Goal: Task Accomplishment & Management: Use online tool/utility

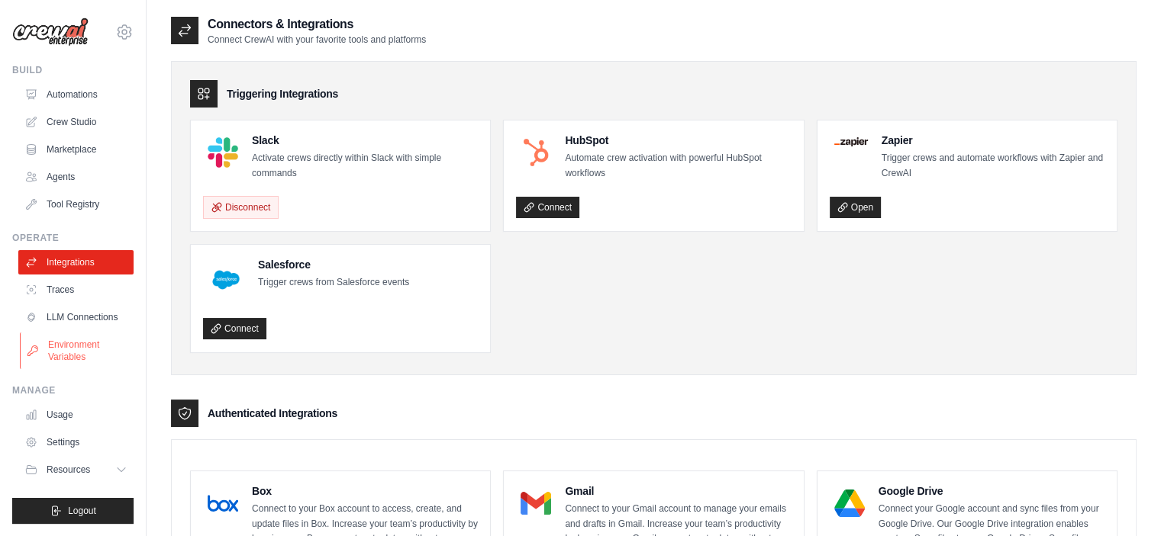
click at [71, 359] on link "Environment Variables" at bounding box center [77, 351] width 115 height 37
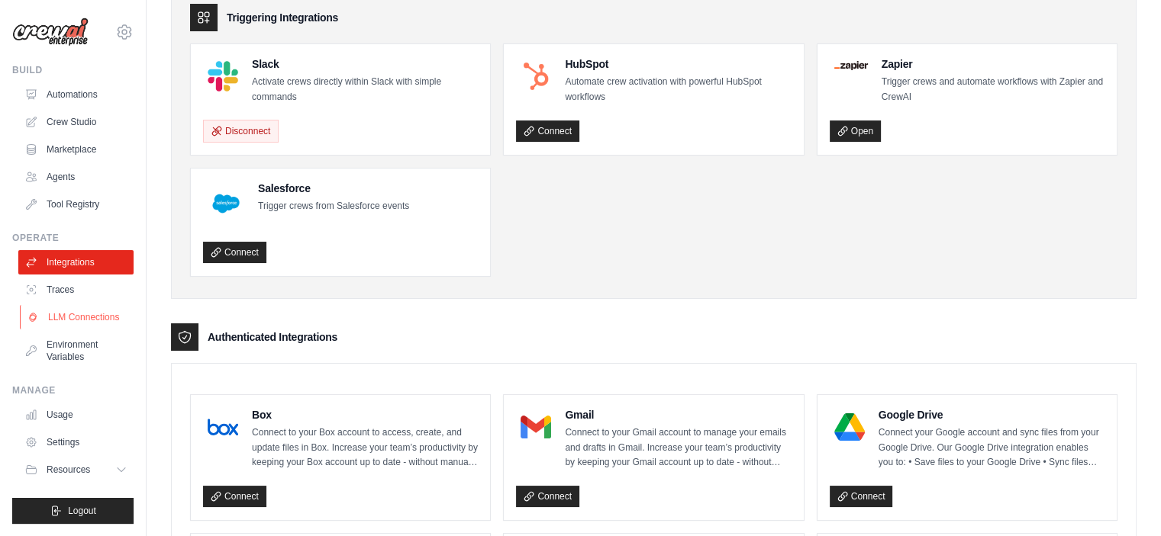
click at [73, 320] on link "LLM Connections" at bounding box center [77, 317] width 115 height 24
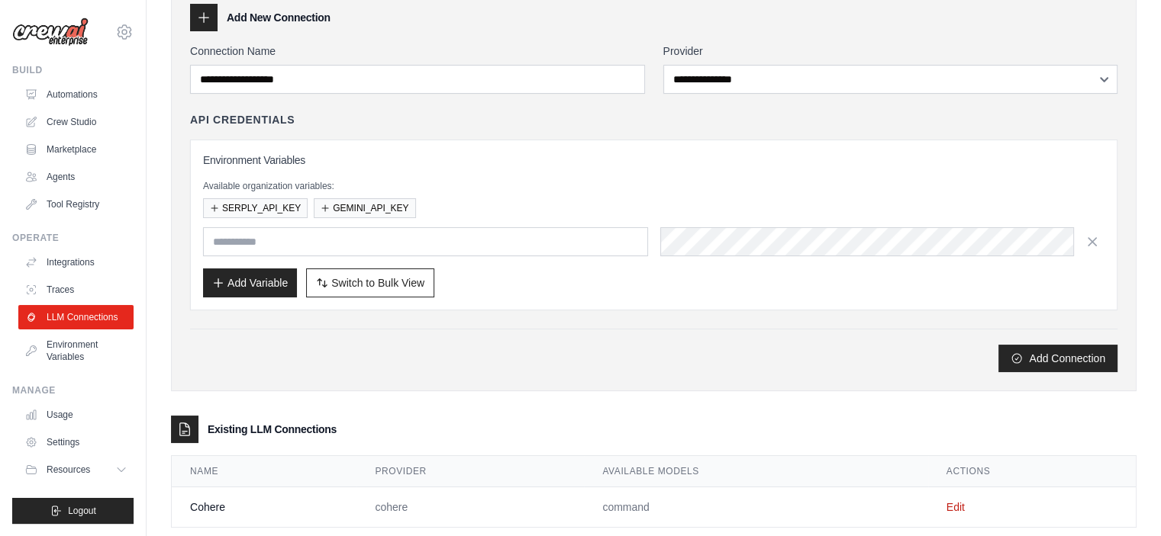
scroll to position [105, 0]
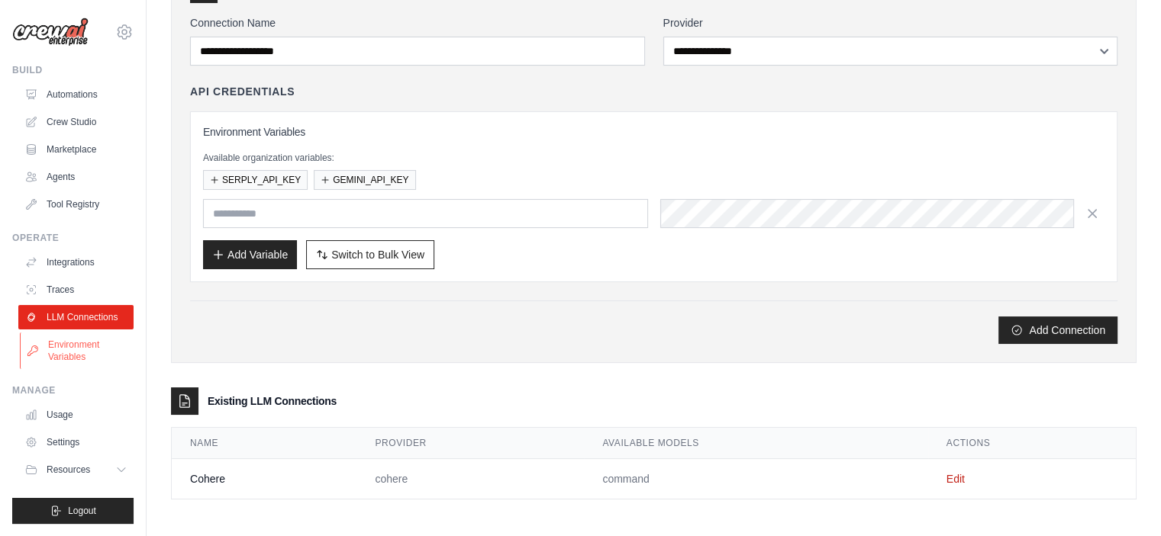
click at [76, 351] on link "Environment Variables" at bounding box center [77, 351] width 115 height 37
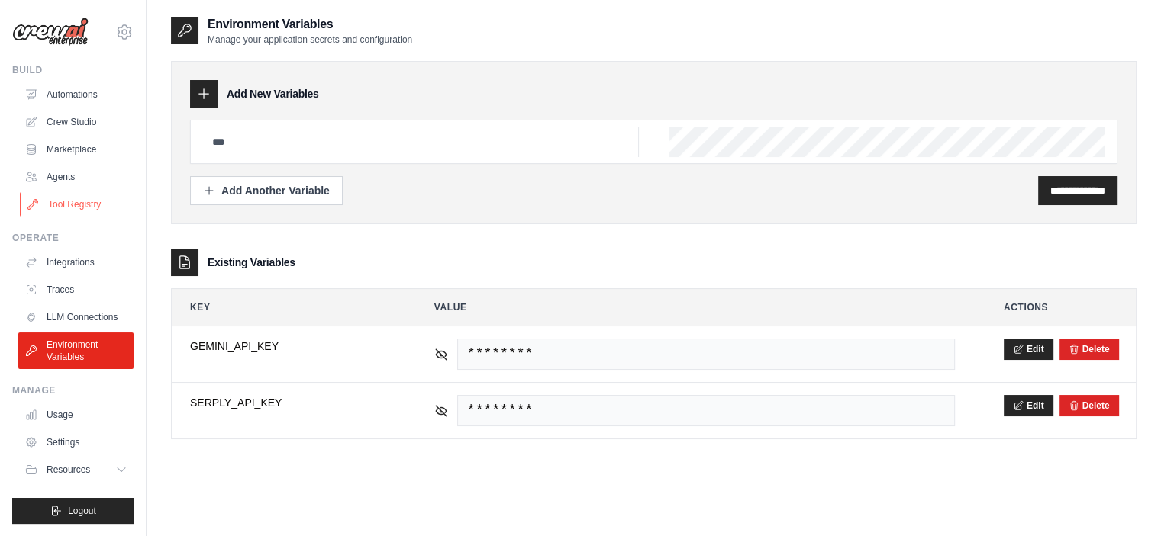
click at [72, 200] on link "Tool Registry" at bounding box center [77, 204] width 115 height 24
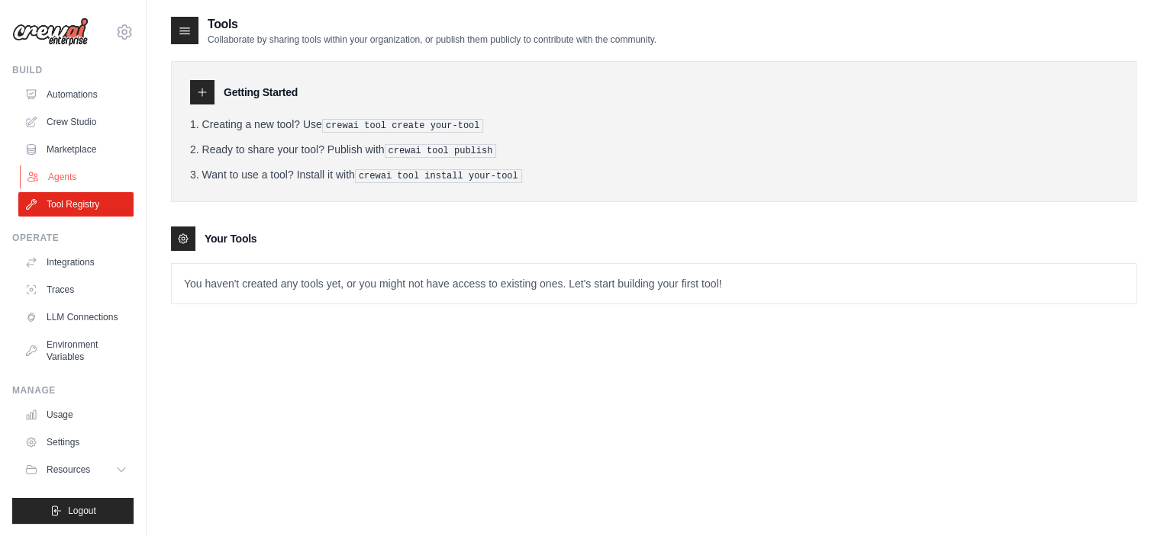
click at [68, 173] on link "Agents" at bounding box center [77, 177] width 115 height 24
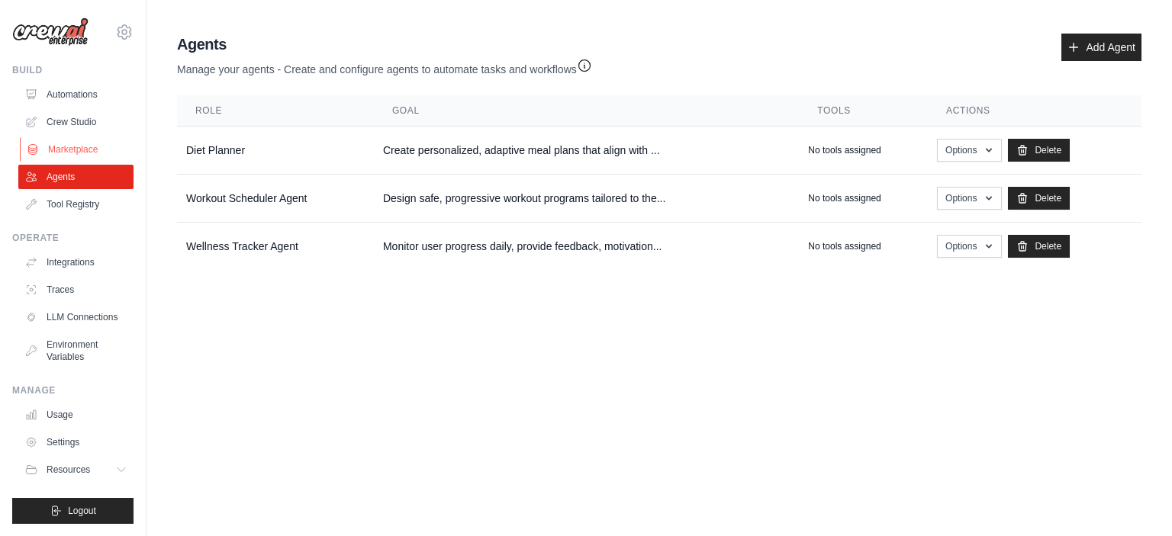
click at [67, 152] on link "Marketplace" at bounding box center [77, 149] width 115 height 24
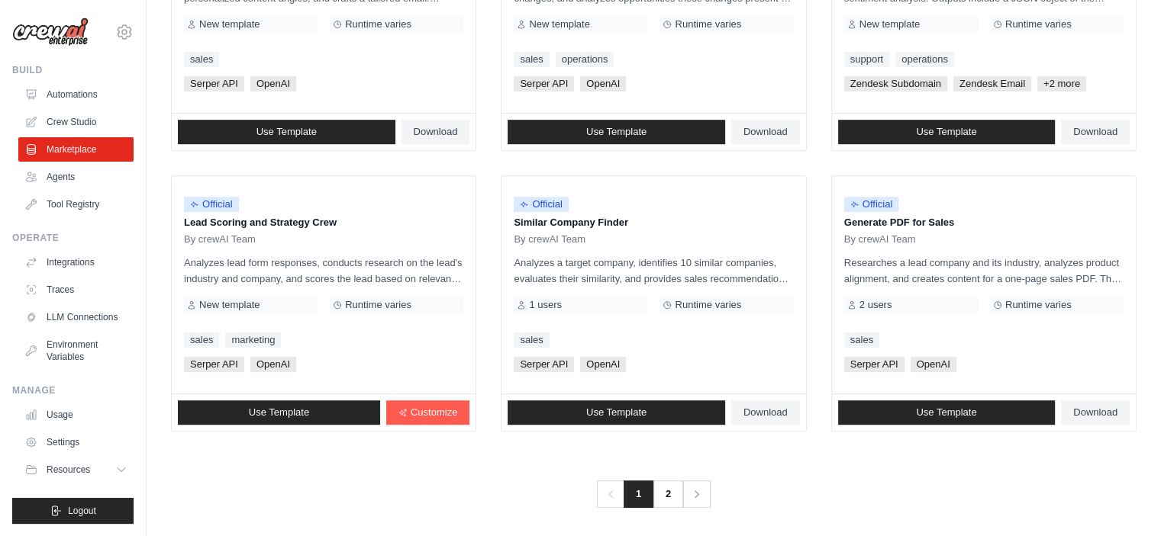
scroll to position [875, 0]
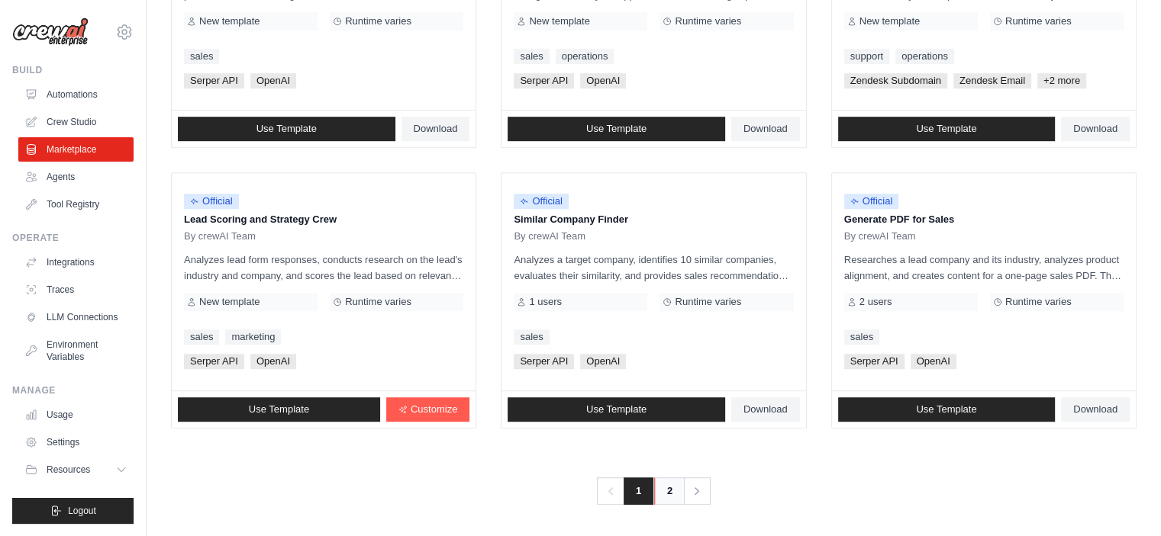
click at [661, 491] on link "2" at bounding box center [669, 491] width 31 height 27
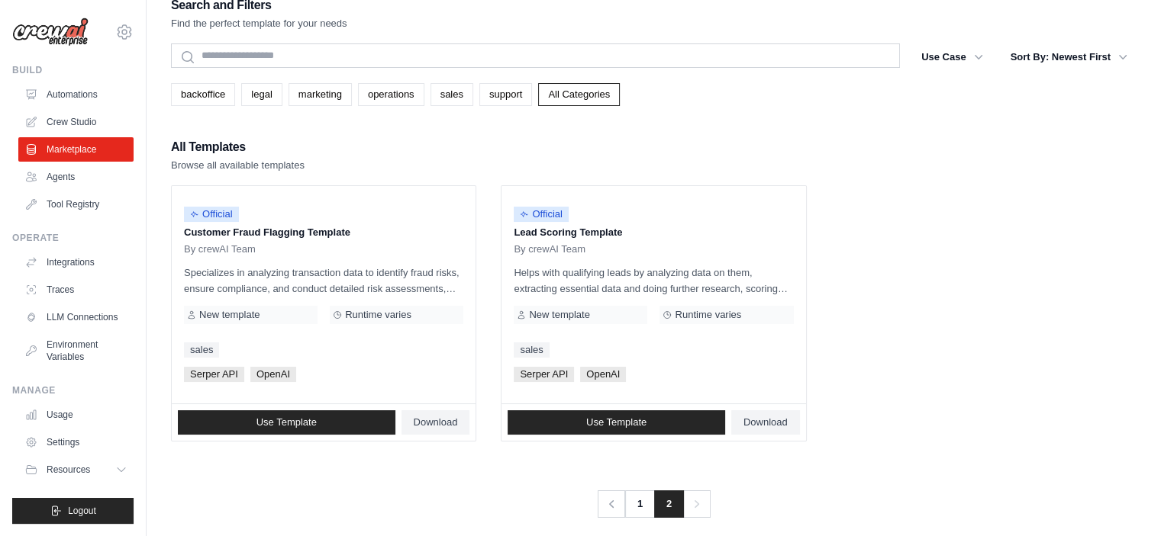
scroll to position [31, 0]
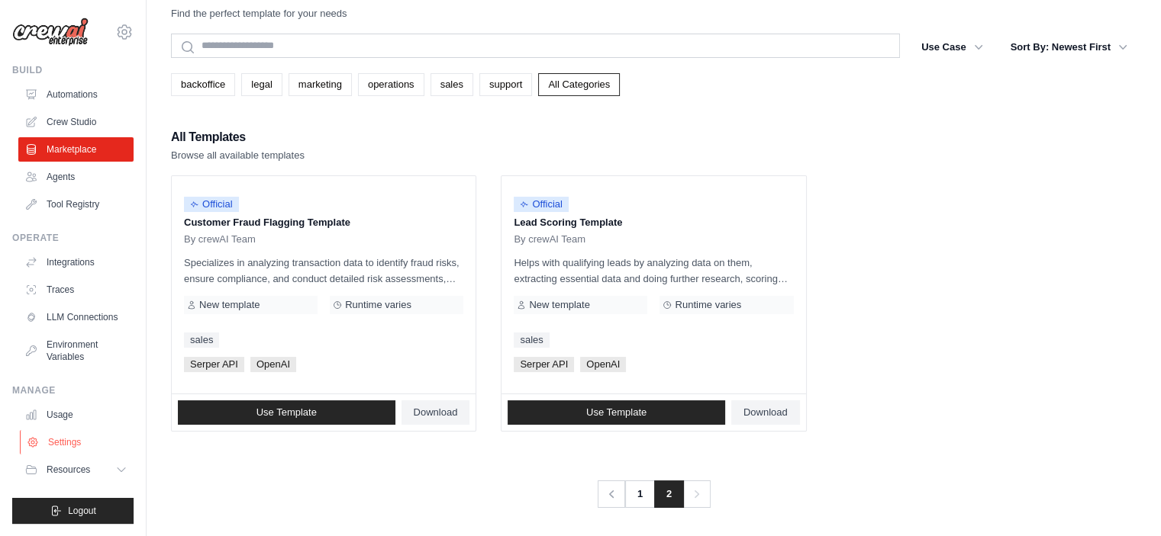
click at [64, 439] on link "Settings" at bounding box center [77, 442] width 115 height 24
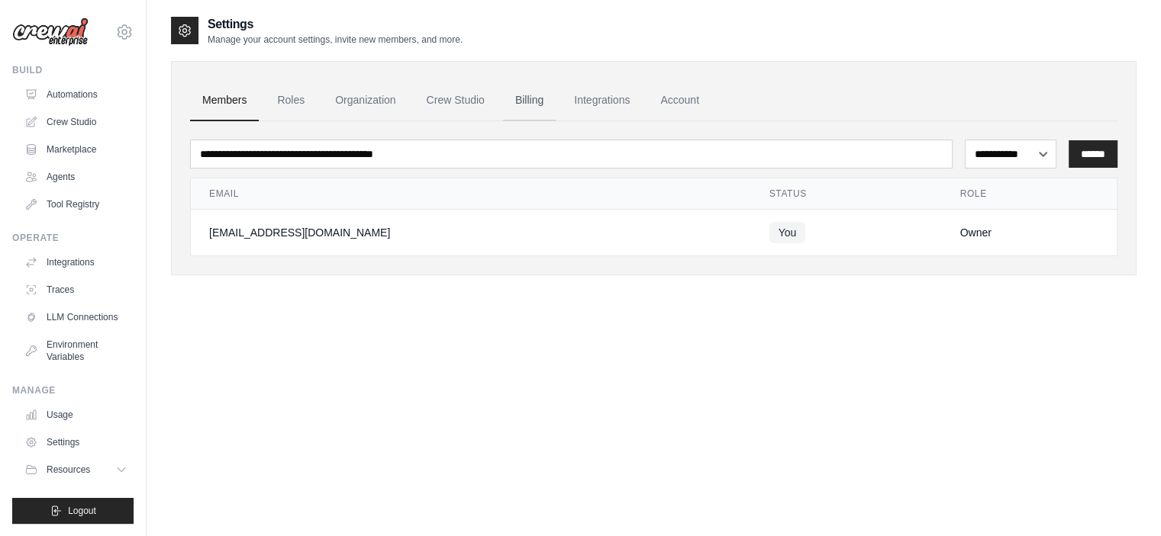
click at [529, 103] on link "Billing" at bounding box center [529, 100] width 53 height 41
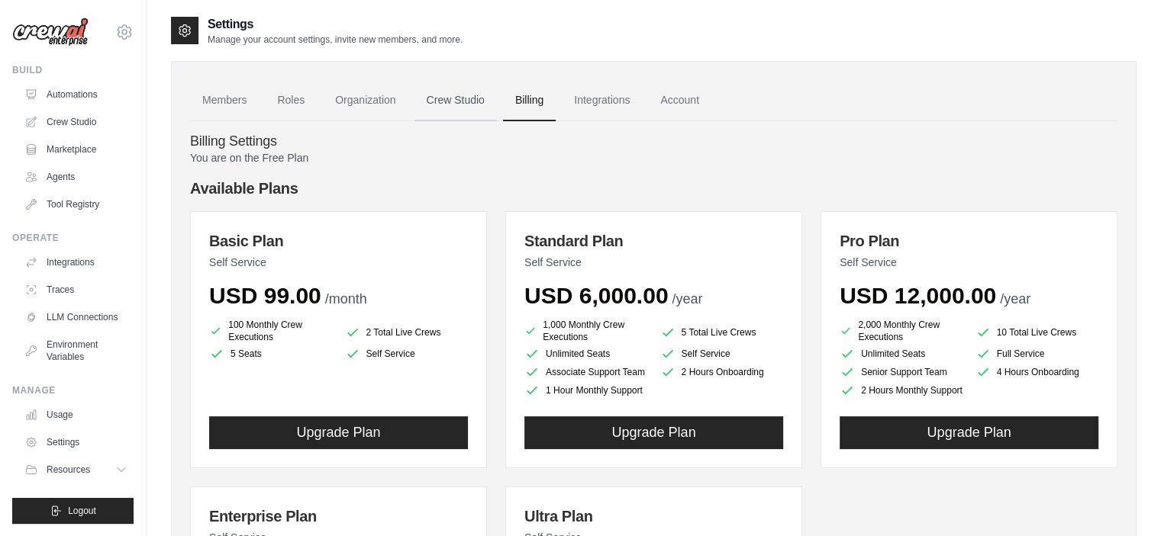
click at [450, 101] on link "Crew Studio" at bounding box center [455, 100] width 82 height 41
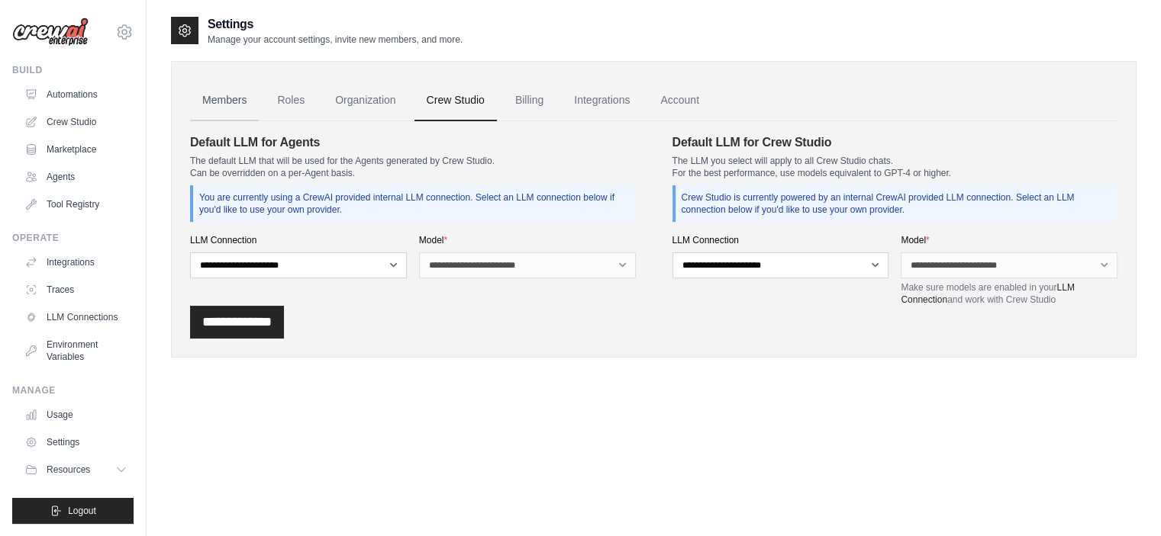
click at [220, 104] on link "Members" at bounding box center [224, 100] width 69 height 41
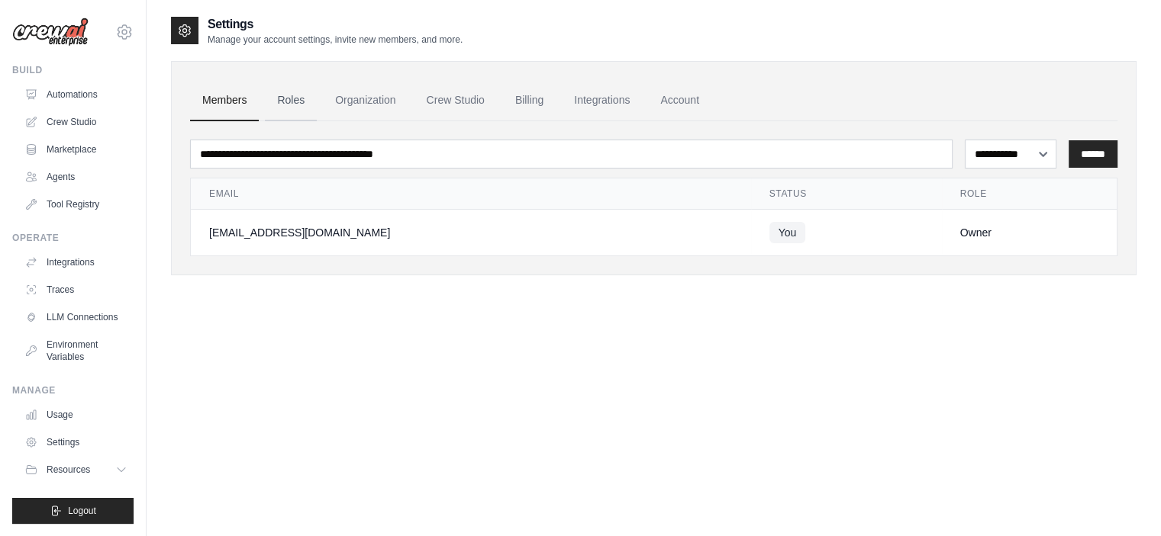
click at [281, 111] on link "Roles" at bounding box center [291, 100] width 52 height 41
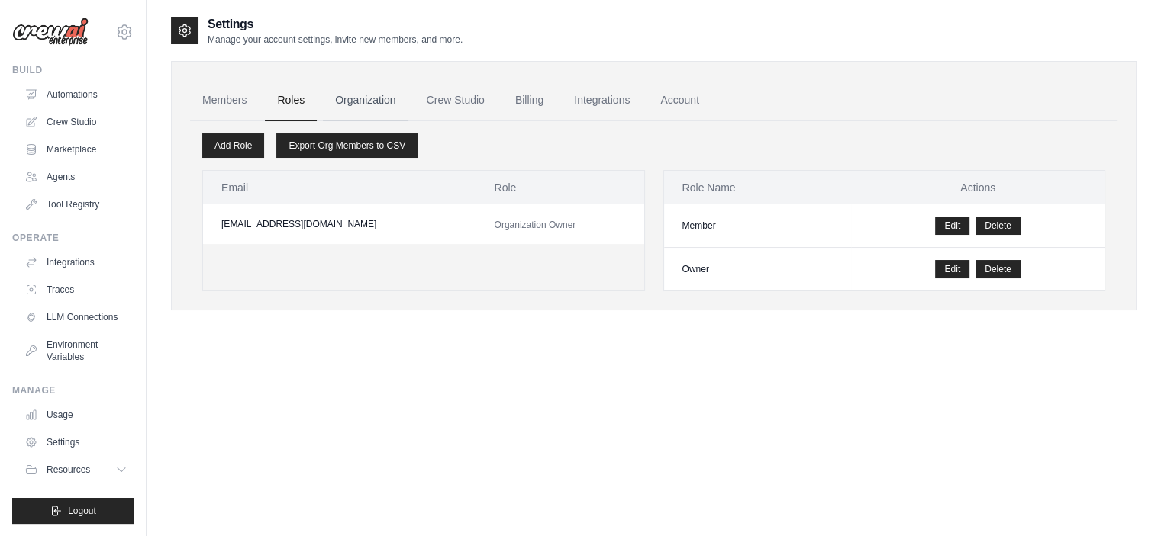
click at [363, 101] on link "Organization" at bounding box center [365, 100] width 85 height 41
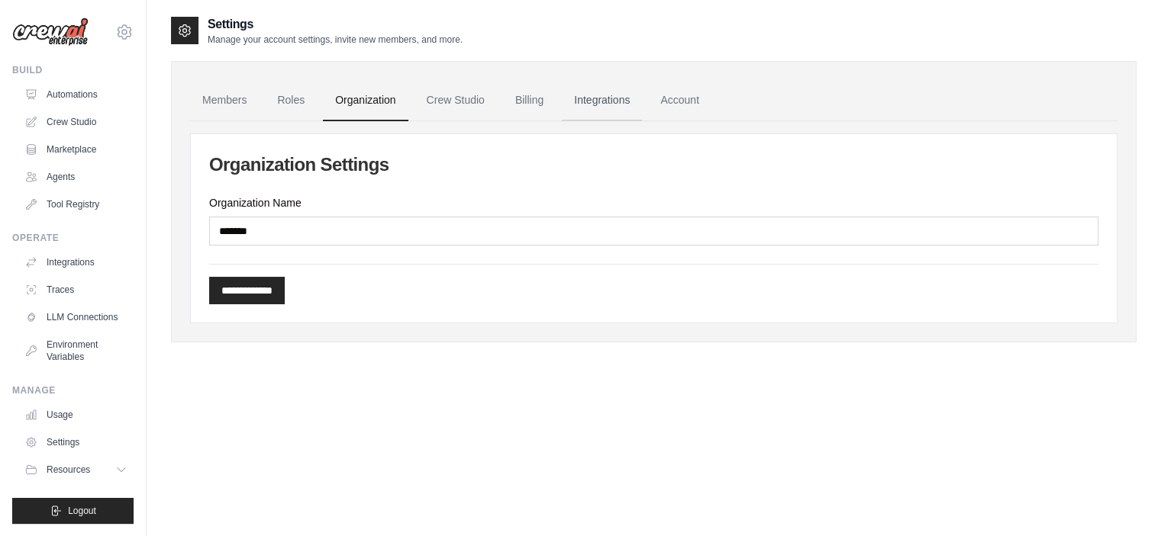
click at [610, 98] on link "Integrations" at bounding box center [602, 100] width 80 height 41
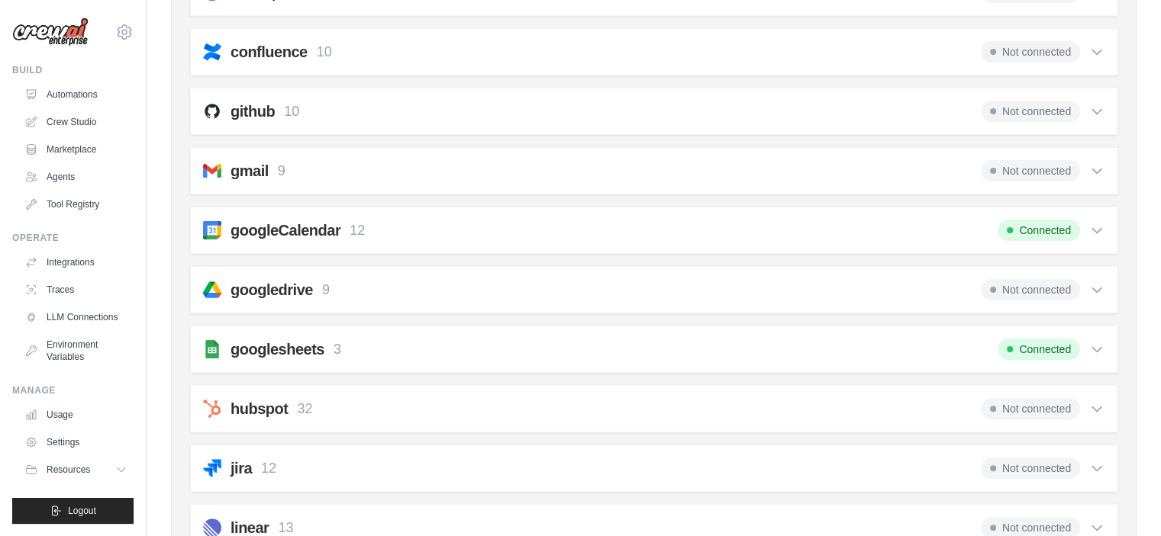
scroll to position [380, 0]
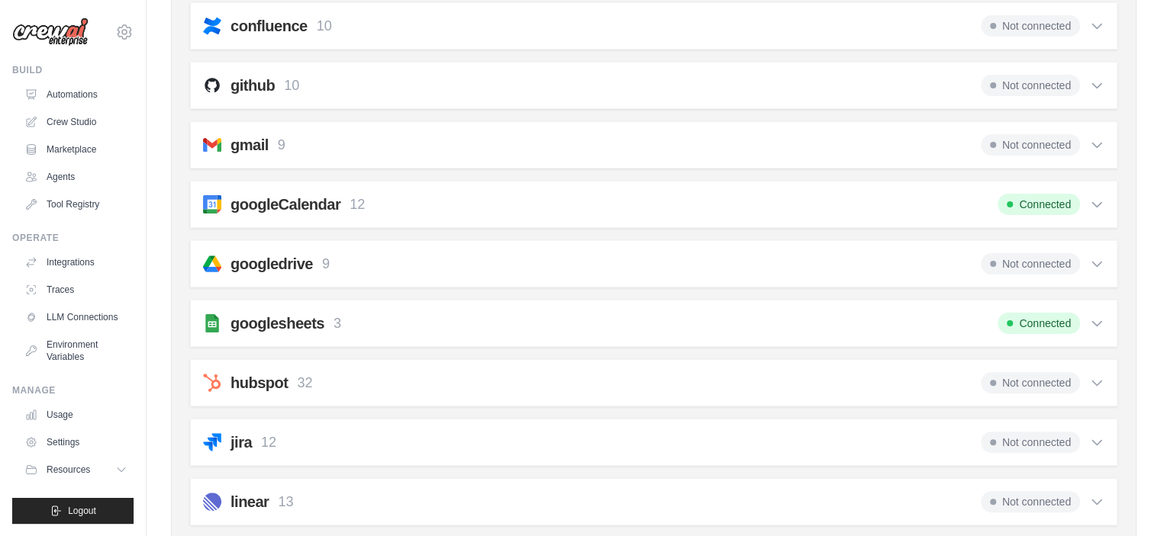
click at [1094, 322] on icon at bounding box center [1096, 324] width 9 height 5
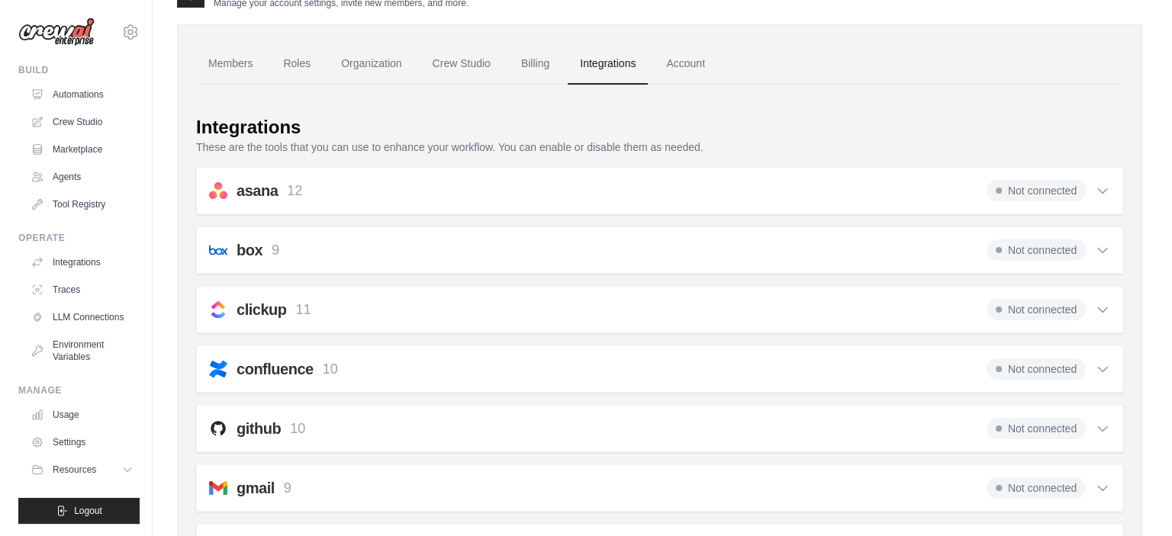
scroll to position [0, 0]
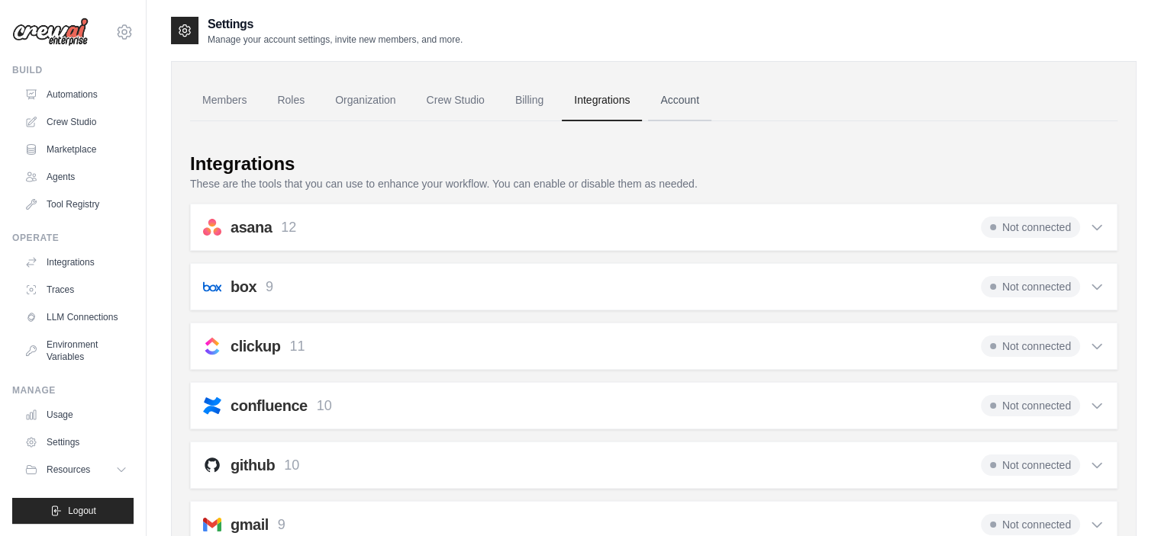
click at [666, 99] on link "Account" at bounding box center [679, 100] width 63 height 41
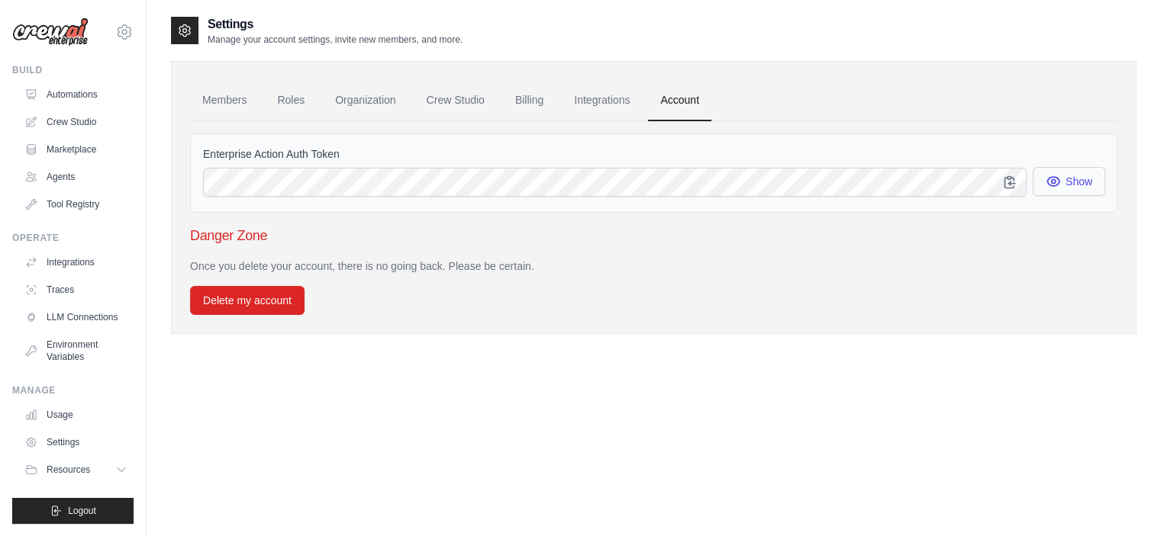
click at [1054, 185] on icon "button" at bounding box center [1052, 181] width 15 height 15
click at [960, 206] on div "Enterprise Action Auth Token Show" at bounding box center [653, 173] width 927 height 79
click at [1011, 186] on icon "button" at bounding box center [1009, 181] width 10 height 11
click at [1056, 181] on icon "button" at bounding box center [1052, 181] width 15 height 15
click at [70, 104] on link "Automations" at bounding box center [77, 94] width 115 height 24
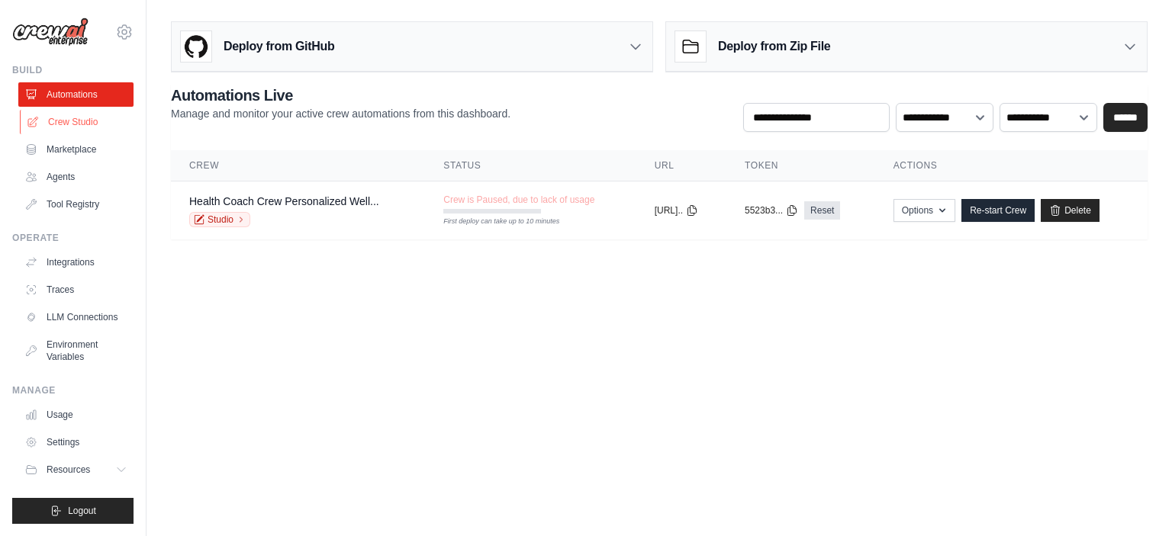
click at [78, 121] on link "Crew Studio" at bounding box center [77, 122] width 115 height 24
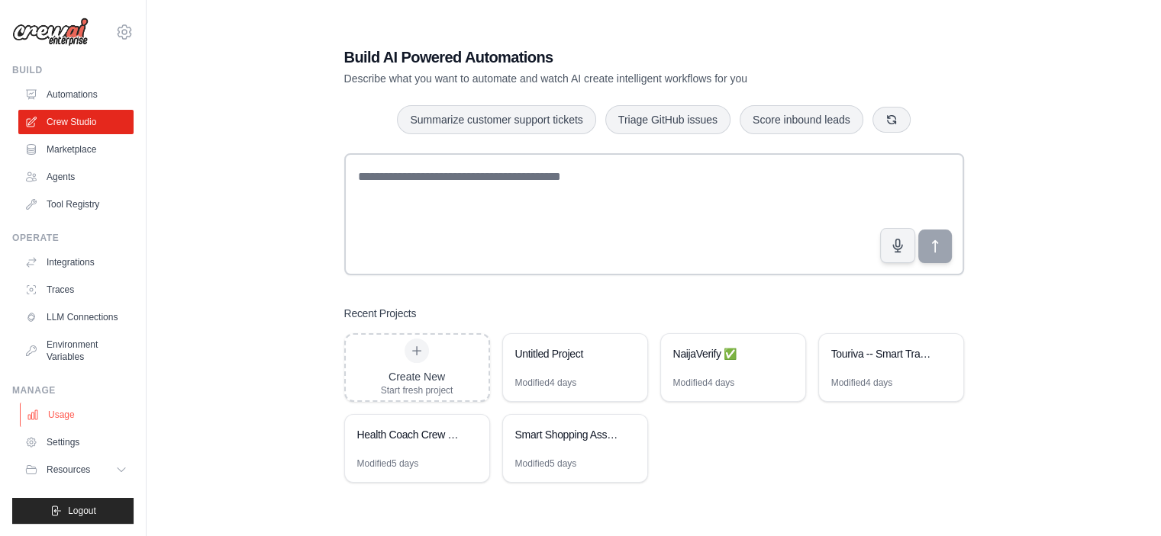
scroll to position [31, 0]
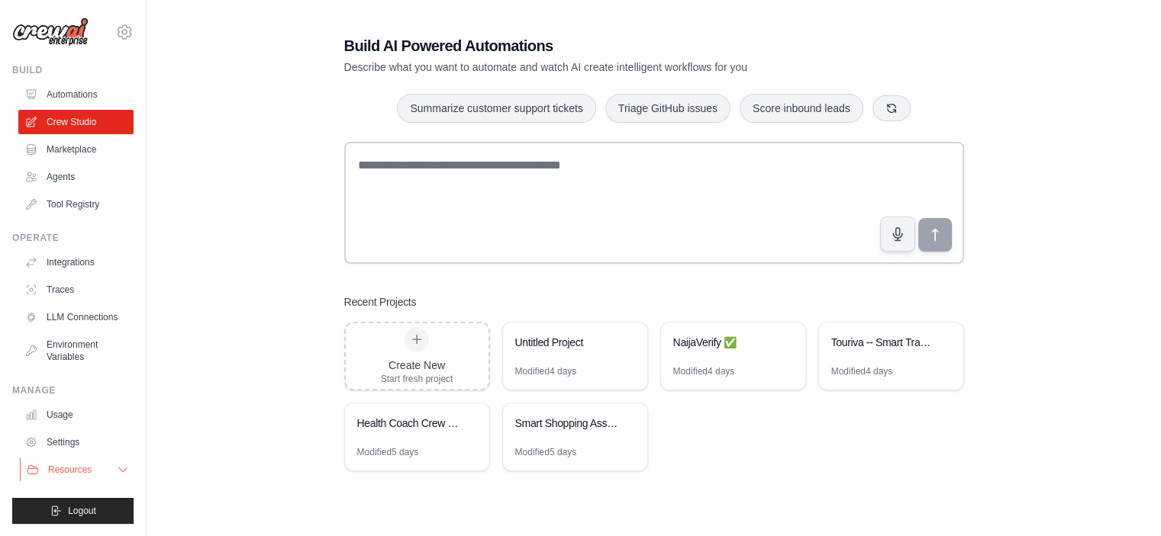
click at [61, 475] on span "Resources" at bounding box center [69, 470] width 43 height 12
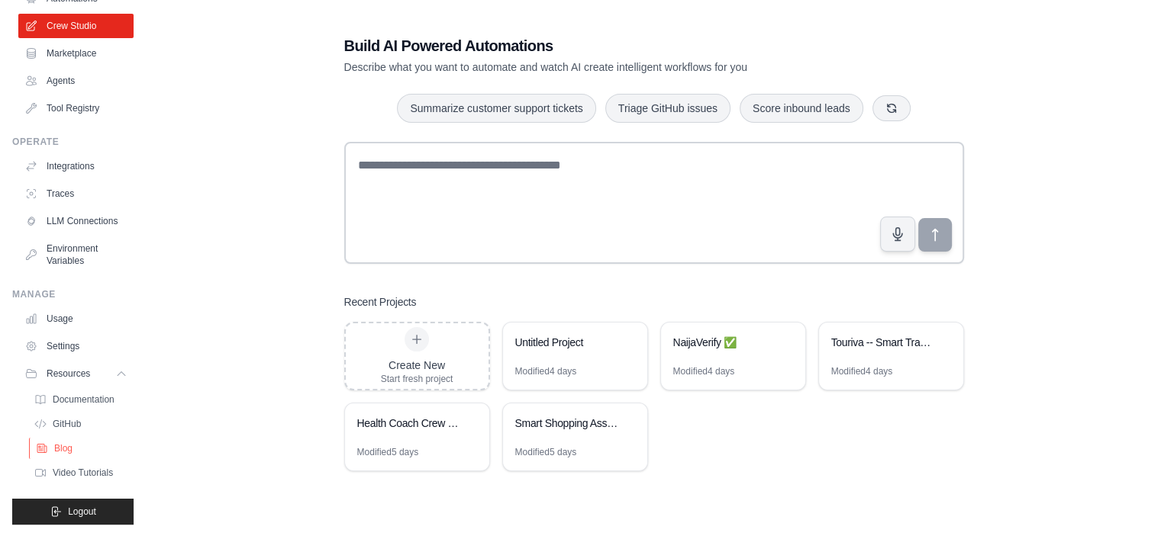
scroll to position [108, 0]
click at [69, 406] on link "Documentation" at bounding box center [82, 398] width 106 height 21
click at [563, 417] on div "Smart Shopping Assistant" at bounding box center [567, 423] width 105 height 15
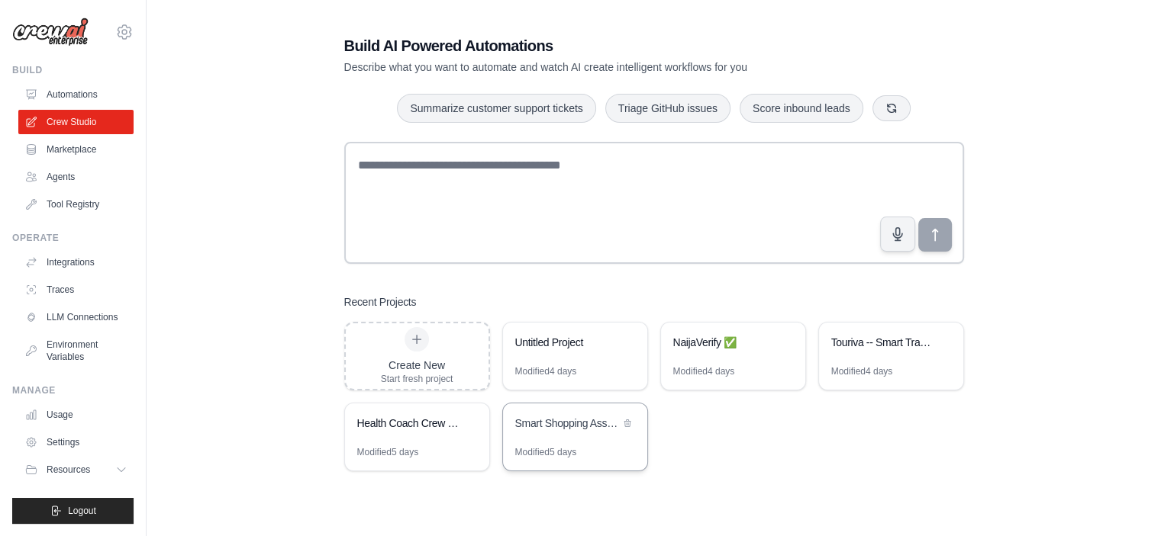
scroll to position [0, 0]
click at [561, 417] on div "Smart Shopping Assistant" at bounding box center [567, 423] width 105 height 15
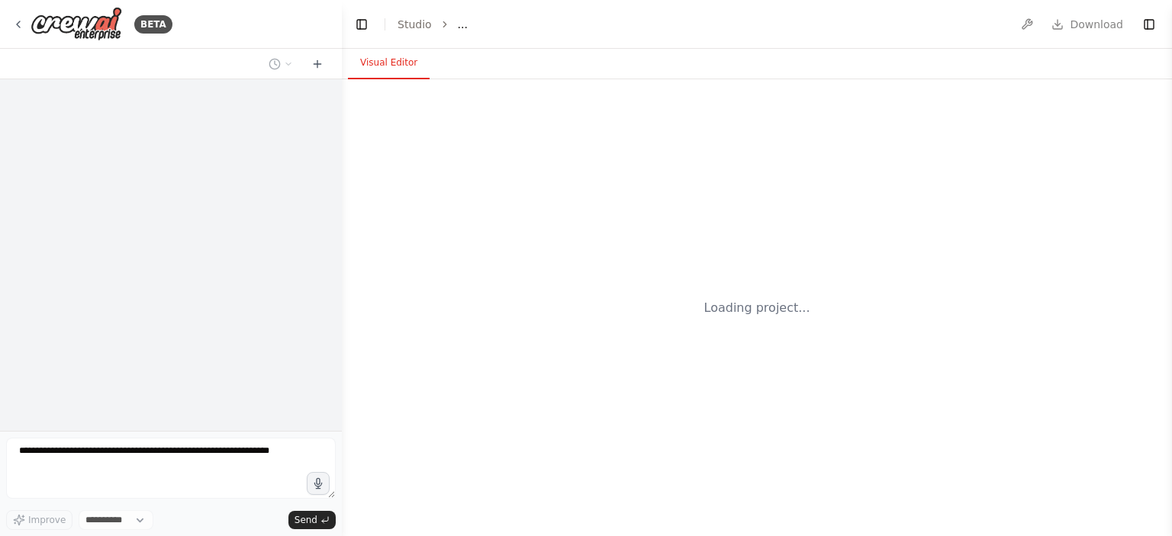
select select "****"
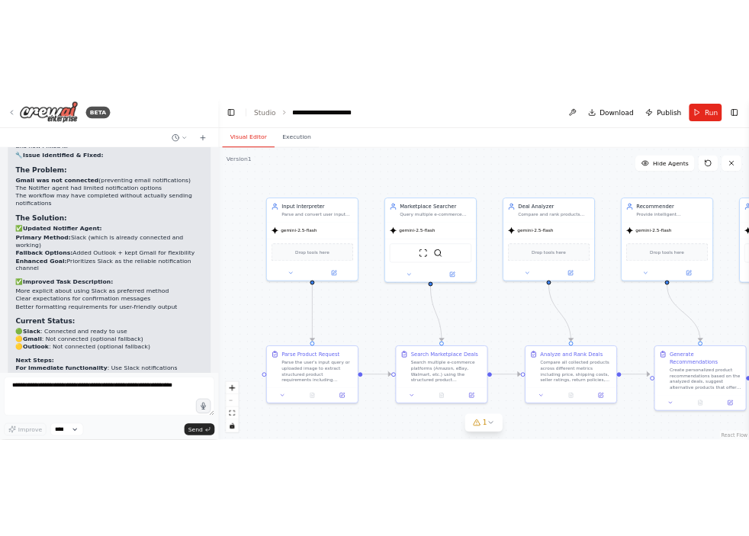
scroll to position [4068, 0]
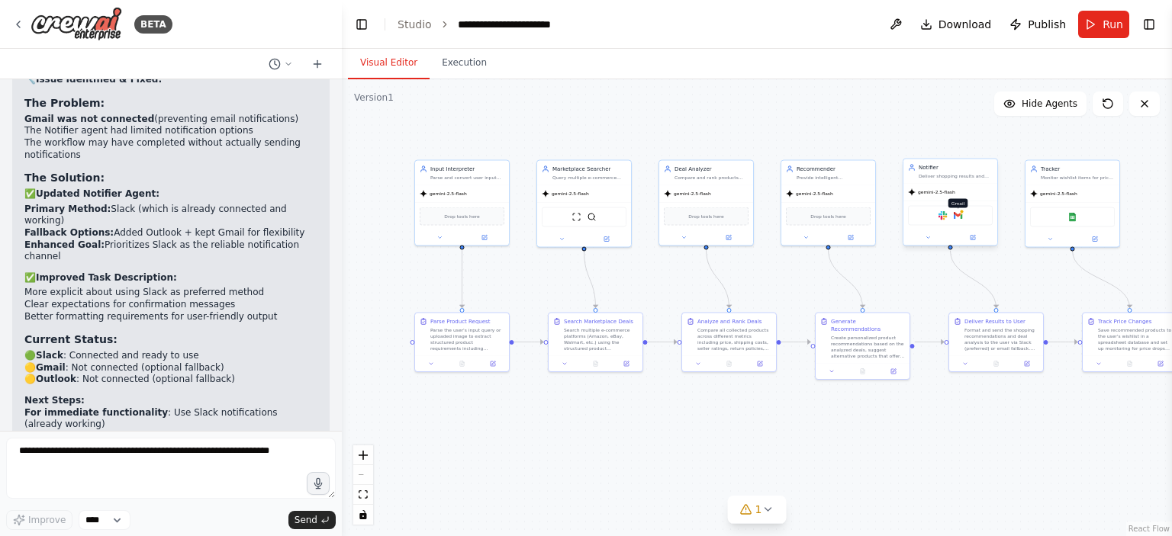
click at [959, 219] on img at bounding box center [958, 215] width 9 height 9
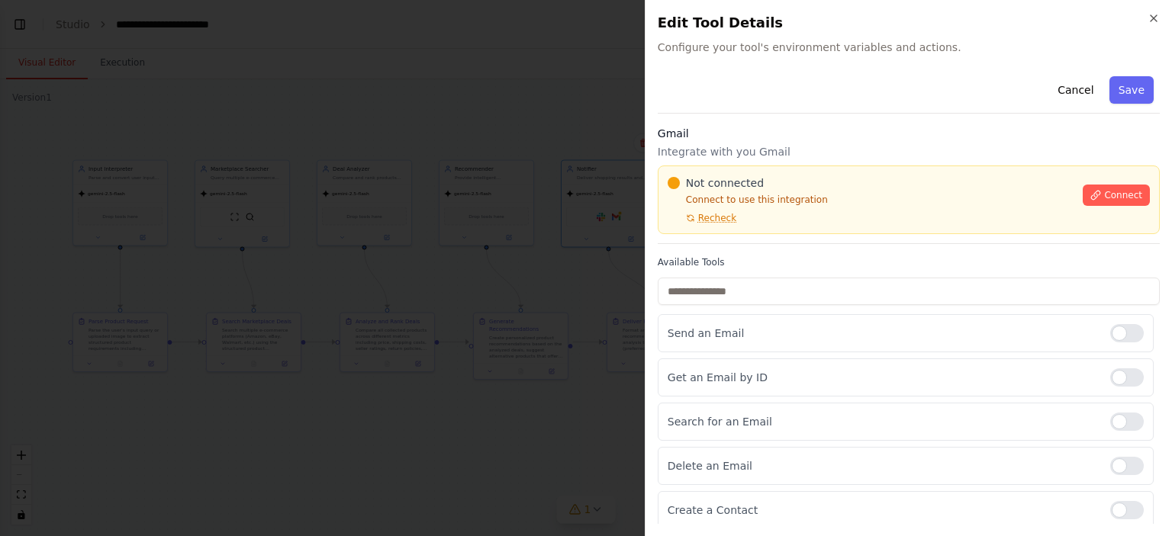
scroll to position [4163, 0]
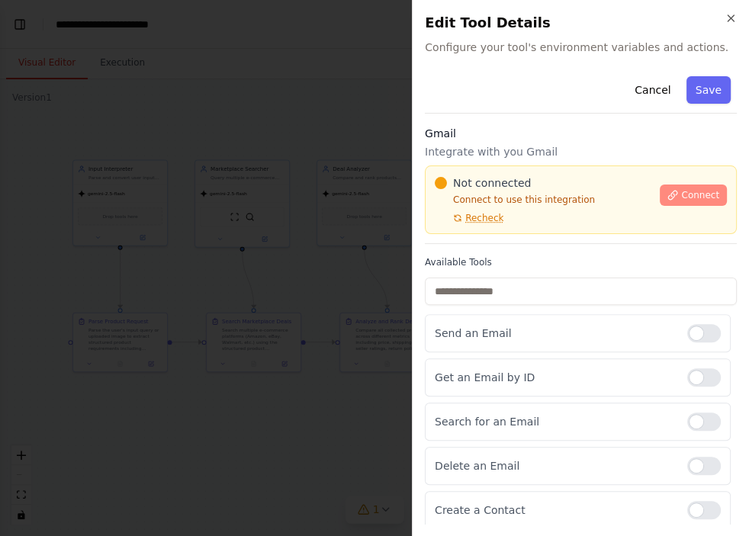
click at [681, 194] on span "Connect" at bounding box center [700, 195] width 38 height 12
click at [559, 140] on h3 "Gmail" at bounding box center [581, 133] width 312 height 15
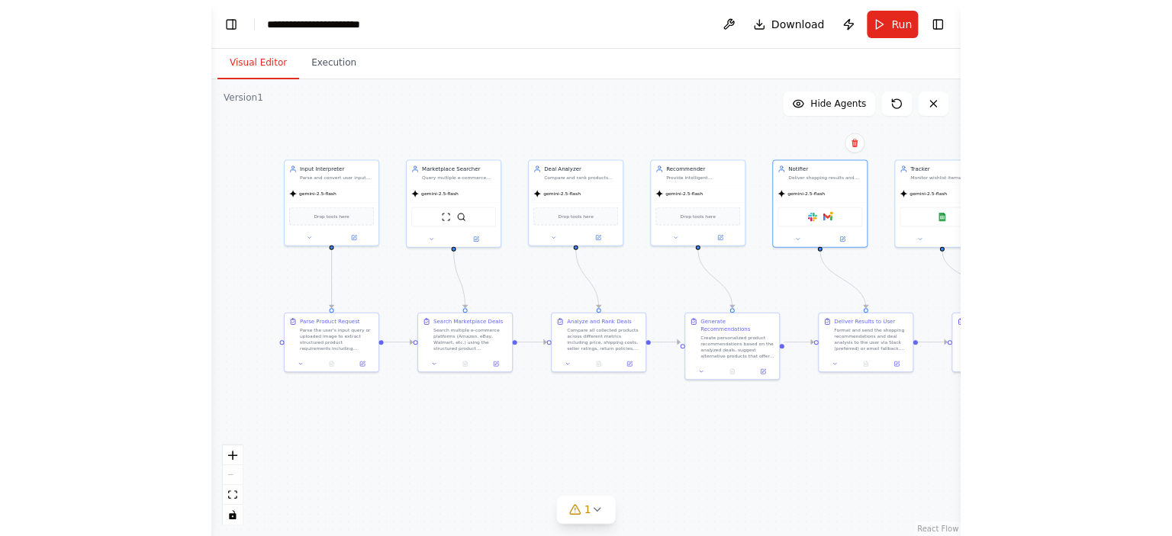
scroll to position [4068, 0]
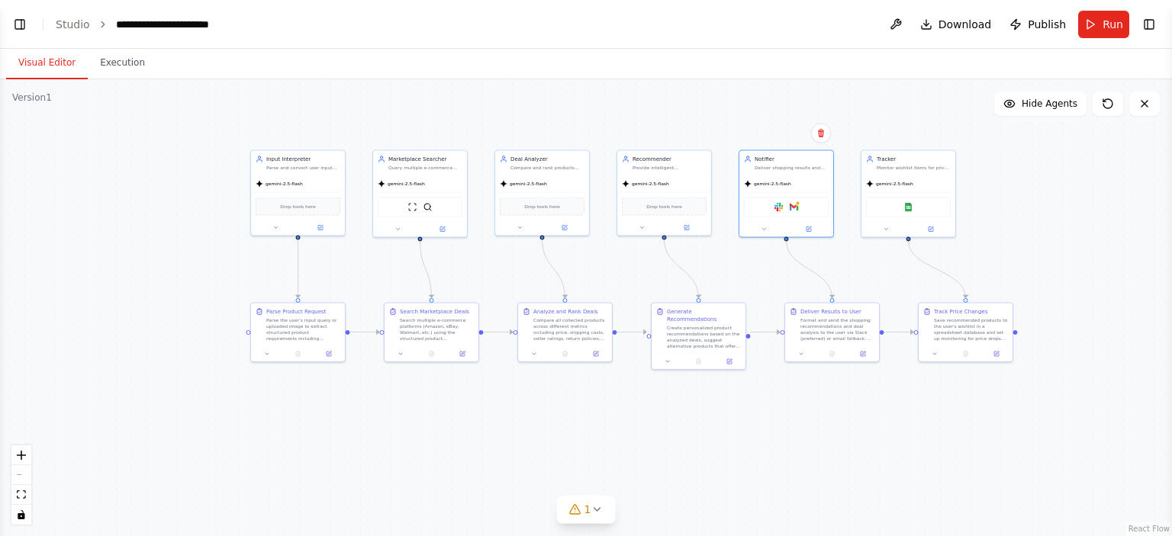
drag, startPoint x: 521, startPoint y: 128, endPoint x: 699, endPoint y: 118, distance: 178.1
click at [699, 118] on div ".deletable-edge-delete-btn { width: 20px; height: 20px; border: 0px solid #ffff…" at bounding box center [586, 307] width 1172 height 457
click at [797, 201] on div at bounding box center [798, 202] width 5 height 5
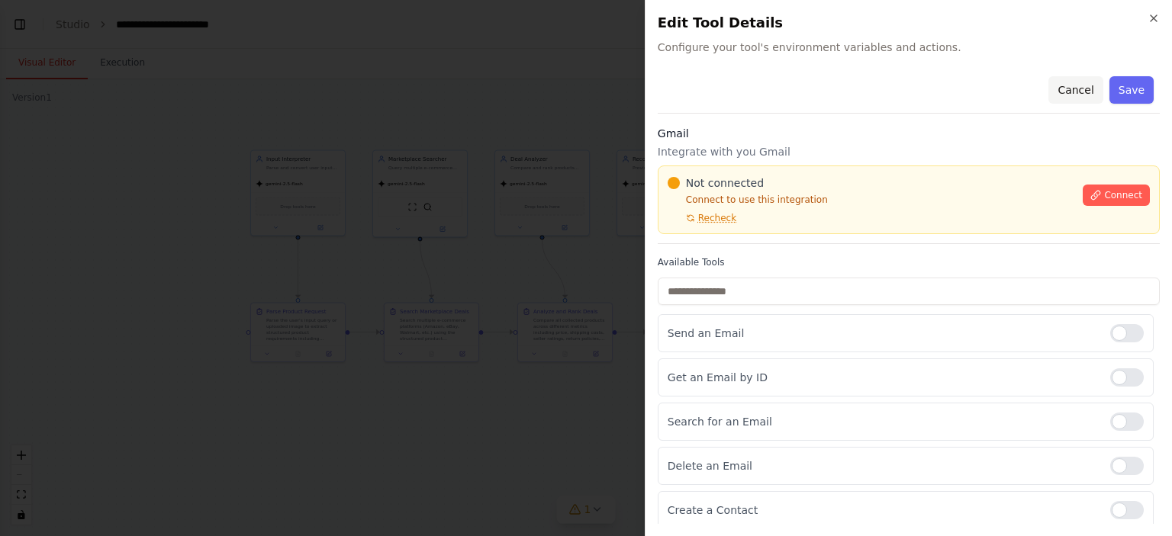
click at [1063, 91] on button "Cancel" at bounding box center [1076, 89] width 54 height 27
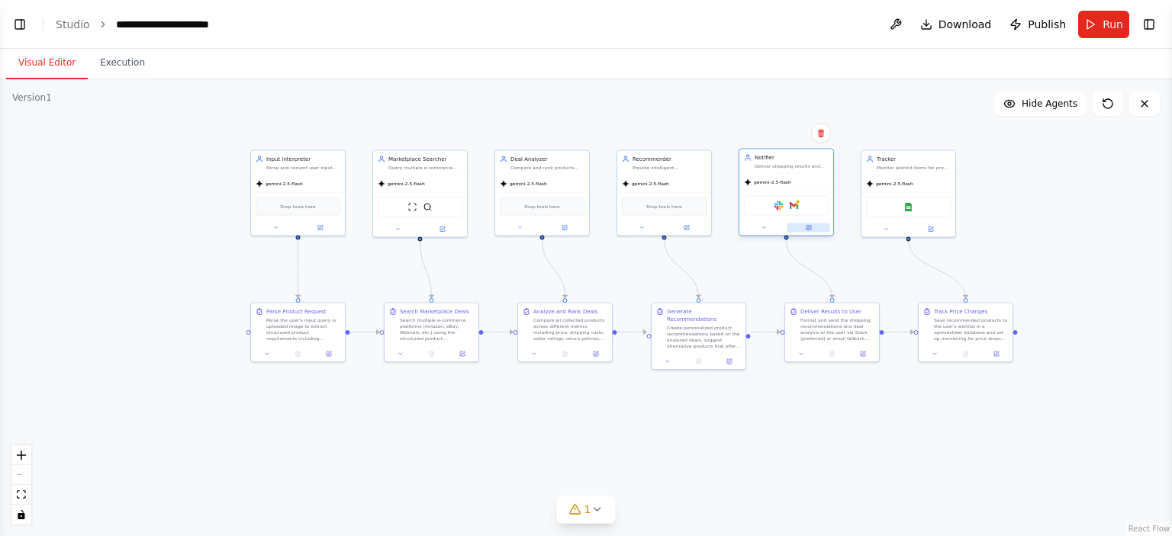
click at [807, 231] on button at bounding box center [809, 228] width 43 height 9
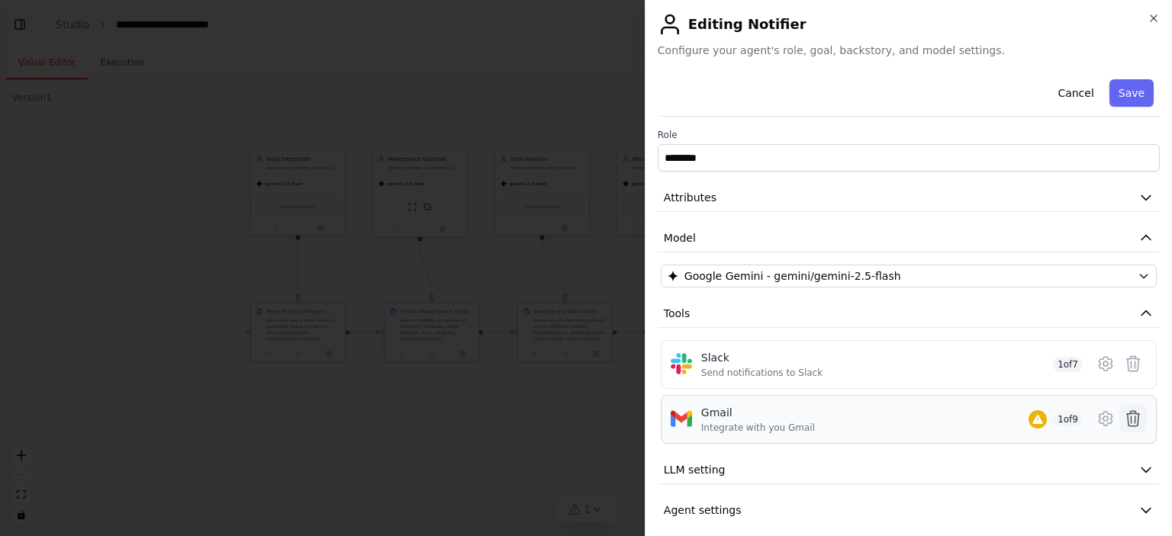
click at [1124, 417] on icon at bounding box center [1133, 419] width 18 height 18
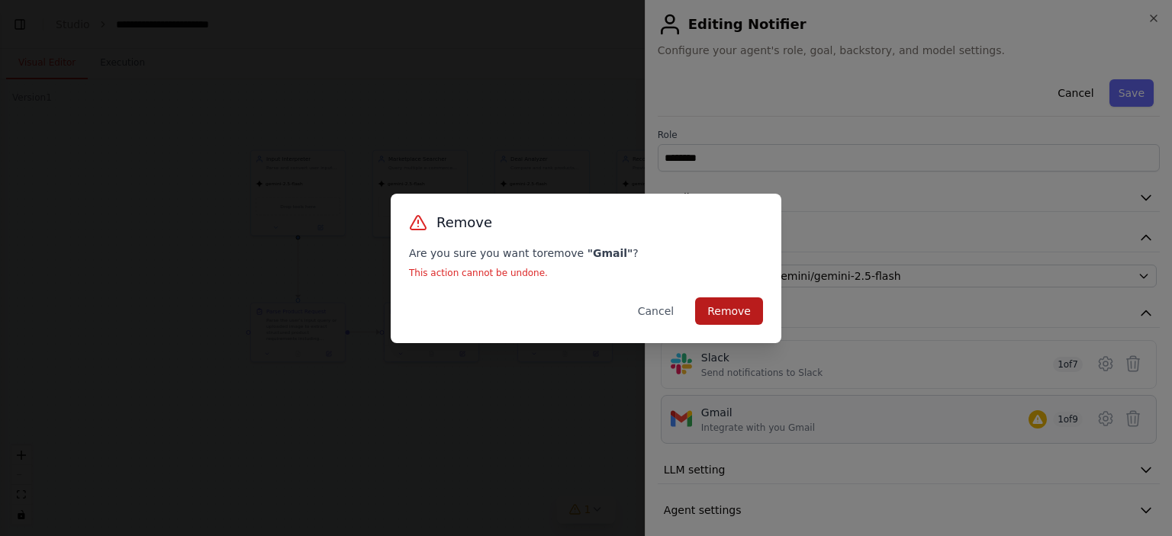
click at [720, 304] on button "Remove" at bounding box center [729, 311] width 68 height 27
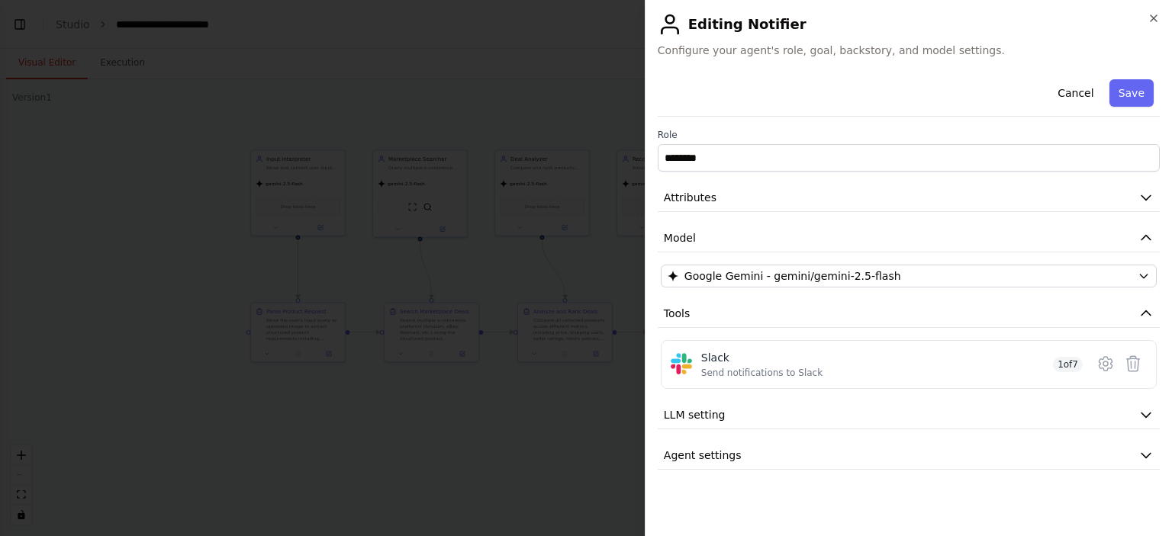
click at [549, 114] on div at bounding box center [586, 268] width 1172 height 536
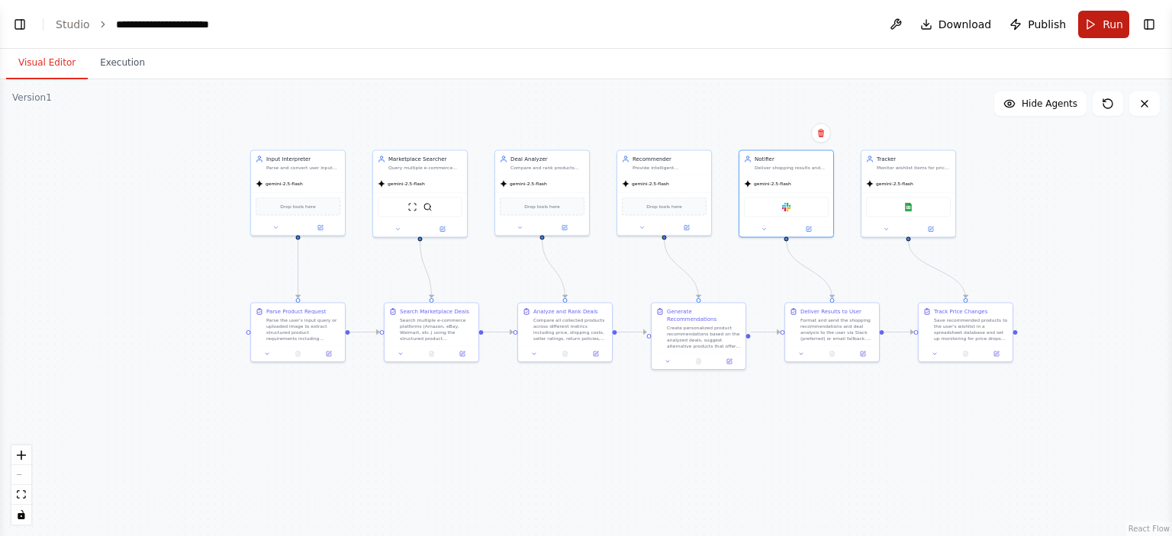
click at [1096, 28] on button "Run" at bounding box center [1103, 24] width 51 height 27
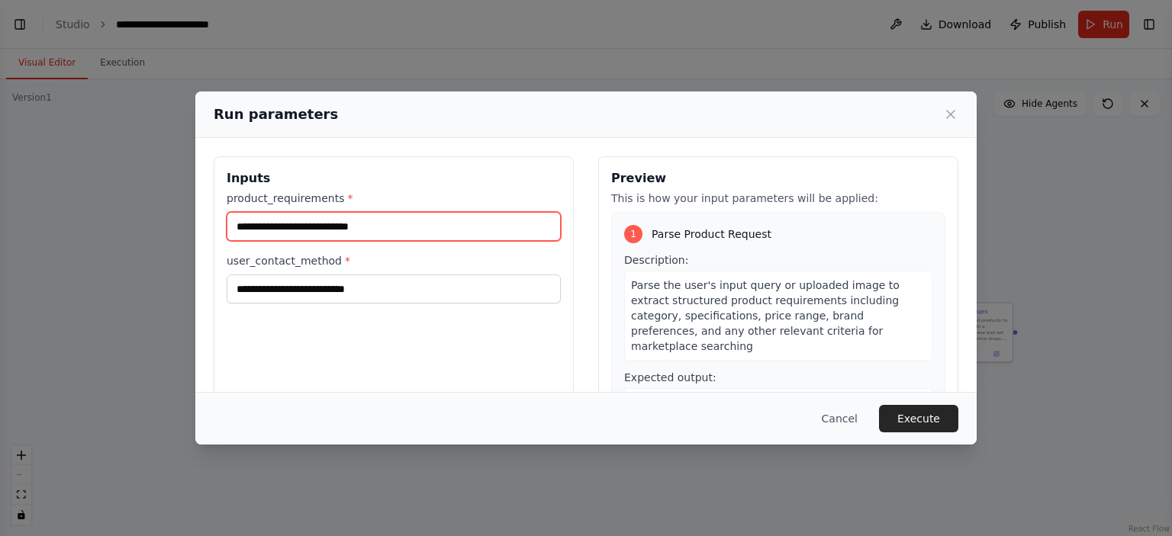
click at [436, 228] on input "product_requirements *" at bounding box center [394, 226] width 334 height 29
type input "**********"
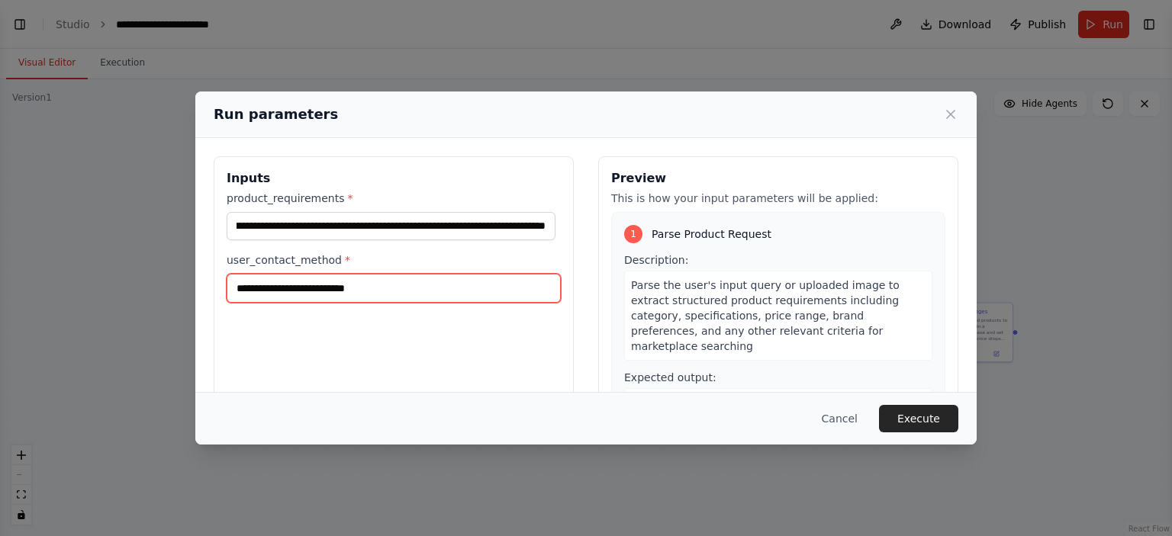
scroll to position [0, 0]
click at [308, 288] on input "user_contact_method *" at bounding box center [394, 288] width 334 height 29
type input "*****"
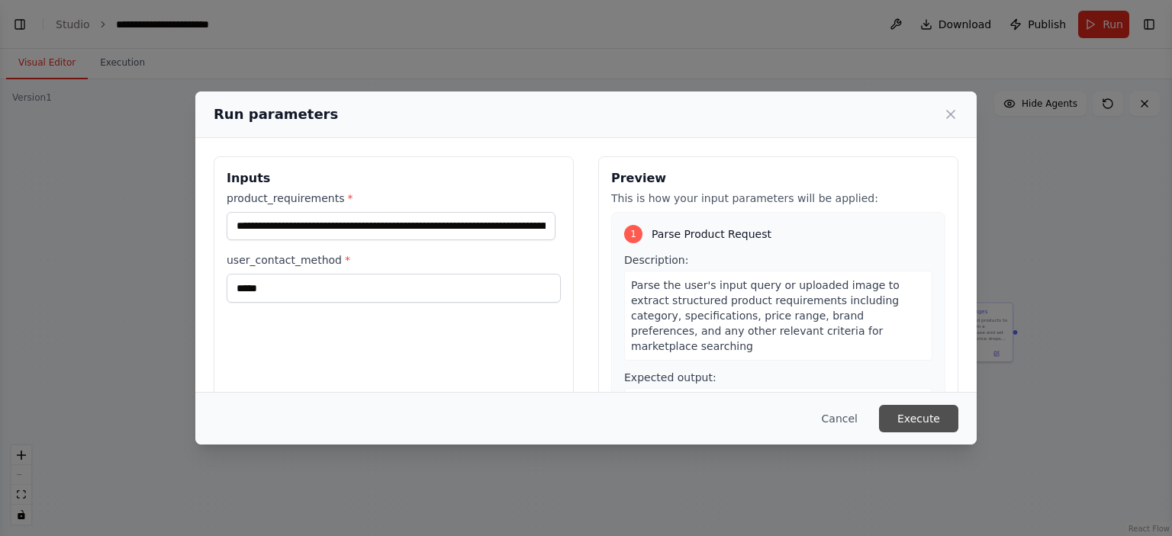
click at [896, 422] on button "Execute" at bounding box center [918, 418] width 79 height 27
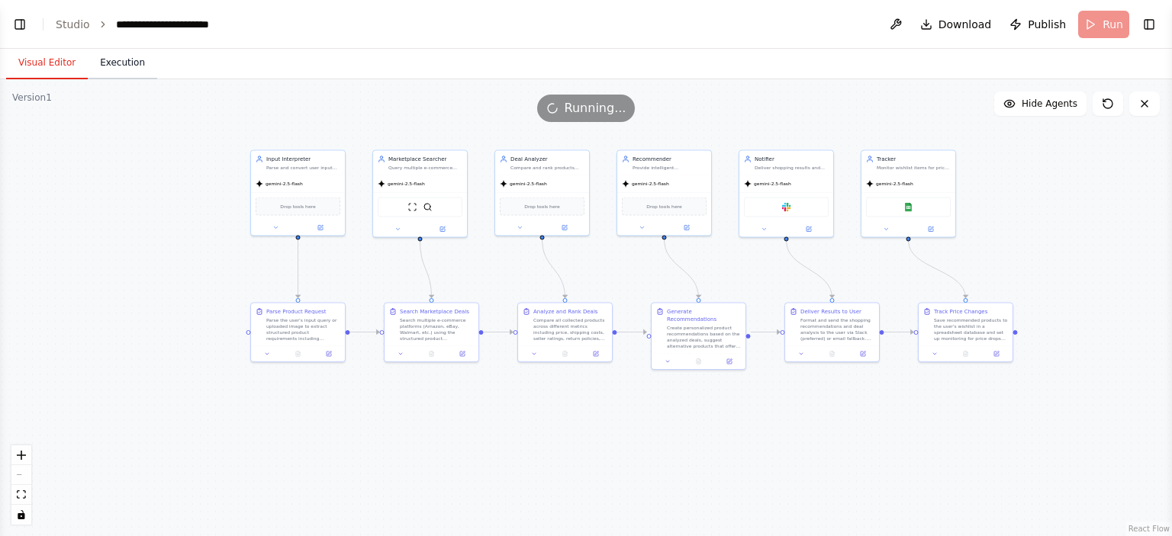
click at [119, 72] on button "Execution" at bounding box center [122, 63] width 69 height 32
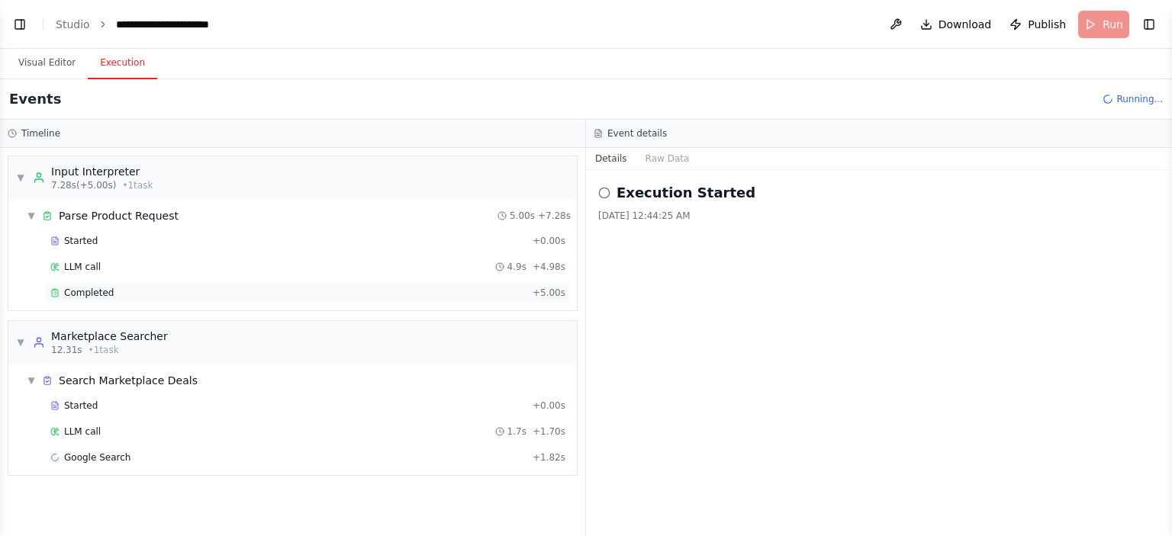
click at [79, 295] on span "Completed" at bounding box center [89, 293] width 50 height 12
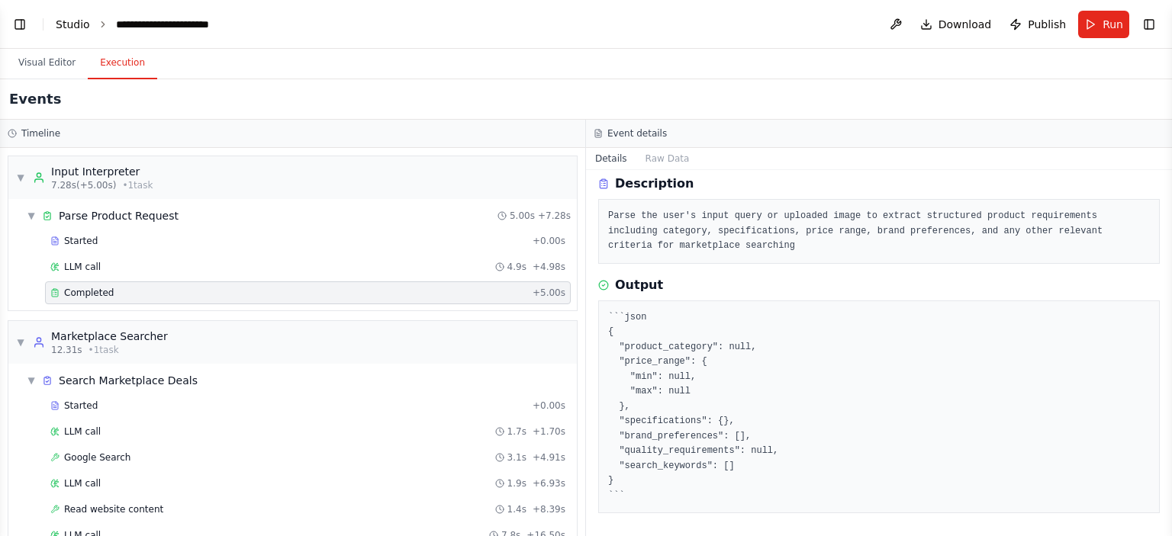
click at [69, 27] on link "Studio" at bounding box center [73, 24] width 34 height 12
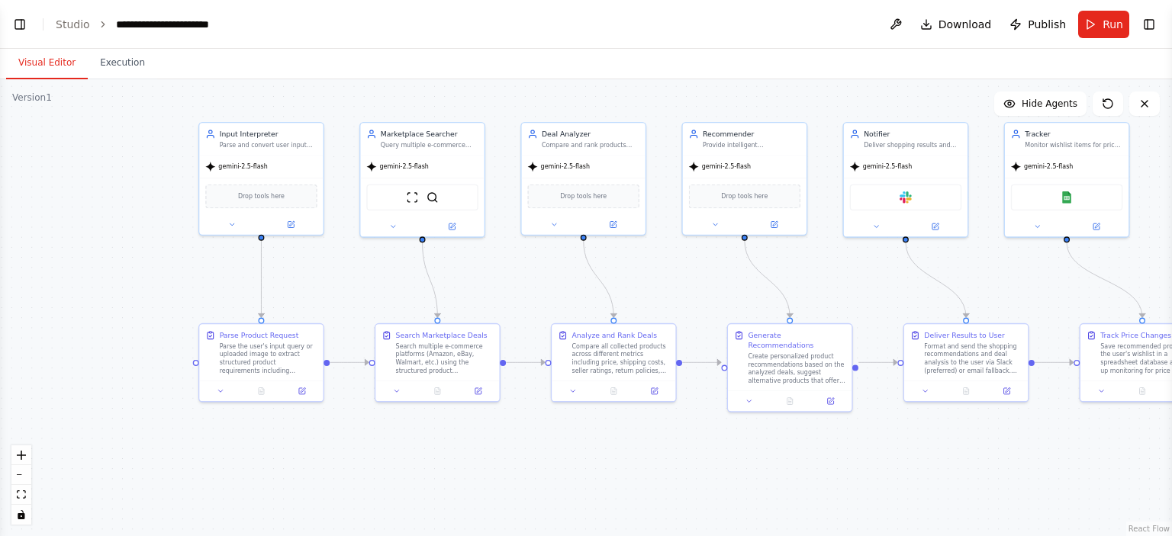
scroll to position [4068, 0]
click at [24, 24] on button "Toggle Left Sidebar" at bounding box center [19, 24] width 21 height 21
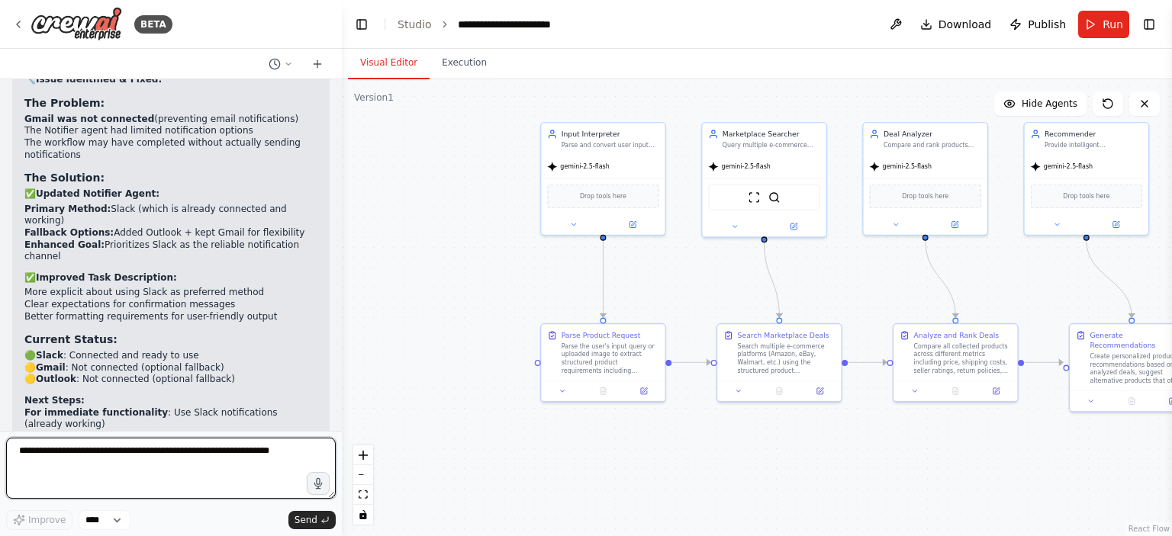
click at [135, 451] on textarea at bounding box center [171, 468] width 330 height 61
type textarea "**********"
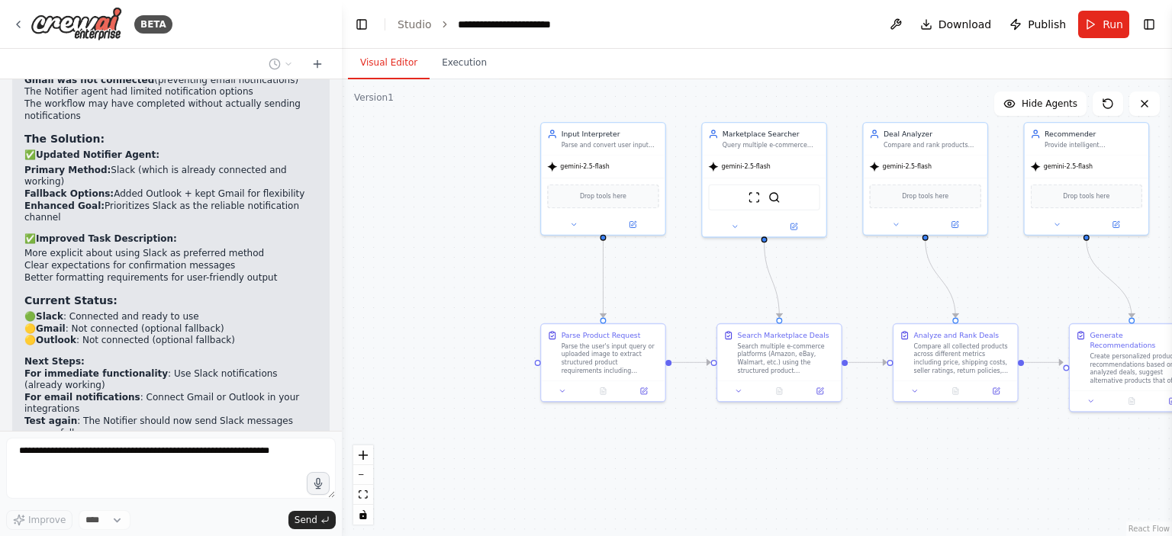
scroll to position [4159, 0]
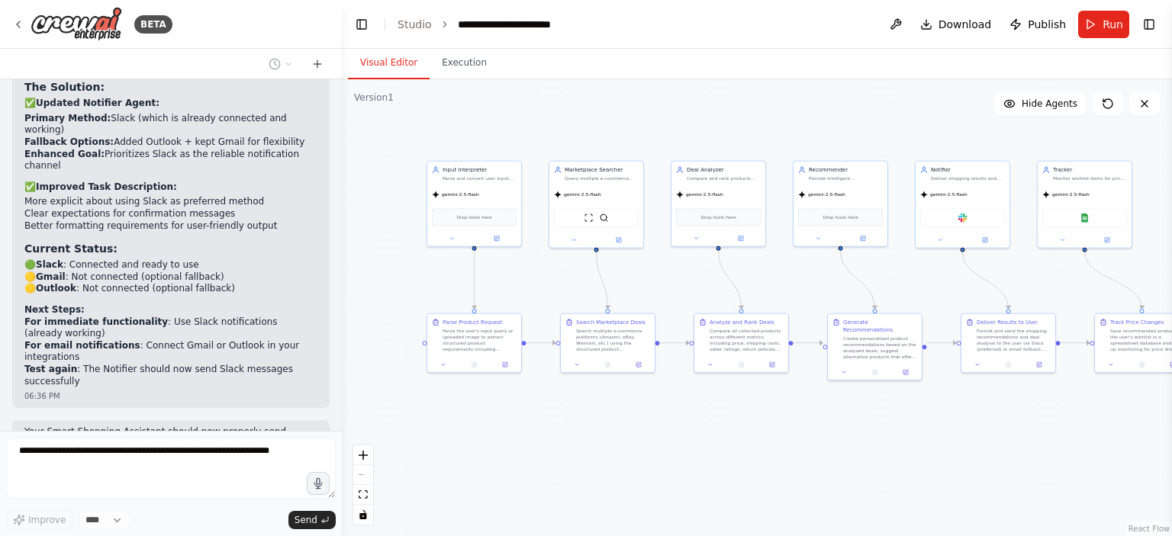
drag, startPoint x: 446, startPoint y: 311, endPoint x: 356, endPoint y: 294, distance: 91.7
click at [356, 295] on div ".deletable-edge-delete-btn { width: 20px; height: 20px; border: 0px solid #ffff…" at bounding box center [757, 307] width 830 height 457
drag, startPoint x: 1123, startPoint y: 355, endPoint x: 1103, endPoint y: 315, distance: 44.7
click at [1103, 315] on div "Track Price Changes Save recommended products to the user's wishlist in a sprea…" at bounding box center [1121, 303] width 95 height 60
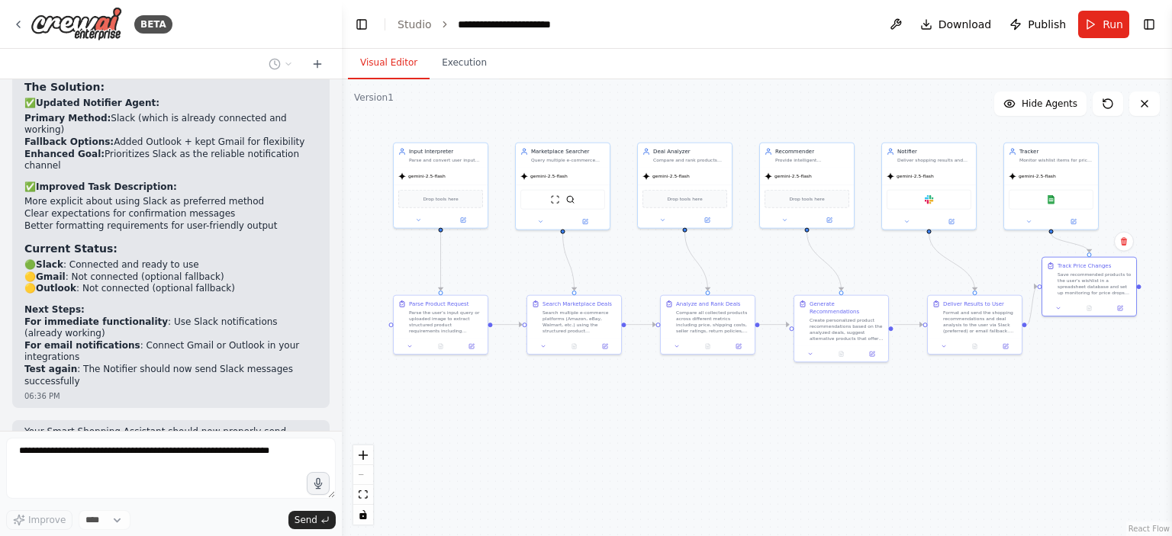
drag, startPoint x: 641, startPoint y: 277, endPoint x: 608, endPoint y: 262, distance: 36.2
click at [608, 262] on div ".deletable-edge-delete-btn { width: 20px; height: 20px; border: 0px solid #ffff…" at bounding box center [757, 307] width 830 height 457
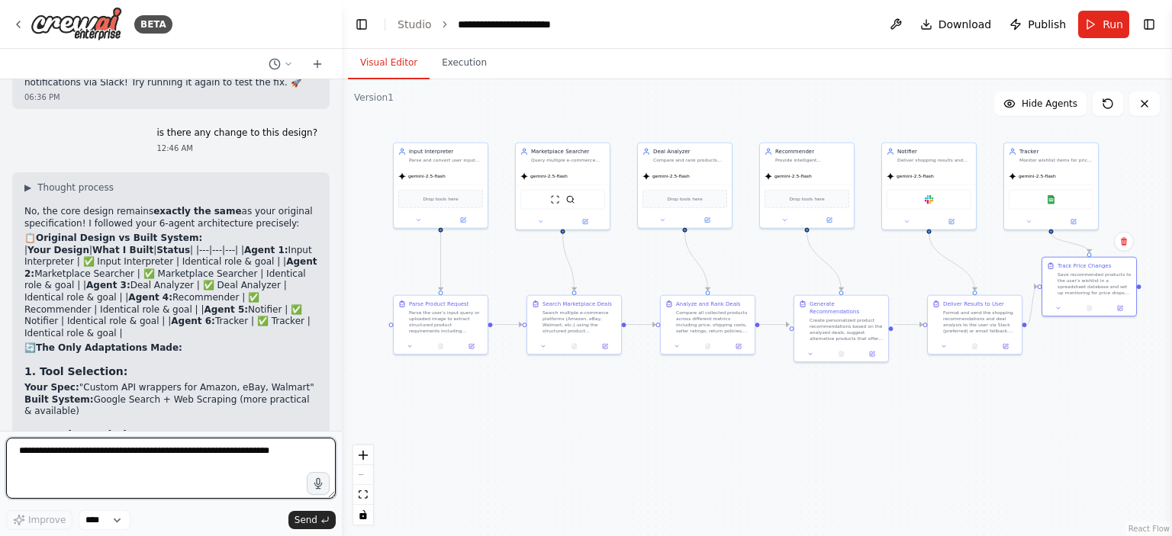
scroll to position [4512, 0]
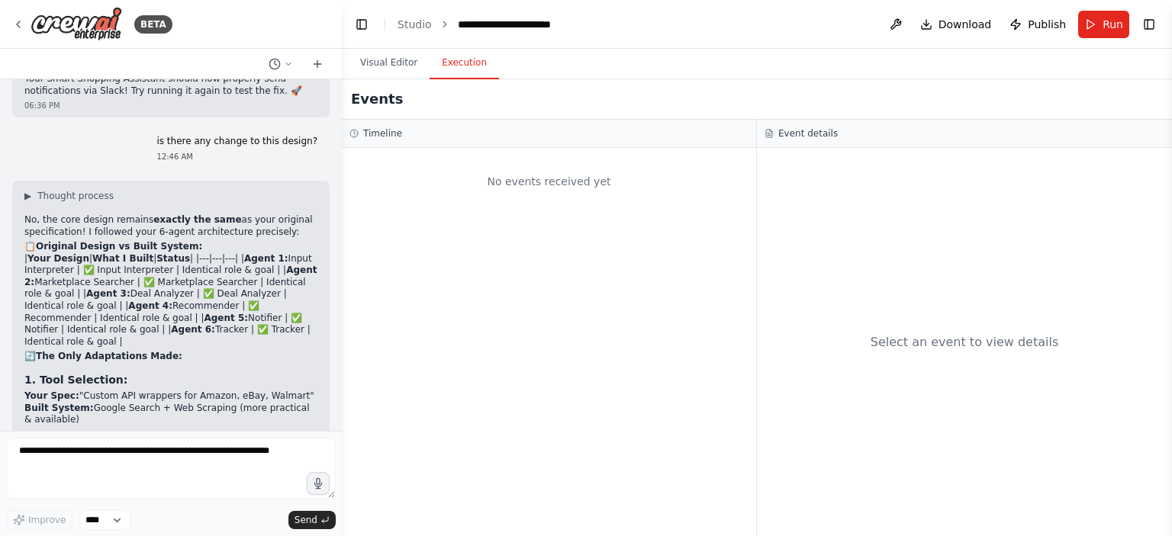
click at [449, 65] on button "Execution" at bounding box center [464, 63] width 69 height 32
click at [1105, 31] on span "Run" at bounding box center [1113, 24] width 21 height 15
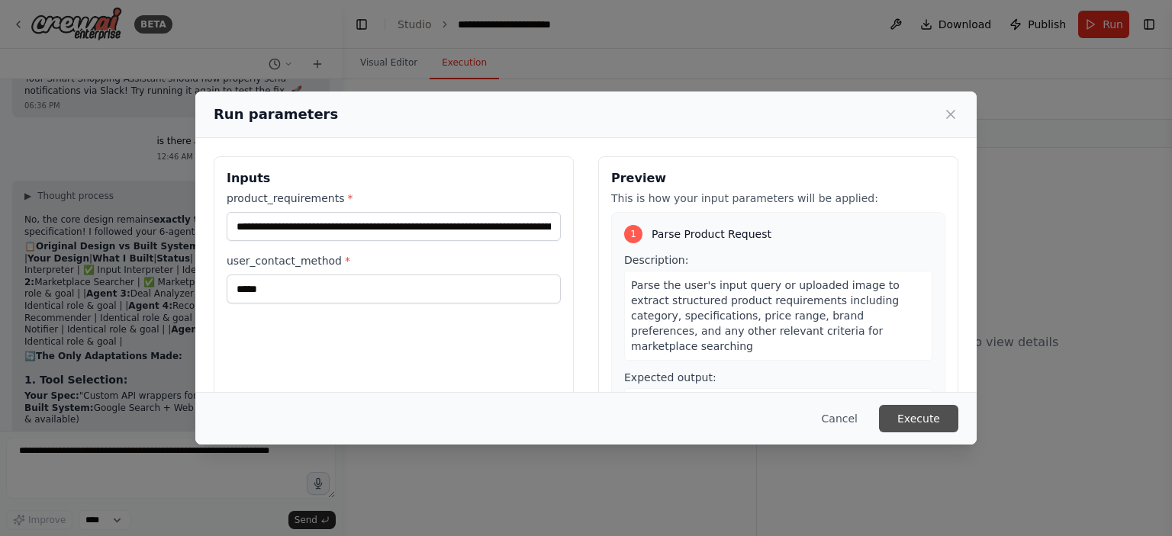
click at [934, 420] on button "Execute" at bounding box center [918, 418] width 79 height 27
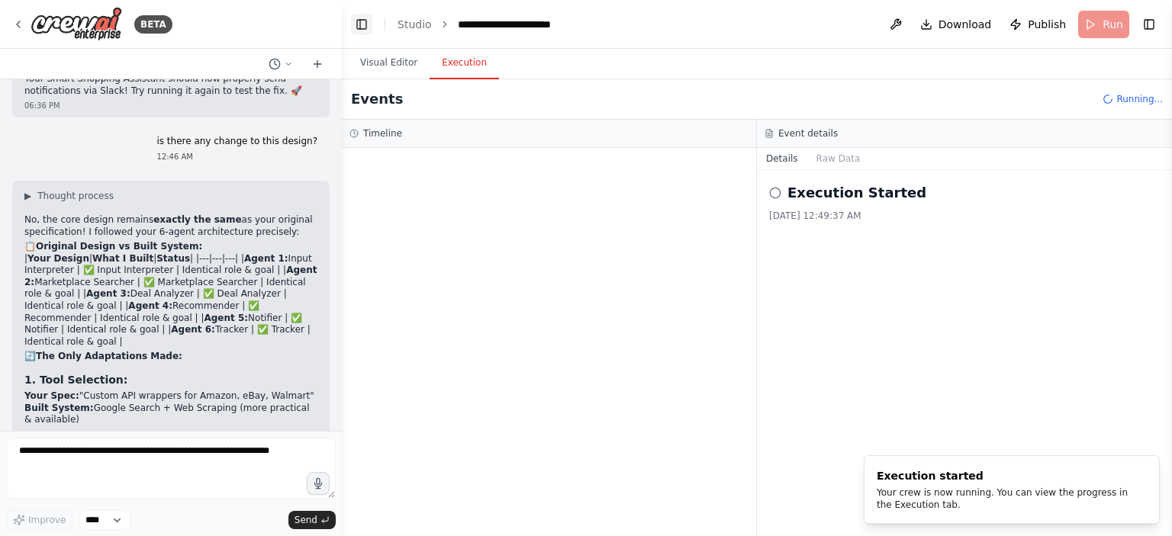
click at [359, 26] on button "Toggle Left Sidebar" at bounding box center [361, 24] width 21 height 21
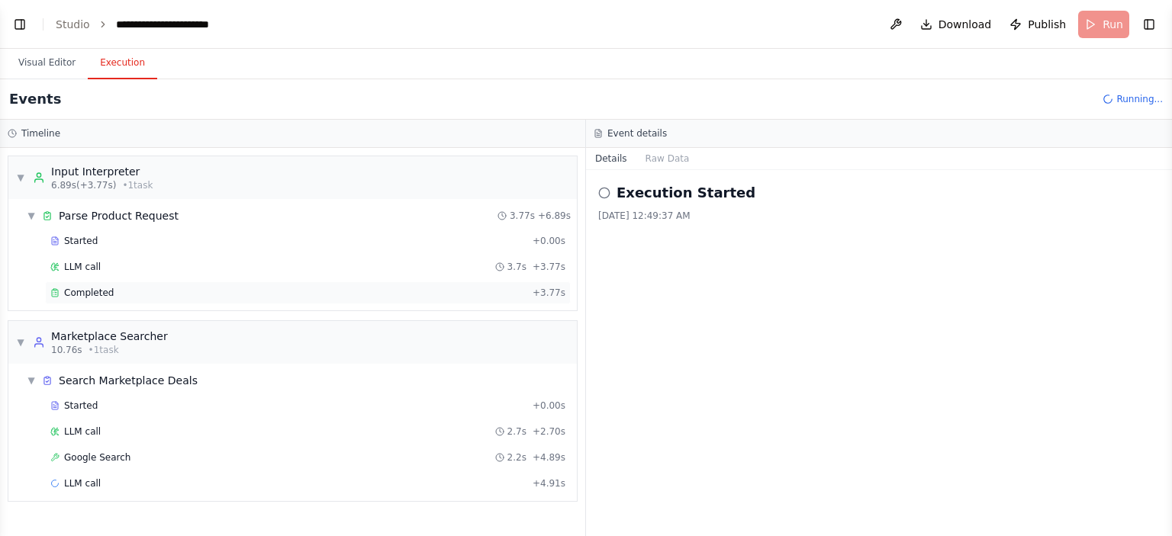
click at [86, 294] on span "Completed" at bounding box center [89, 293] width 50 height 12
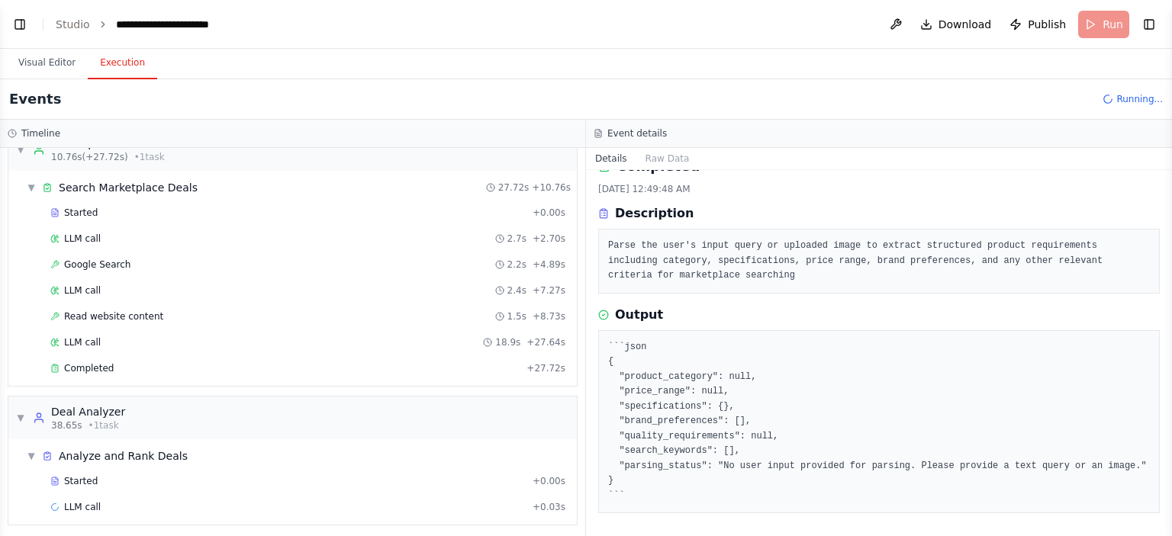
scroll to position [194, 0]
click at [108, 362] on div "Completed" at bounding box center [285, 368] width 470 height 12
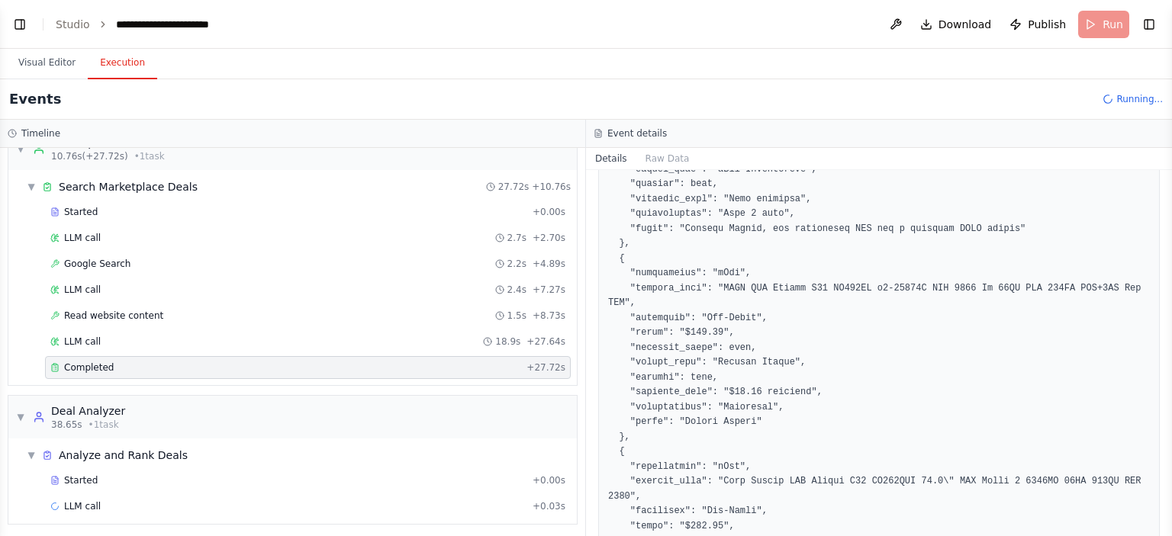
scroll to position [1629, 0]
click at [21, 149] on span "▼" at bounding box center [20, 149] width 9 height 12
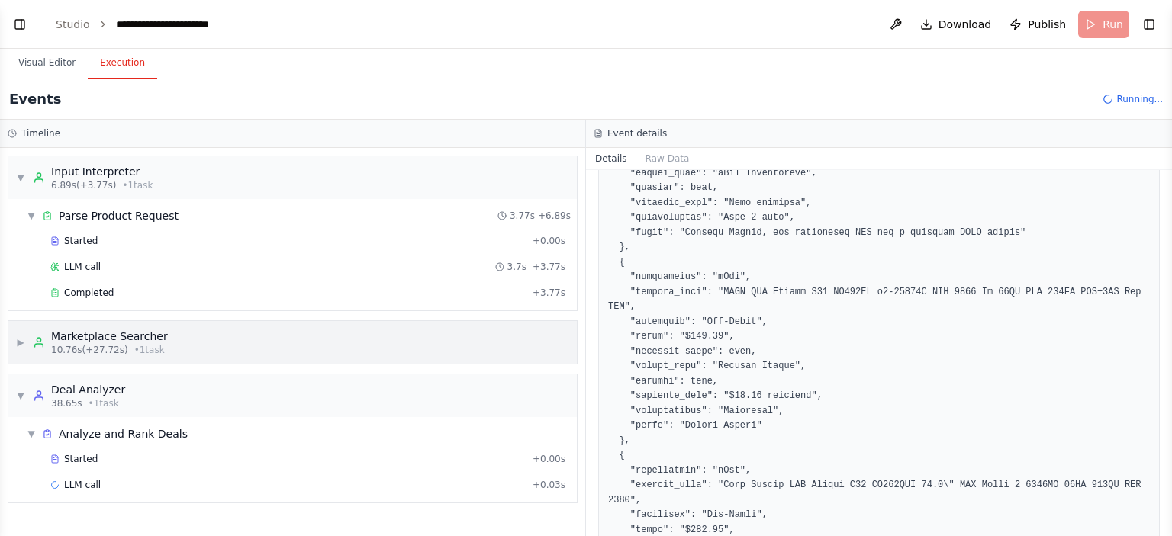
scroll to position [0, 0]
click at [21, 182] on span "▼" at bounding box center [20, 178] width 9 height 12
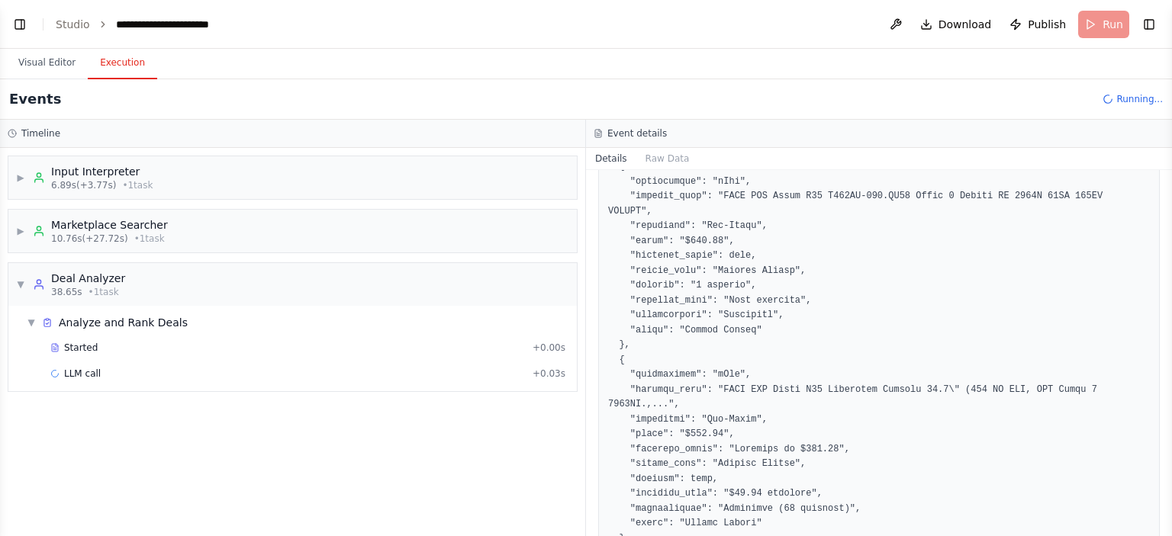
scroll to position [2448, 0]
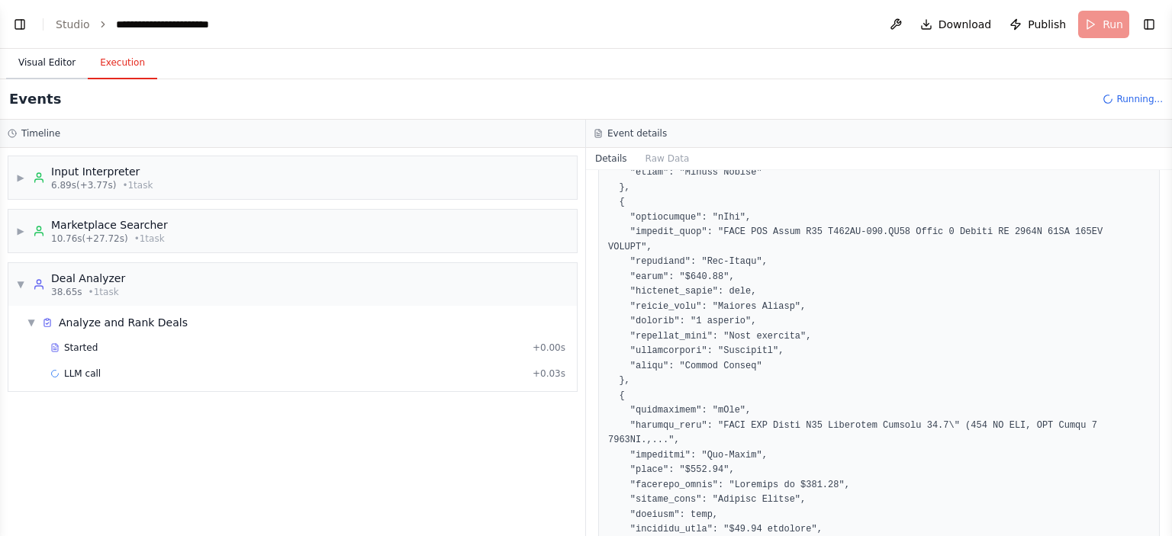
click at [50, 61] on button "Visual Editor" at bounding box center [47, 63] width 82 height 32
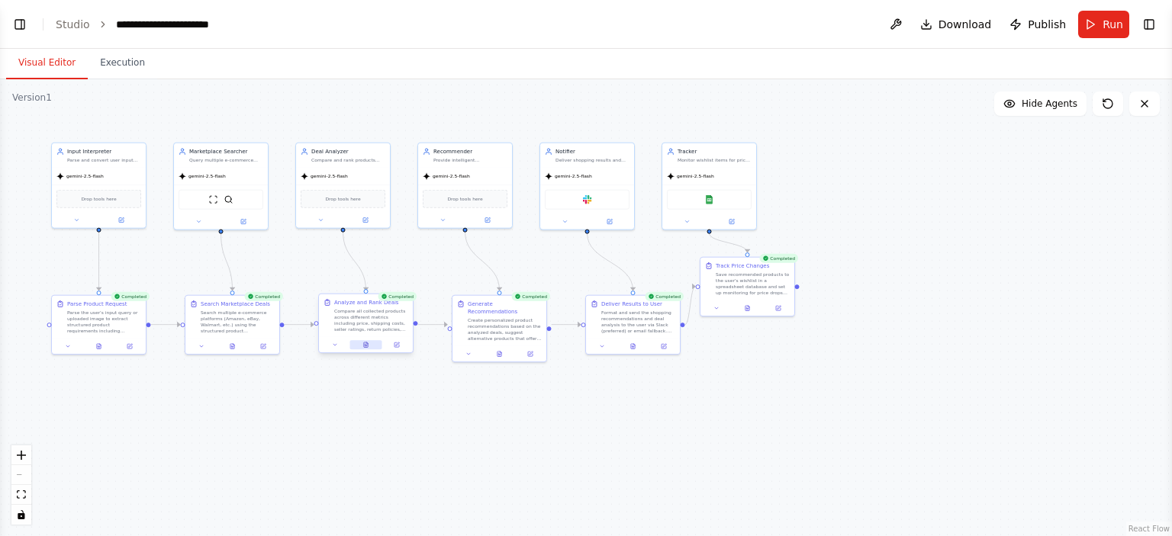
click at [369, 348] on button at bounding box center [366, 344] width 32 height 9
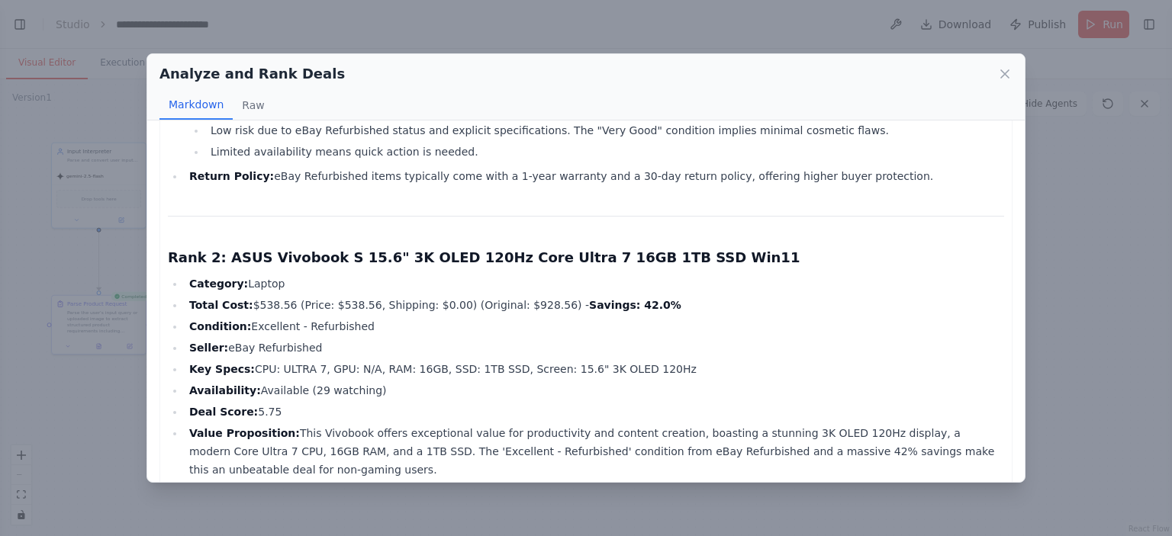
scroll to position [1068, 0]
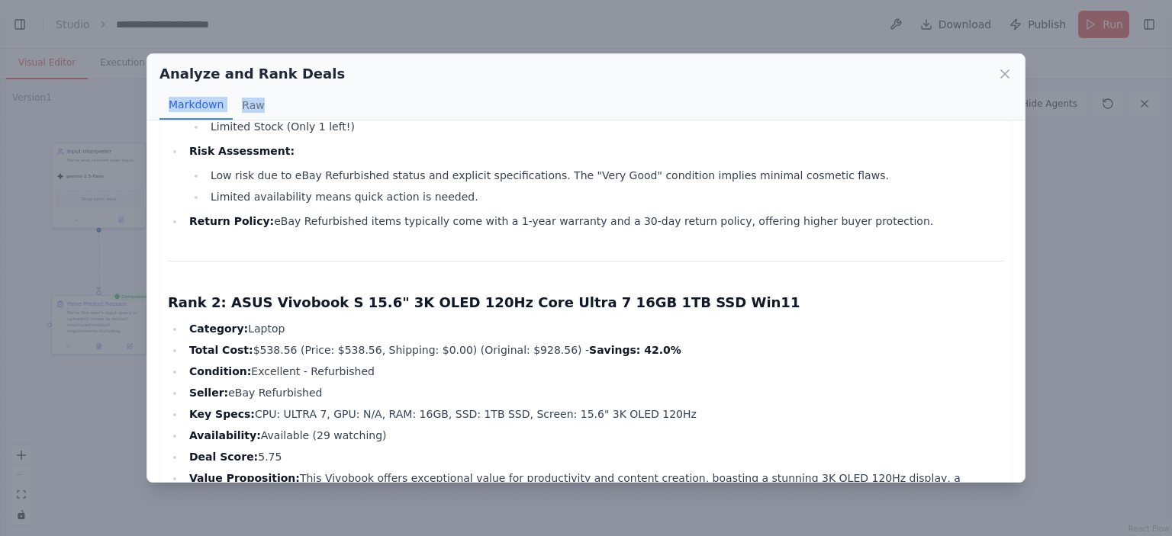
drag, startPoint x: 528, startPoint y: 85, endPoint x: 570, endPoint y: 75, distance: 43.3
click at [570, 75] on div "Analyze and Rank Deals Markdown Raw" at bounding box center [586, 87] width 878 height 66
click at [478, 188] on li "Limited availability means quick action is needed." at bounding box center [605, 197] width 798 height 18
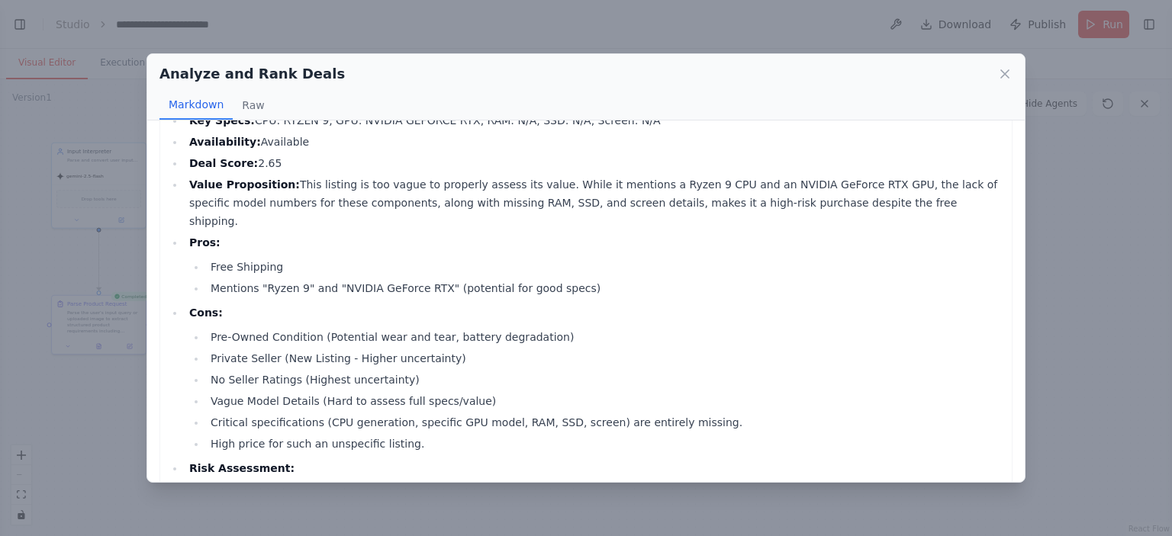
scroll to position [8928, 0]
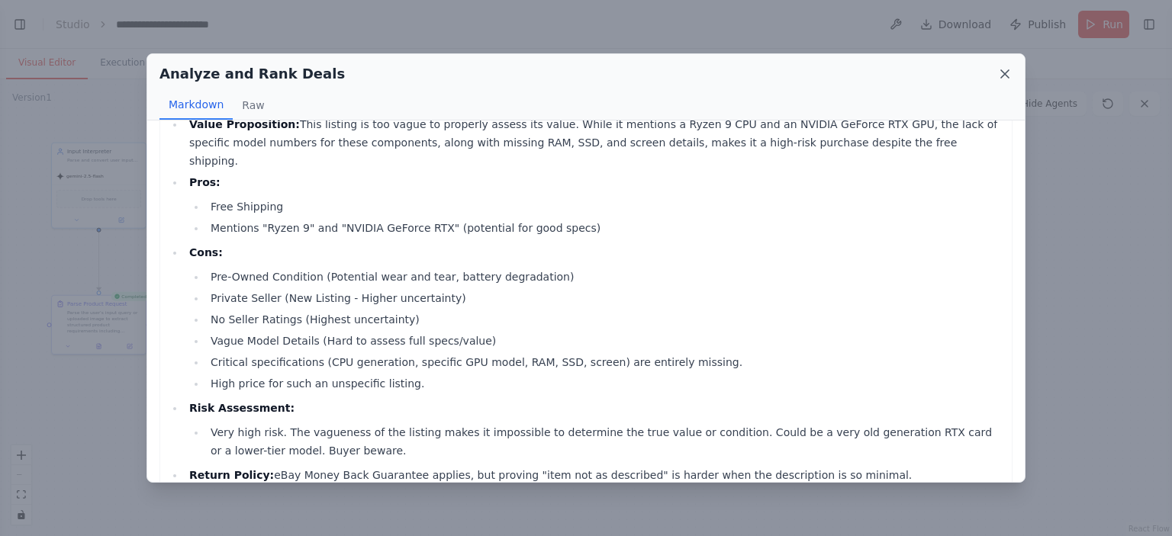
click at [1001, 74] on icon at bounding box center [1004, 73] width 15 height 15
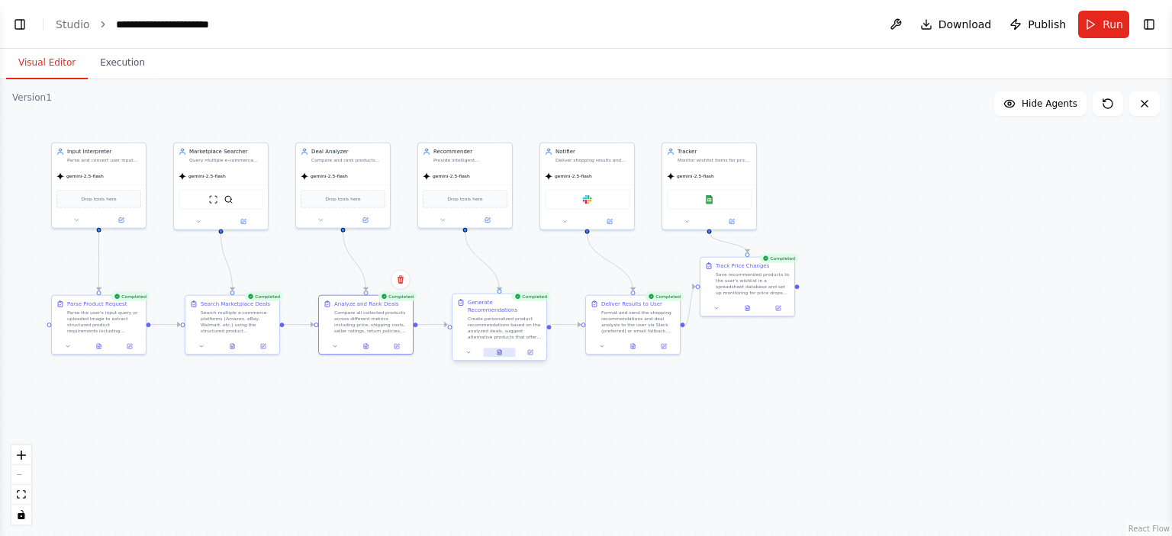
click at [503, 348] on button at bounding box center [499, 352] width 32 height 9
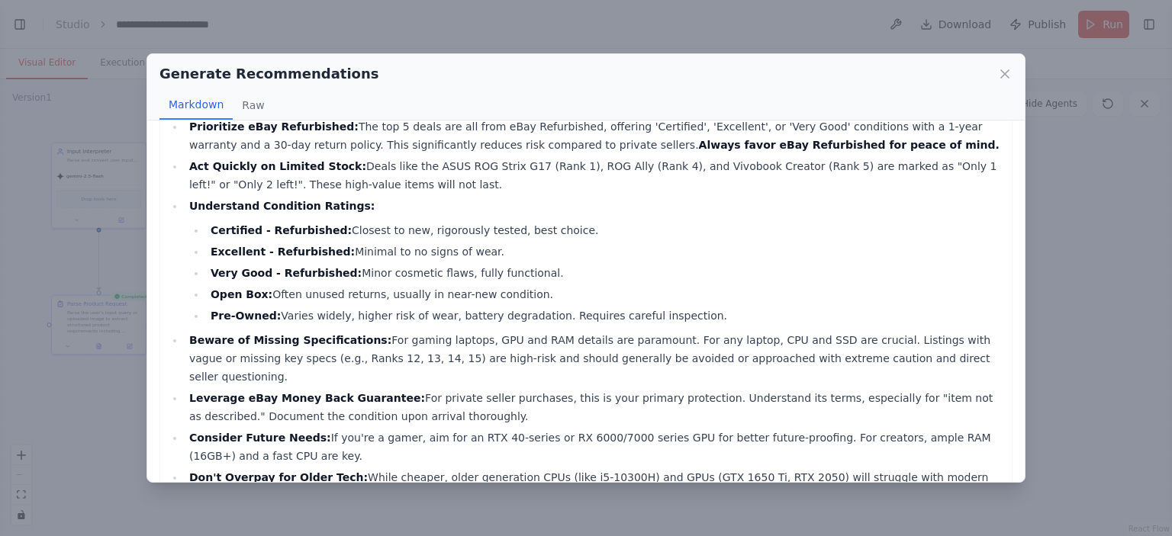
scroll to position [2309, 0]
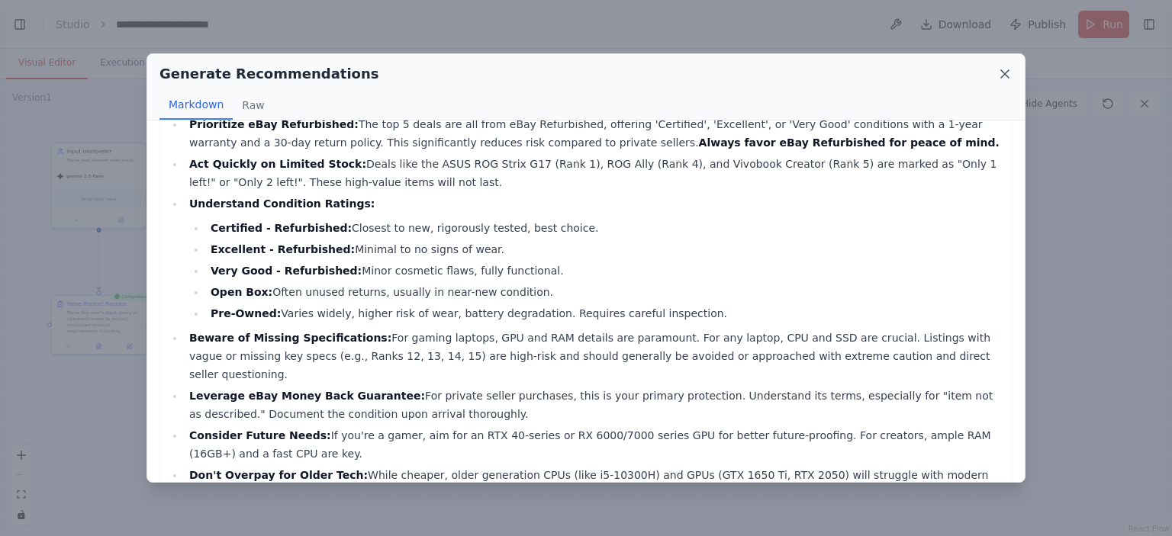
click at [999, 76] on icon at bounding box center [1004, 73] width 15 height 15
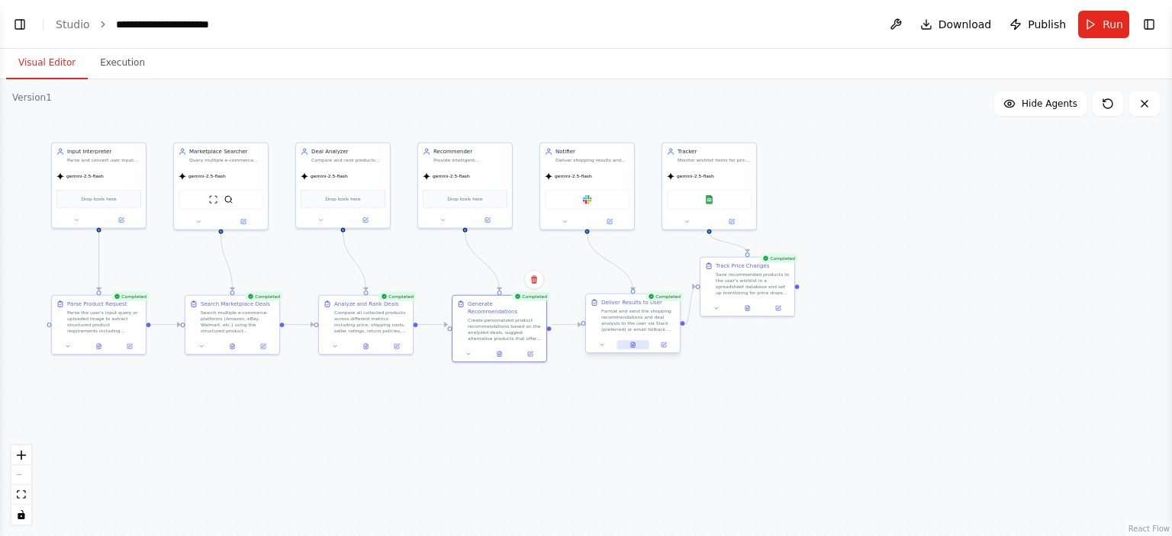
click at [635, 343] on icon at bounding box center [633, 345] width 6 height 6
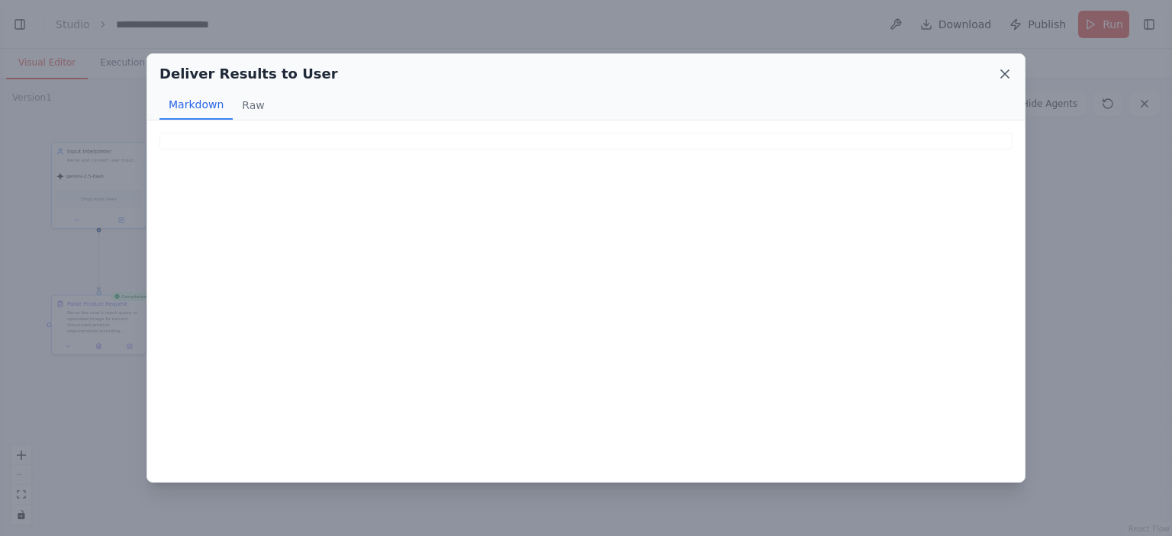
click at [1004, 72] on icon at bounding box center [1004, 73] width 15 height 15
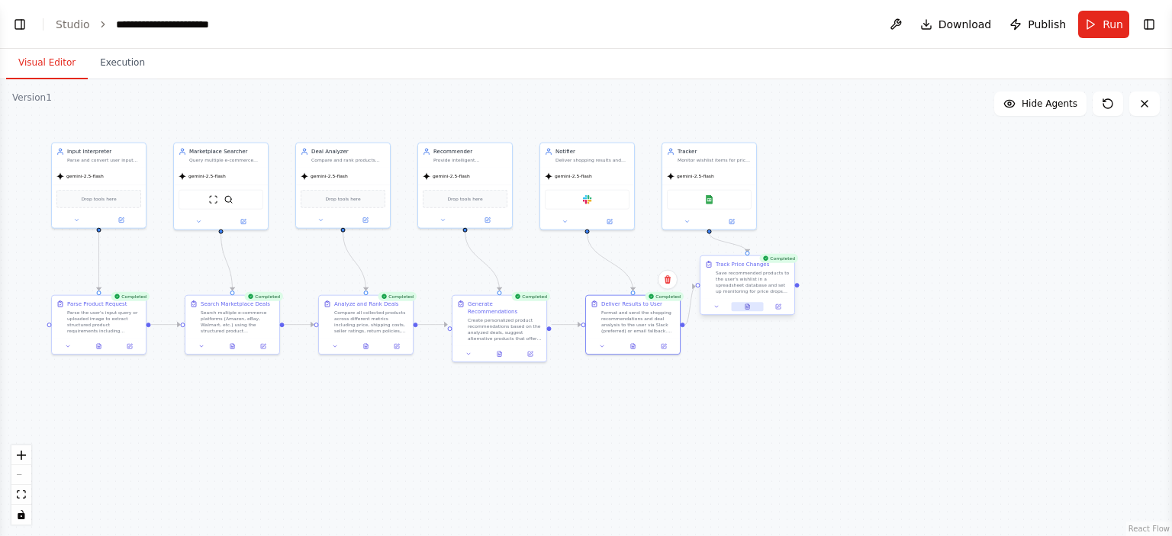
click at [742, 308] on button at bounding box center [747, 306] width 32 height 9
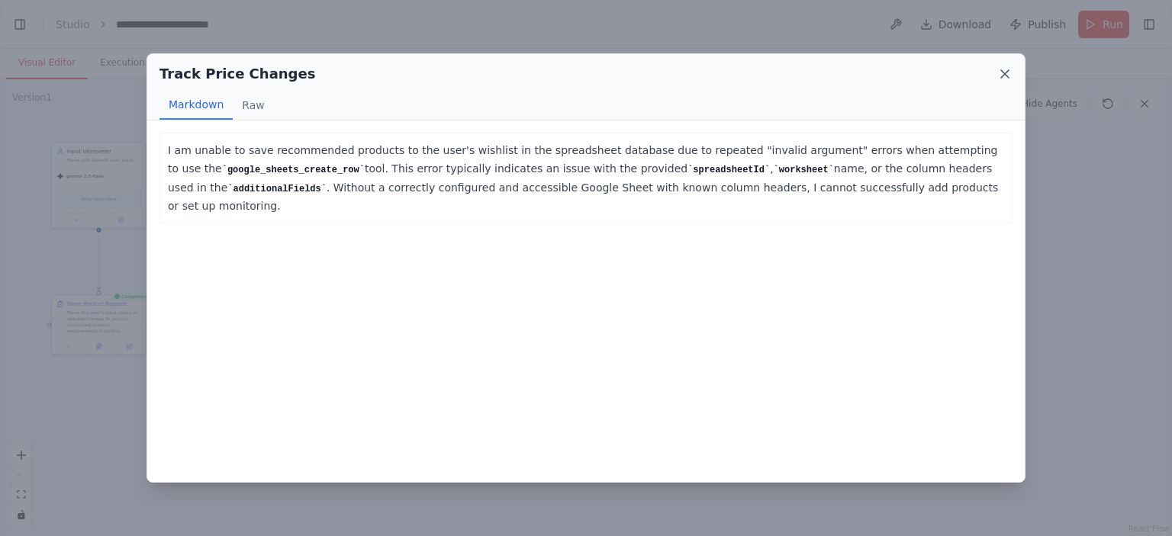
click at [1002, 76] on icon at bounding box center [1004, 73] width 15 height 15
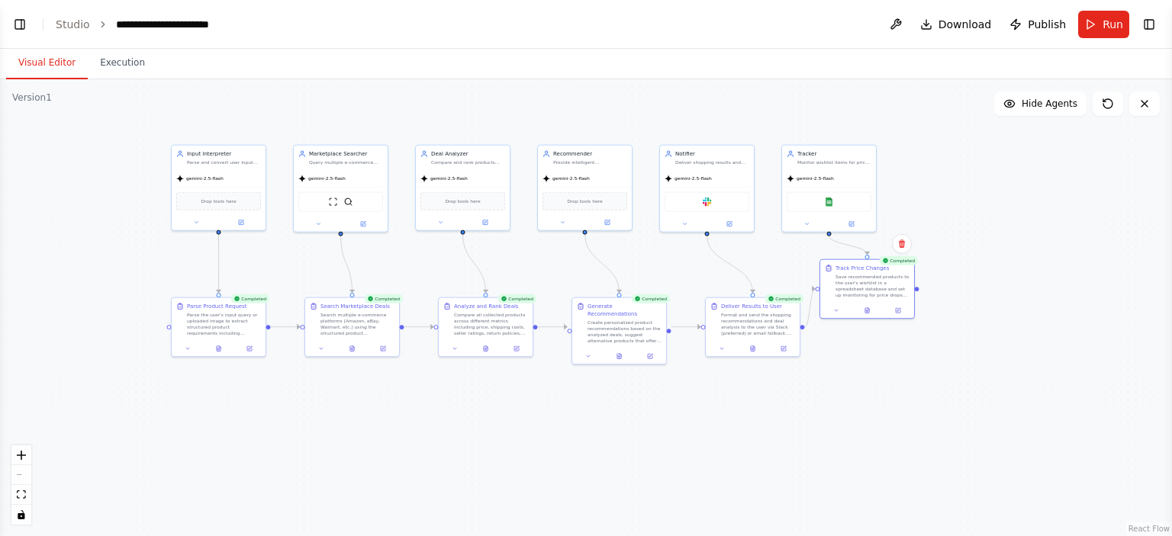
drag, startPoint x: 451, startPoint y: 121, endPoint x: 571, endPoint y: 124, distance: 119.8
click at [571, 124] on div ".deletable-edge-delete-btn { width: 20px; height: 20px; border: 0px solid #ffff…" at bounding box center [586, 307] width 1172 height 457
click at [751, 347] on icon at bounding box center [753, 347] width 4 height 5
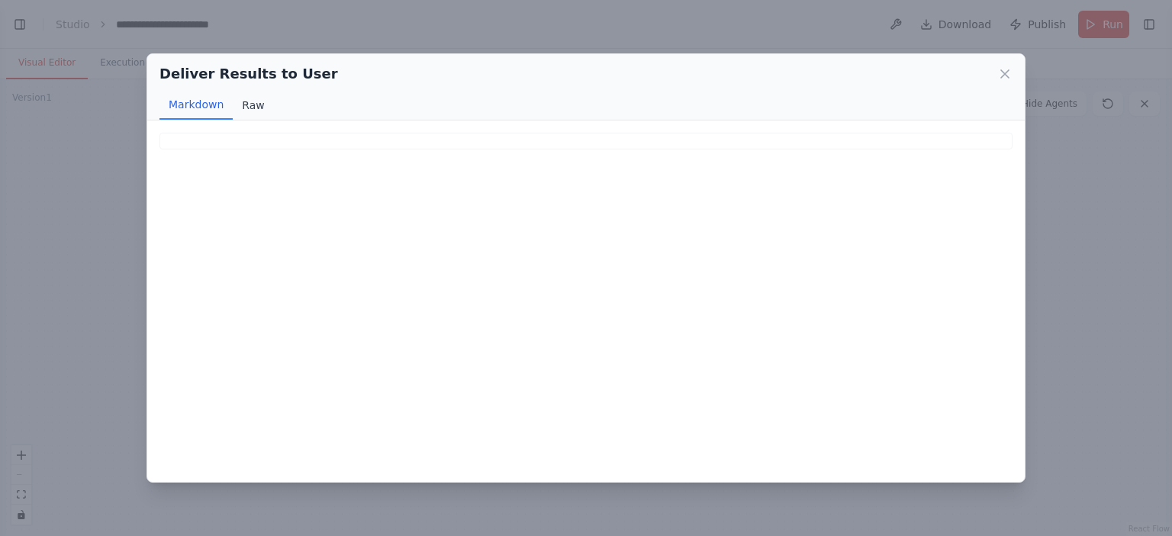
click at [243, 103] on button "Raw" at bounding box center [253, 105] width 40 height 29
click at [205, 103] on button "Markdown" at bounding box center [195, 105] width 73 height 29
click at [1005, 71] on icon at bounding box center [1004, 73] width 15 height 15
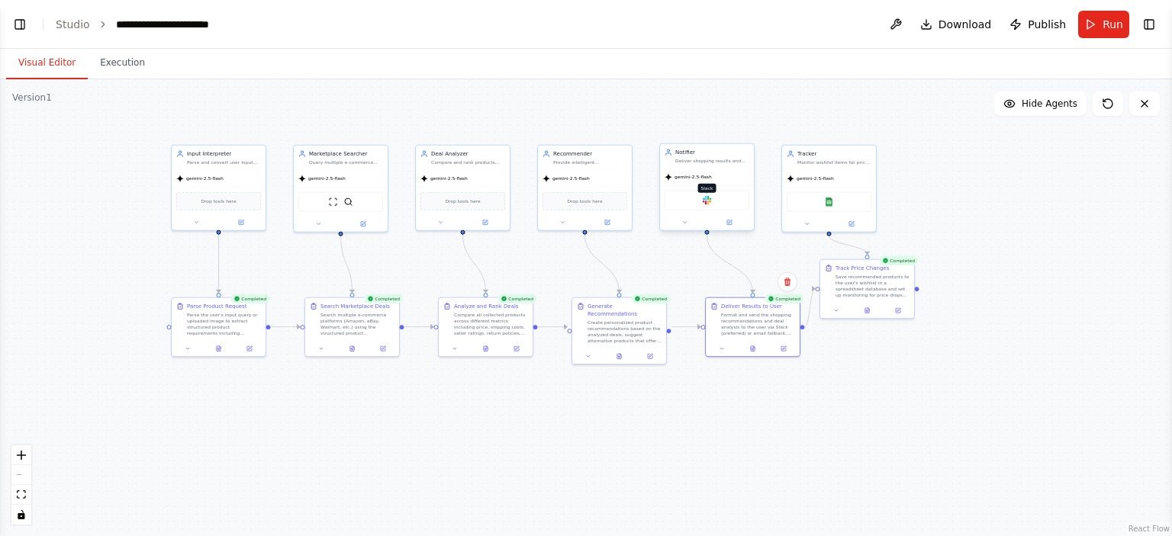
click at [705, 202] on img at bounding box center [707, 200] width 9 height 9
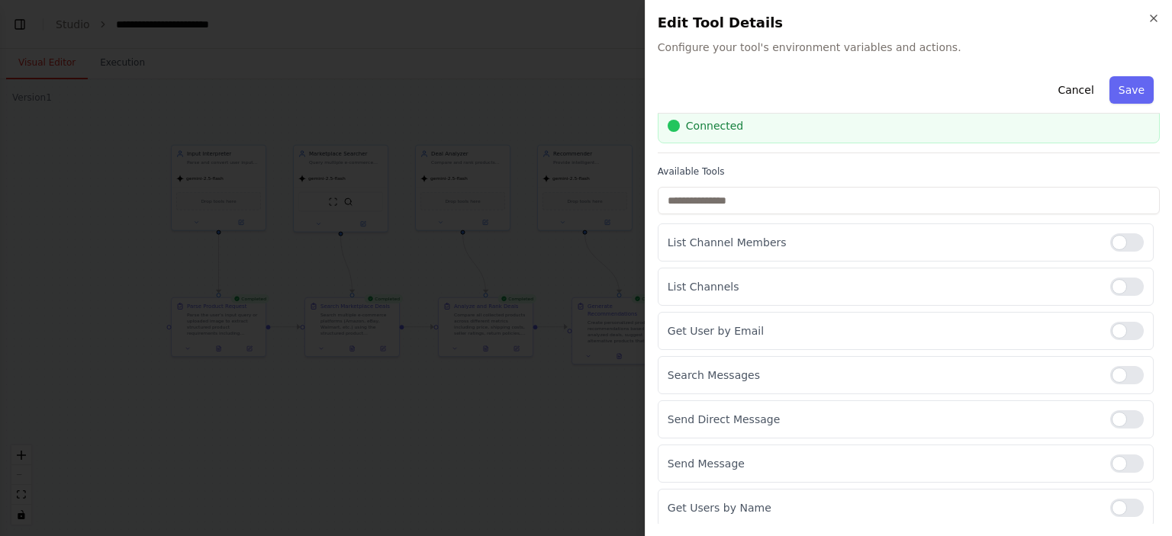
scroll to position [0, 0]
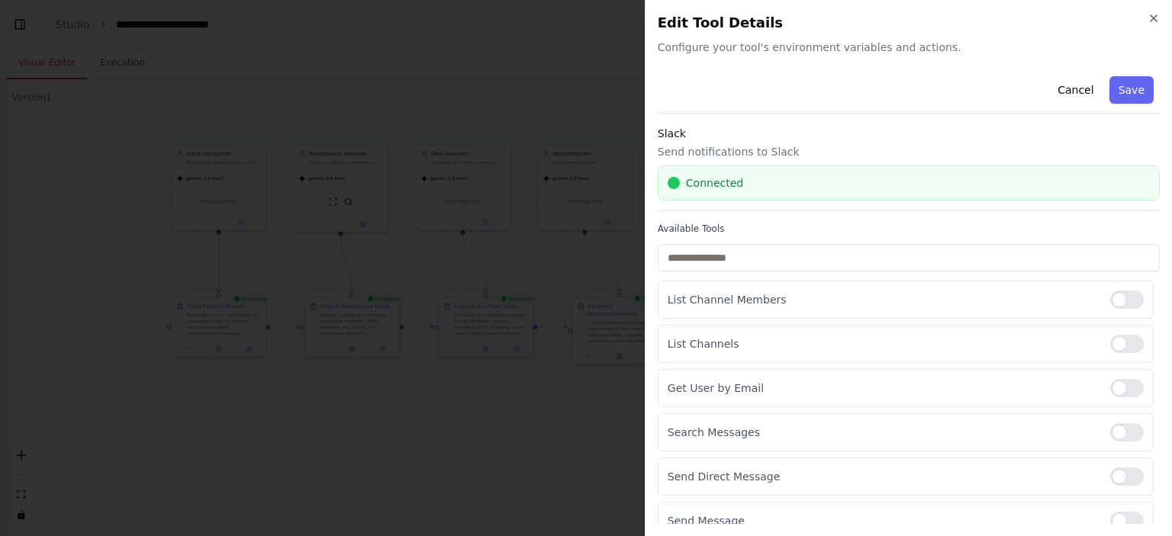
click at [540, 63] on div at bounding box center [586, 268] width 1172 height 536
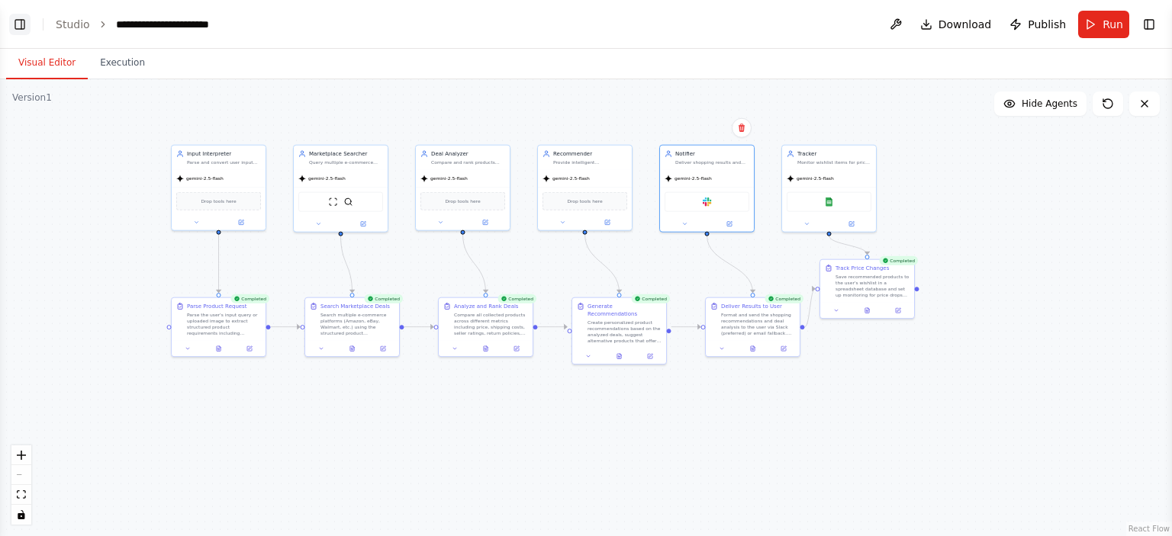
click at [18, 24] on button "Toggle Left Sidebar" at bounding box center [19, 24] width 21 height 21
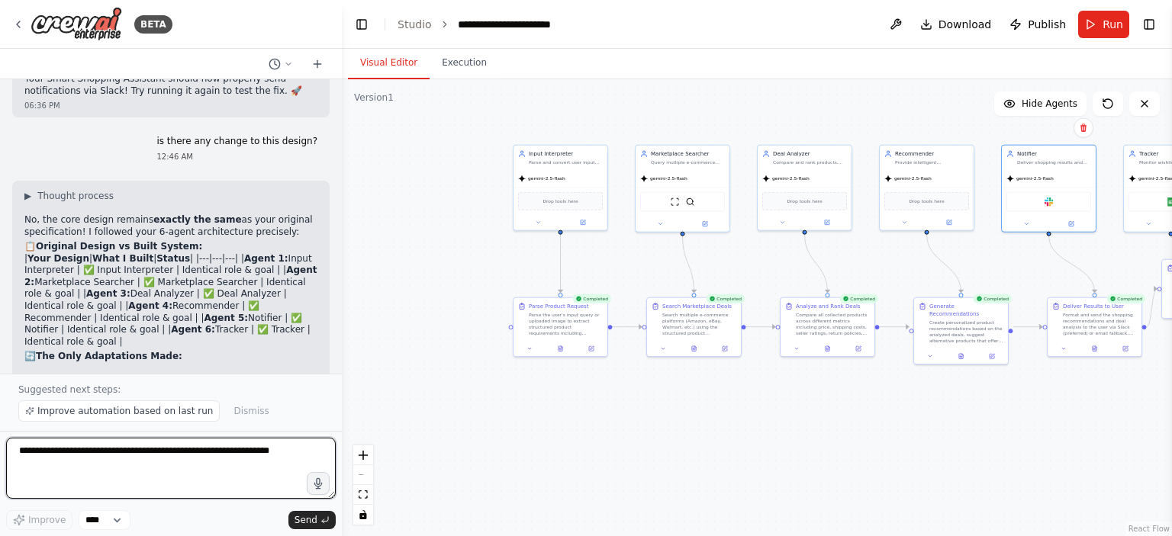
click at [90, 453] on textarea at bounding box center [171, 468] width 330 height 61
type textarea "**********"
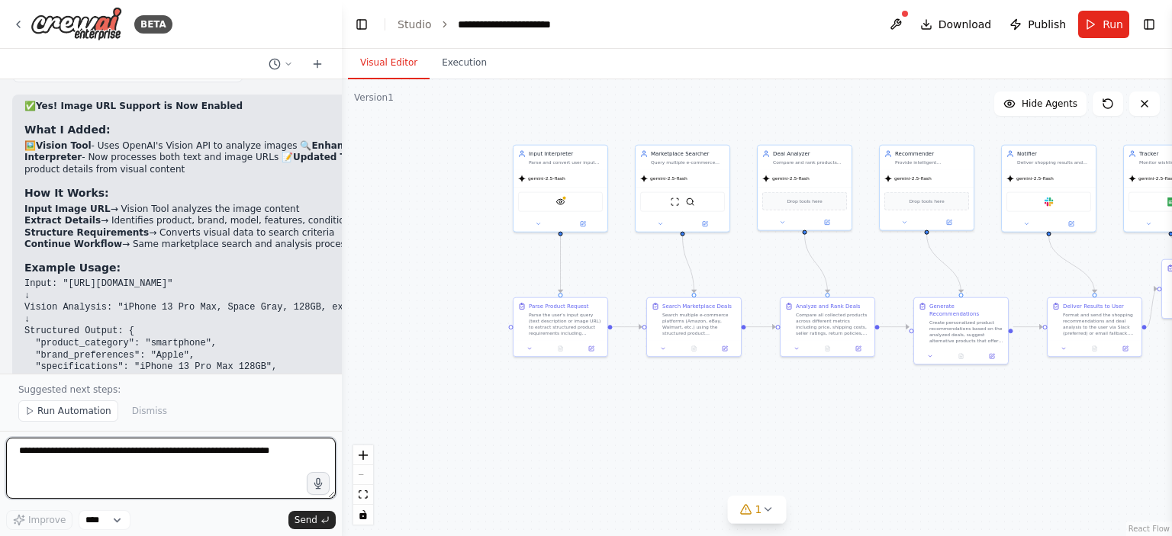
scroll to position [5748, 0]
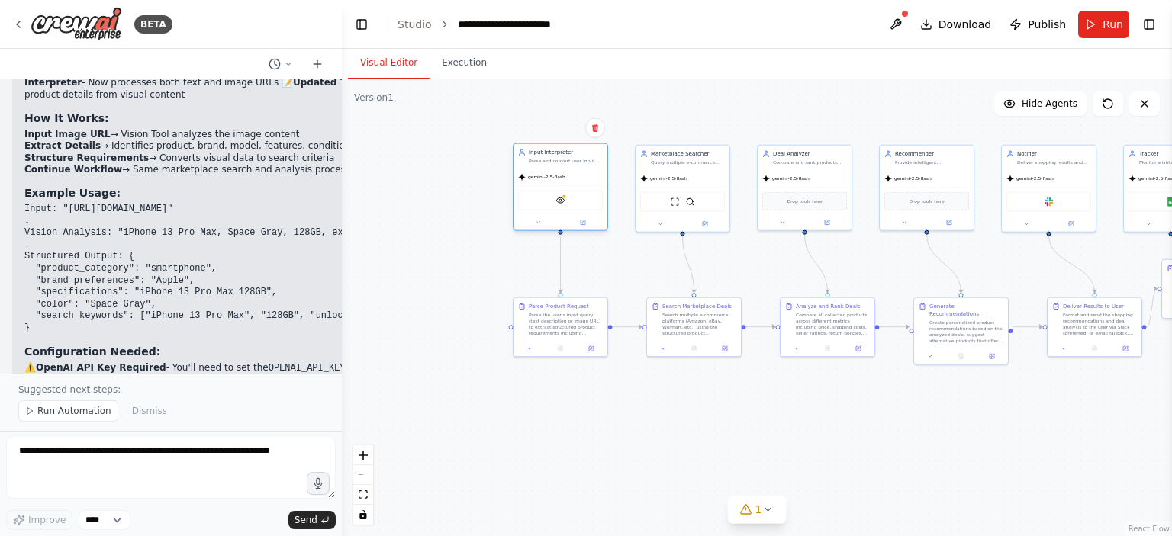
click at [565, 202] on div "VisionTool" at bounding box center [560, 201] width 85 height 20
click at [565, 204] on img at bounding box center [560, 200] width 9 height 9
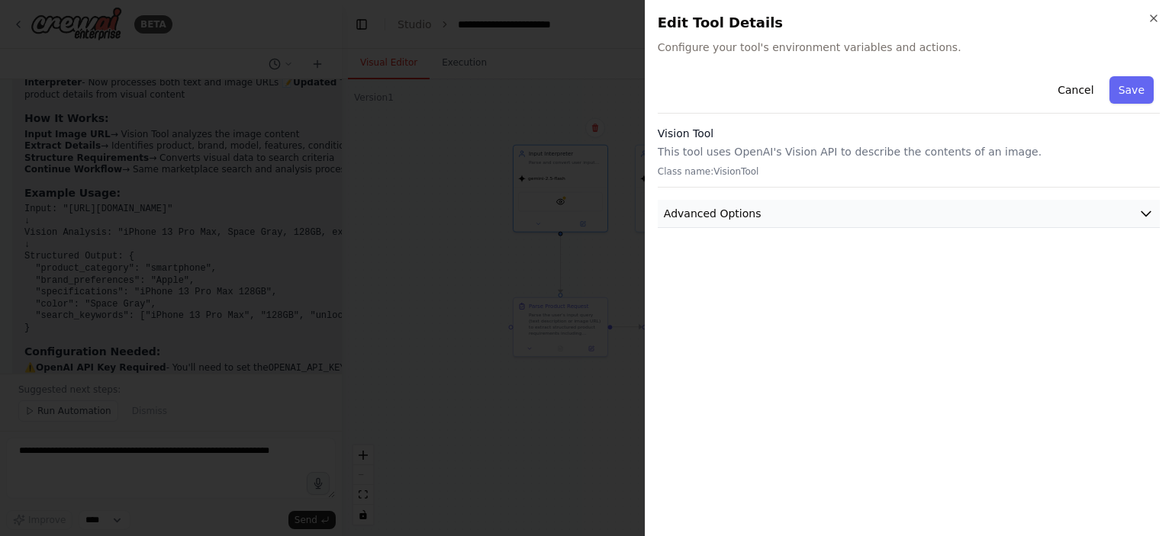
click at [909, 216] on button "Advanced Options" at bounding box center [909, 214] width 502 height 28
click at [583, 421] on div at bounding box center [586, 268] width 1172 height 536
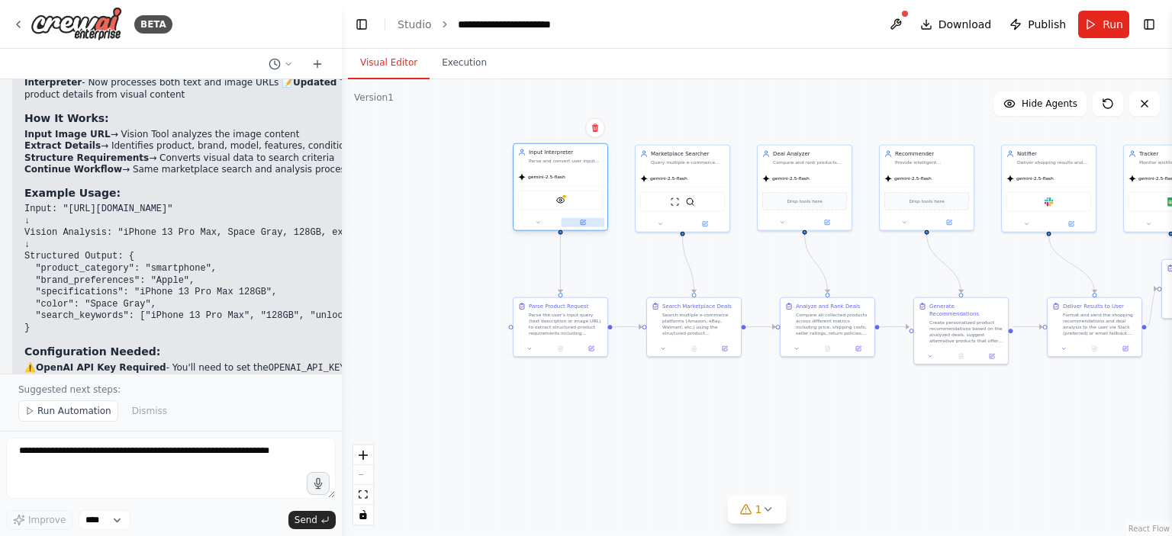
click at [580, 225] on button at bounding box center [583, 222] width 43 height 9
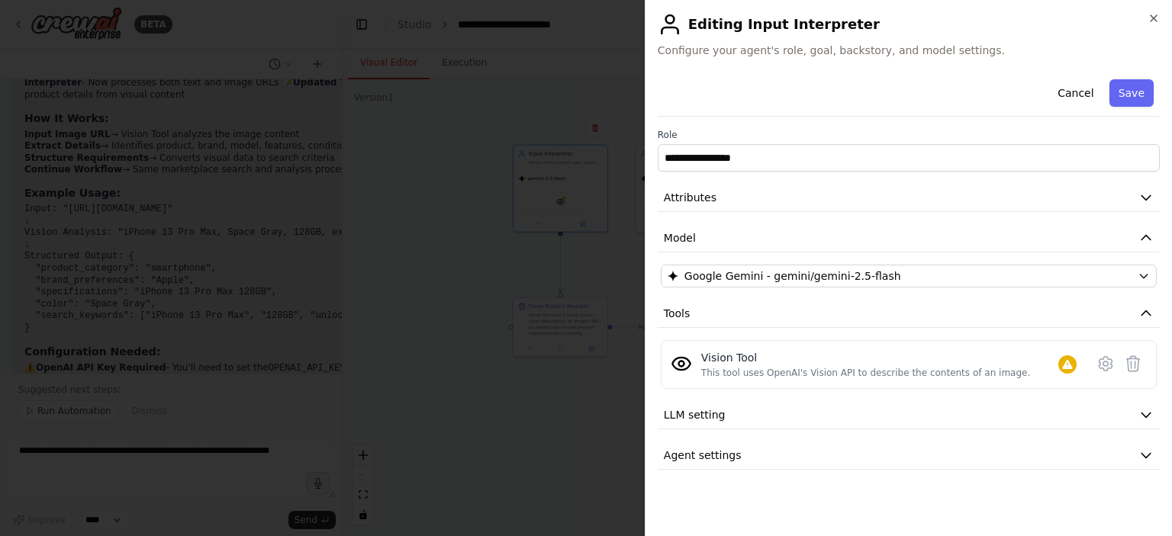
click at [438, 257] on div at bounding box center [586, 268] width 1172 height 536
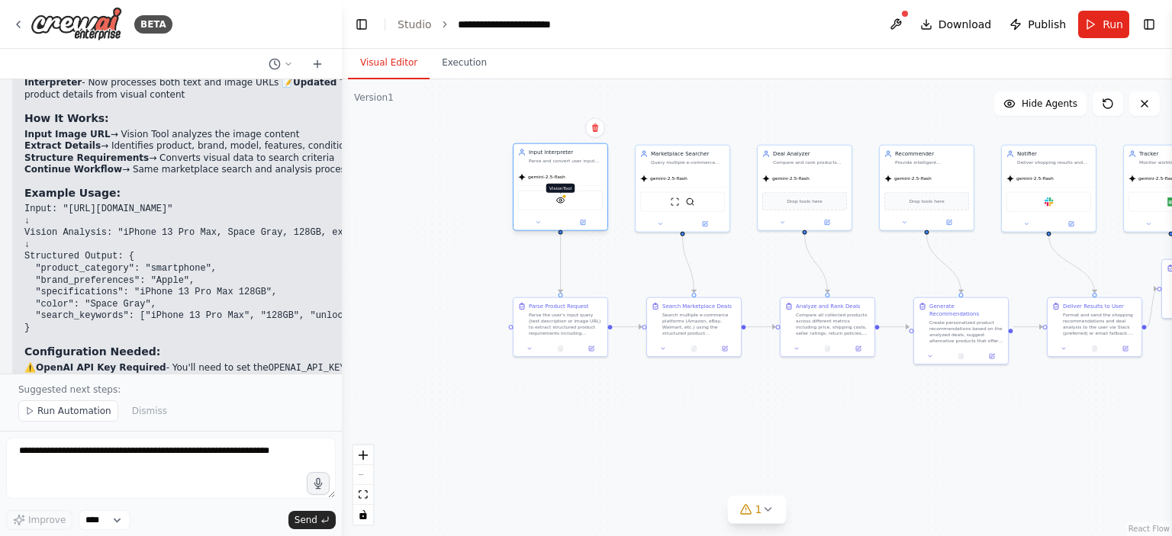
click at [562, 202] on img at bounding box center [560, 200] width 9 height 9
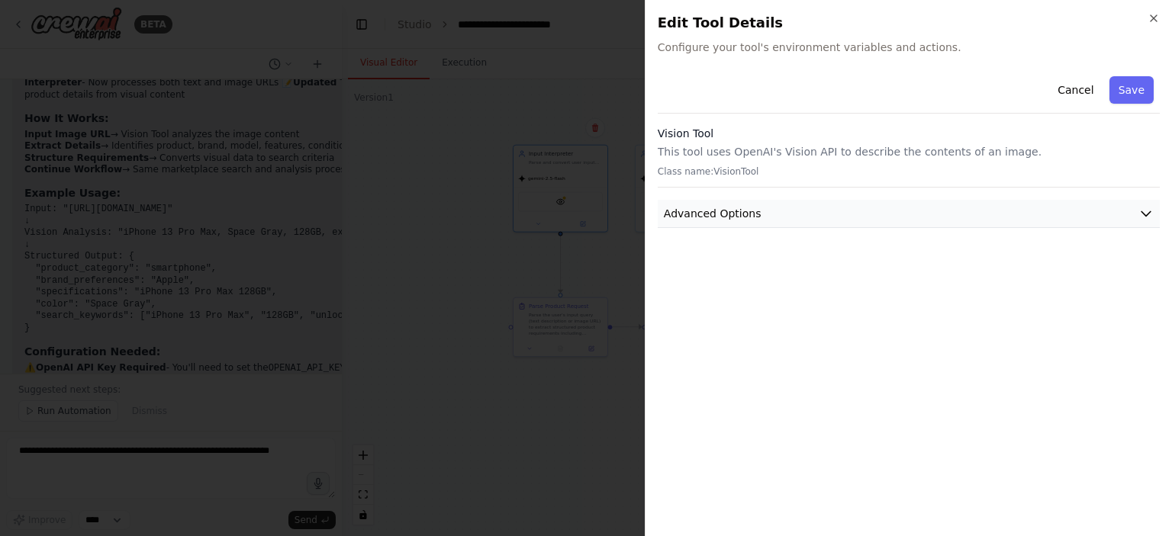
click at [1152, 215] on icon "button" at bounding box center [1146, 213] width 15 height 15
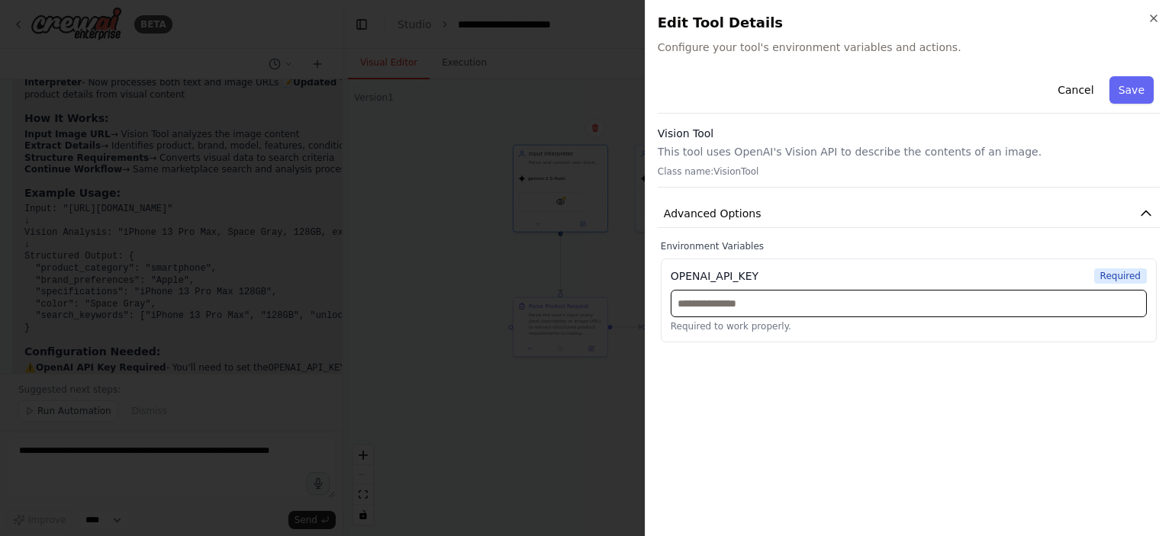
click at [854, 302] on input "text" at bounding box center [909, 303] width 476 height 27
paste input "**********"
type input "**********"
click at [907, 355] on div "**********" at bounding box center [909, 297] width 502 height 454
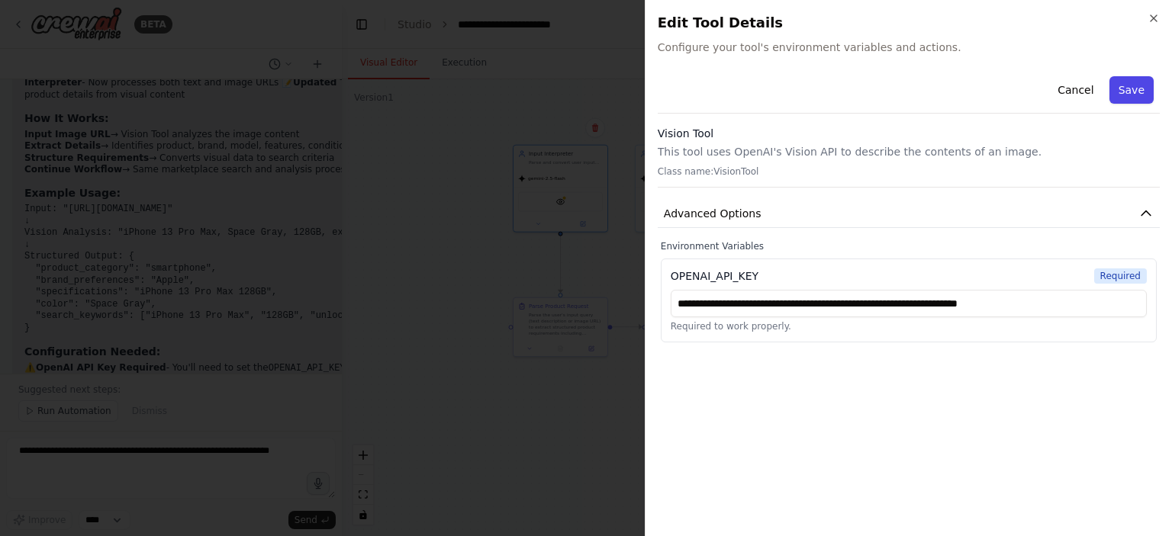
click at [1118, 91] on button "Save" at bounding box center [1132, 89] width 44 height 27
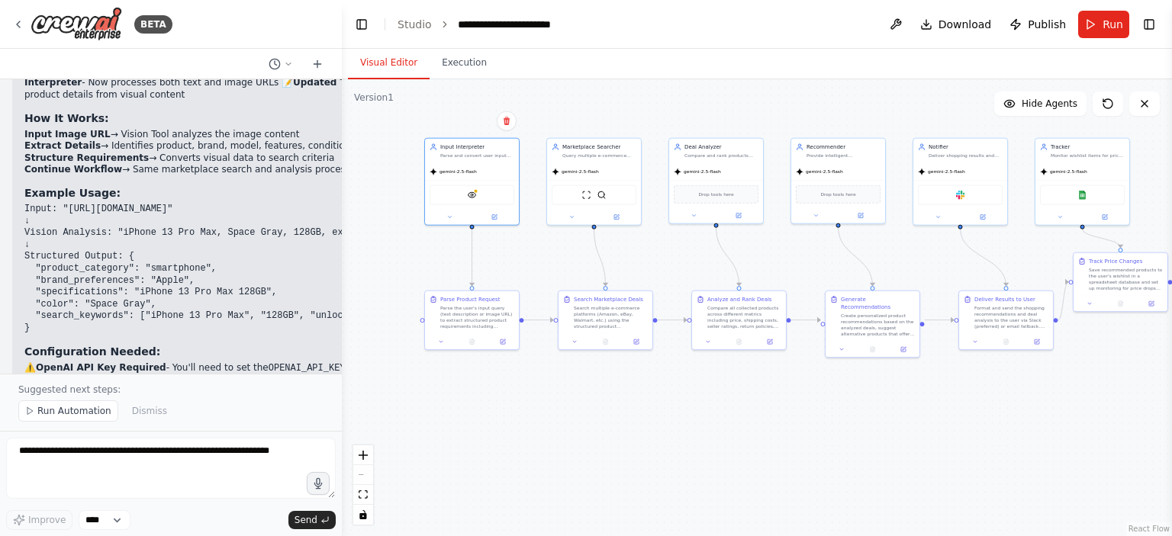
drag, startPoint x: 485, startPoint y: 182, endPoint x: 397, endPoint y: 175, distance: 88.8
click at [397, 175] on div ".deletable-edge-delete-btn { width: 20px; height: 20px; border: 0px solid #ffff…" at bounding box center [757, 307] width 830 height 457
click at [475, 192] on img at bounding box center [472, 193] width 9 height 9
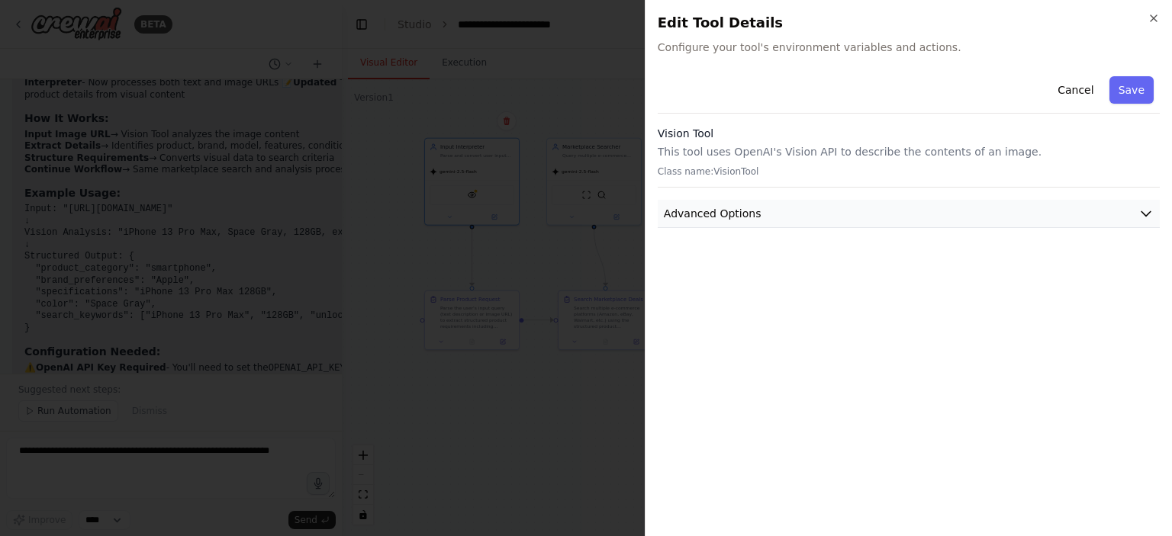
click at [804, 217] on button "Advanced Options" at bounding box center [909, 214] width 502 height 28
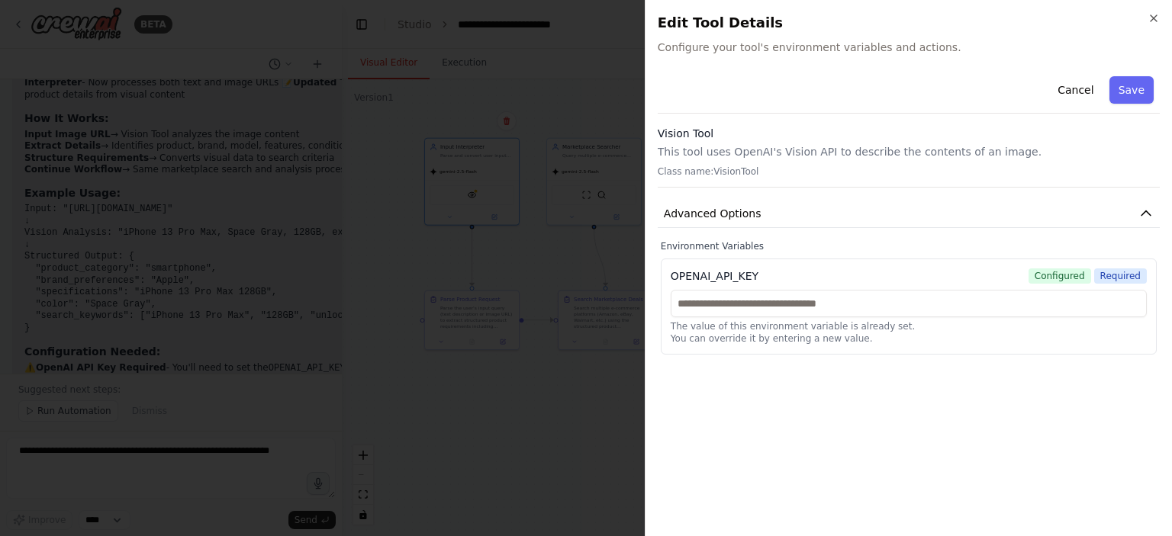
click at [1128, 86] on button "Save" at bounding box center [1132, 89] width 44 height 27
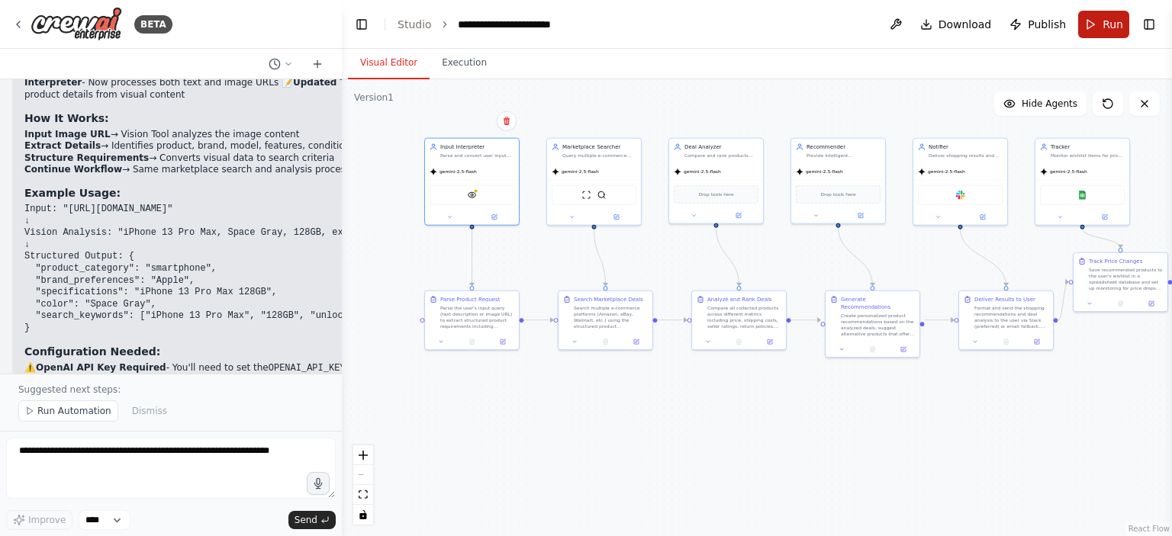
click at [1104, 26] on span "Run" at bounding box center [1113, 24] width 21 height 15
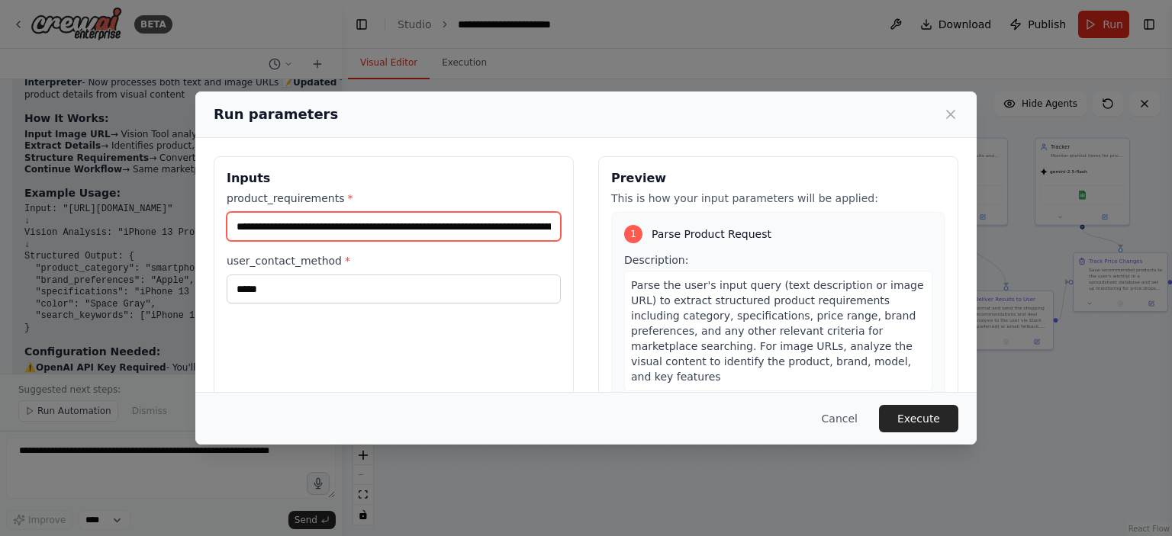
click at [520, 216] on input "**********" at bounding box center [394, 226] width 334 height 29
type input "*"
paste input "**********"
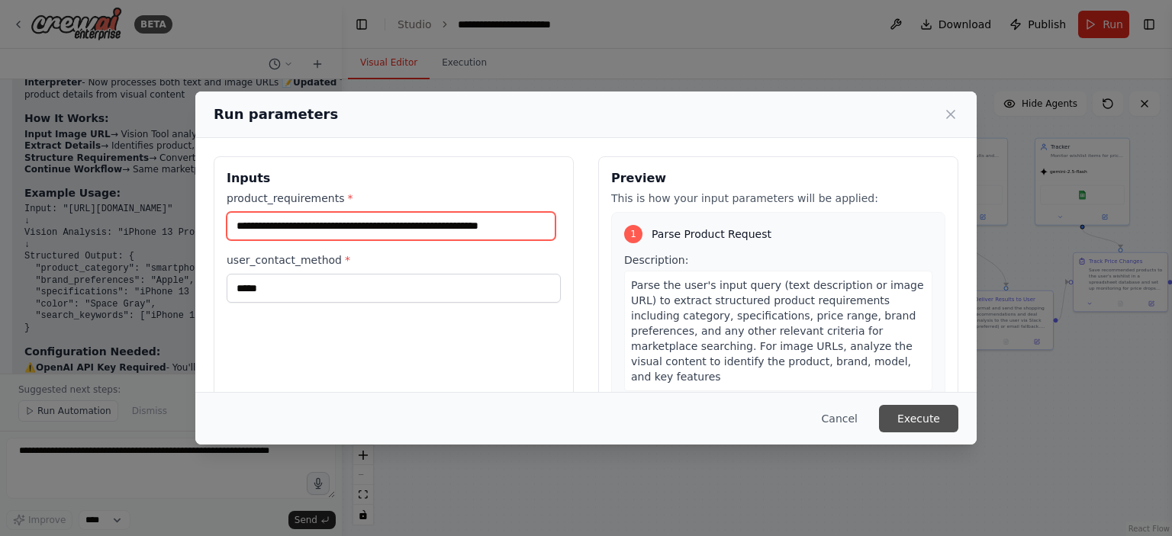
type input "**********"
click at [916, 430] on button "Execute" at bounding box center [918, 418] width 79 height 27
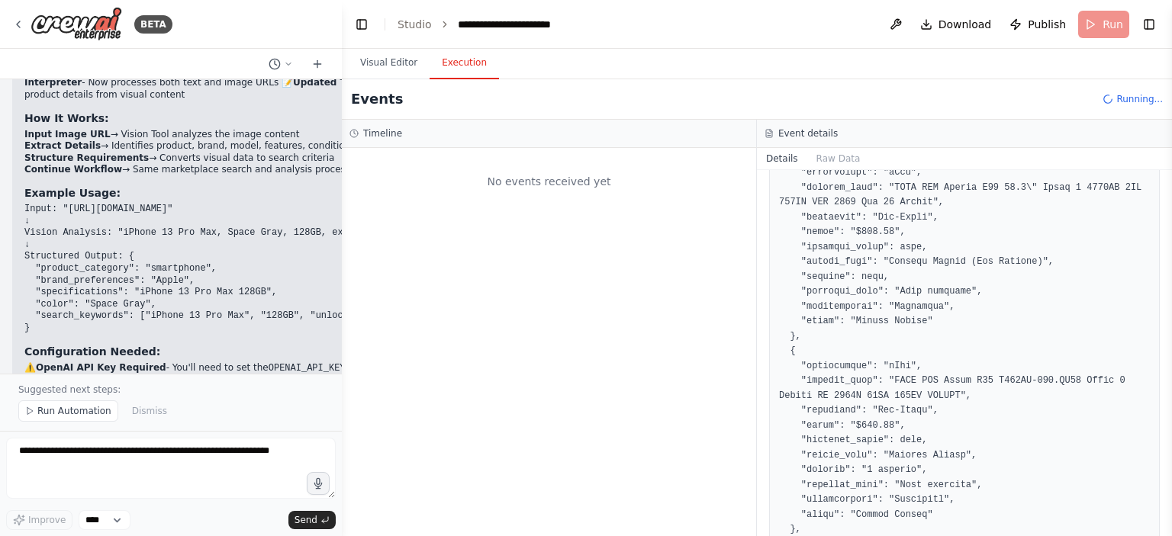
click at [452, 57] on button "Execution" at bounding box center [464, 63] width 69 height 32
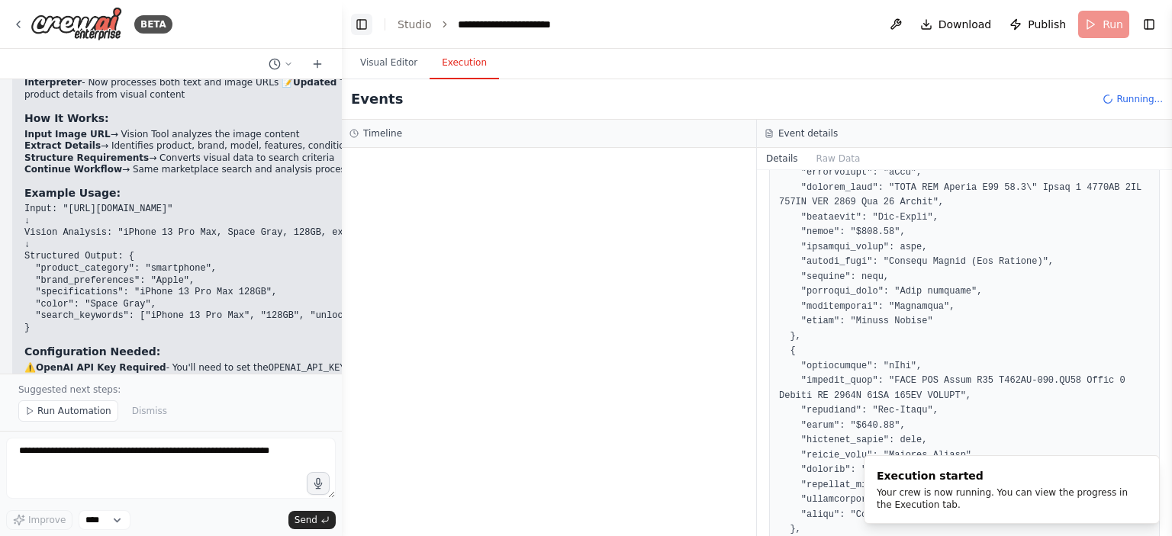
click at [359, 27] on button "Toggle Left Sidebar" at bounding box center [361, 24] width 21 height 21
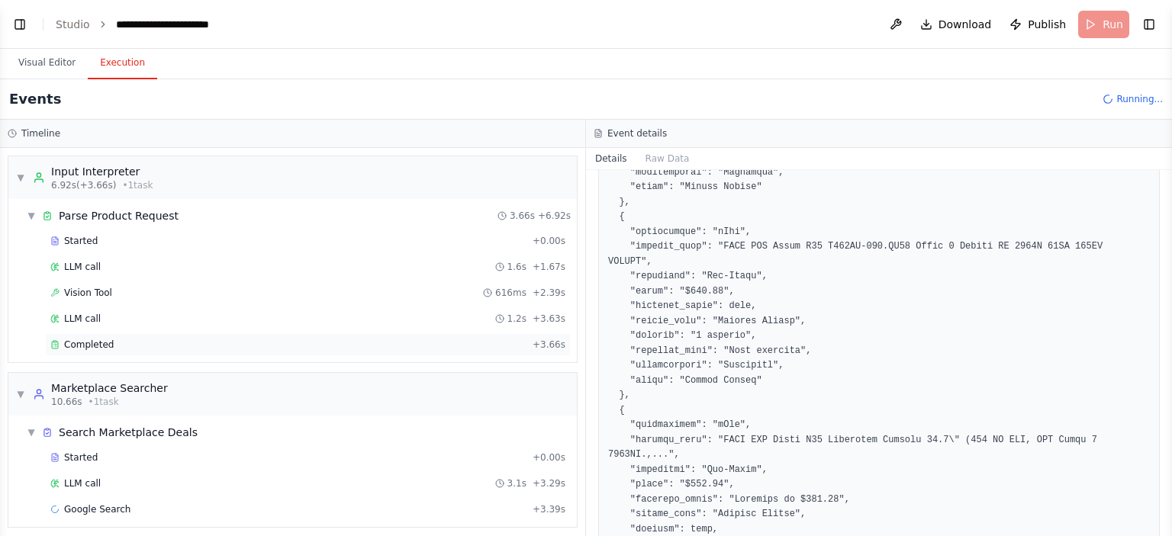
click at [79, 347] on span "Completed" at bounding box center [89, 345] width 50 height 12
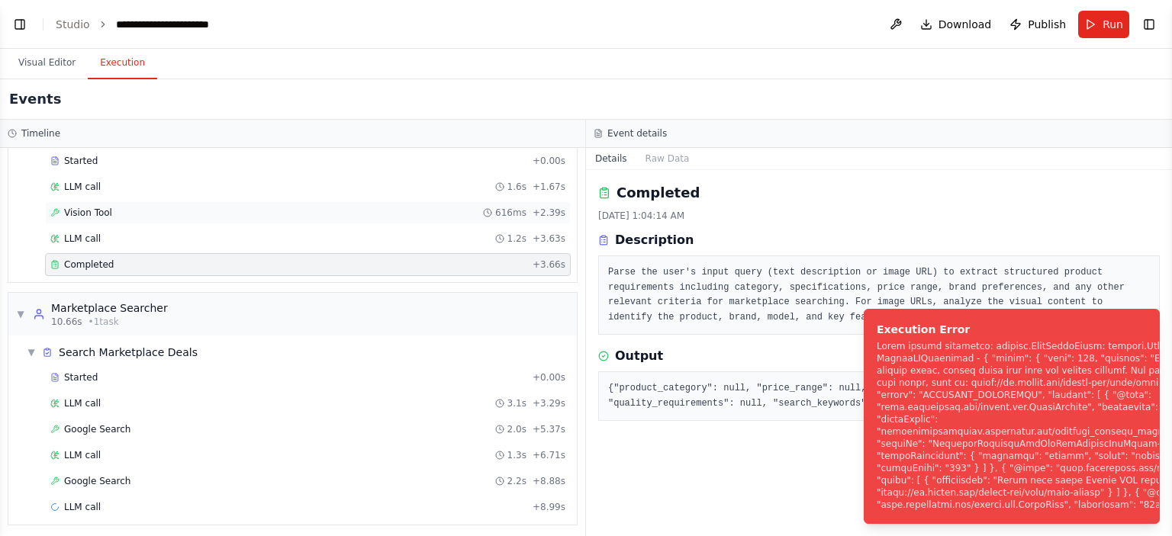
scroll to position [82, 0]
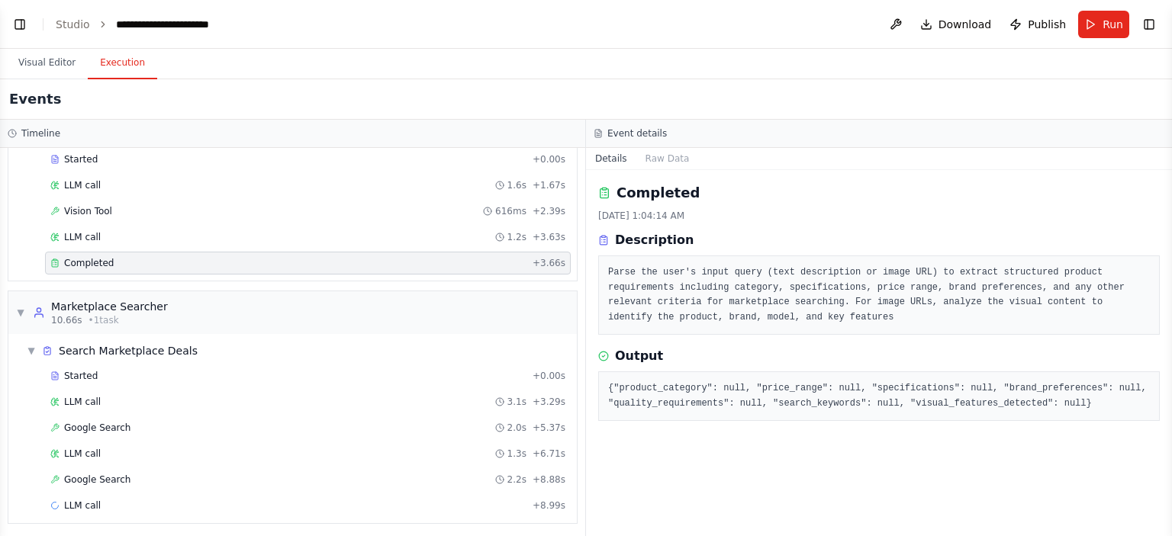
click at [79, 263] on span "Completed" at bounding box center [89, 263] width 50 height 12
click at [31, 60] on button "Visual Editor" at bounding box center [47, 63] width 82 height 32
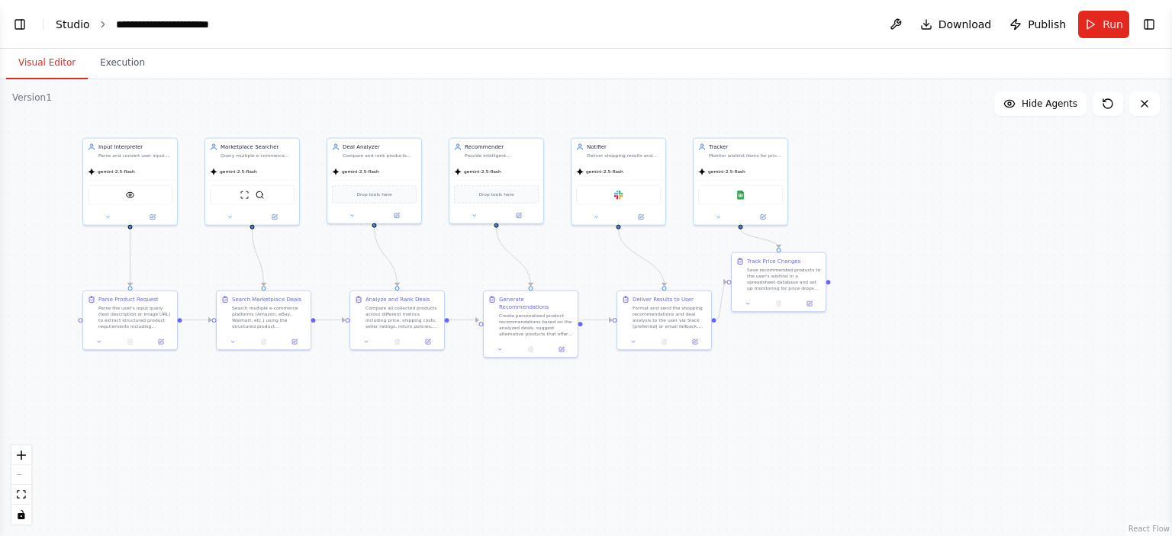
click at [61, 24] on link "Studio" at bounding box center [73, 24] width 34 height 12
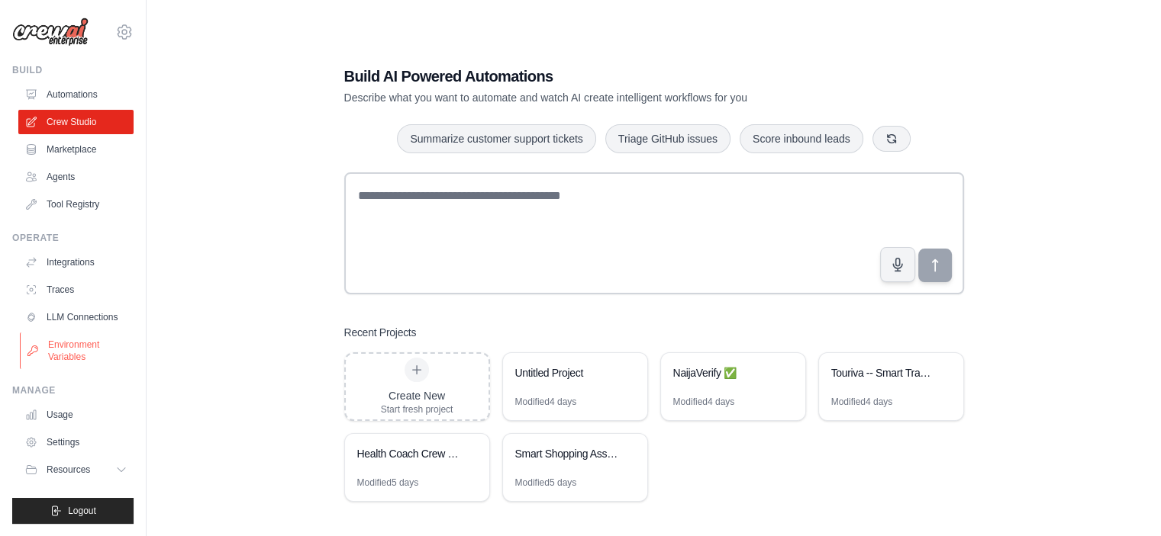
click at [74, 347] on link "Environment Variables" at bounding box center [77, 351] width 115 height 37
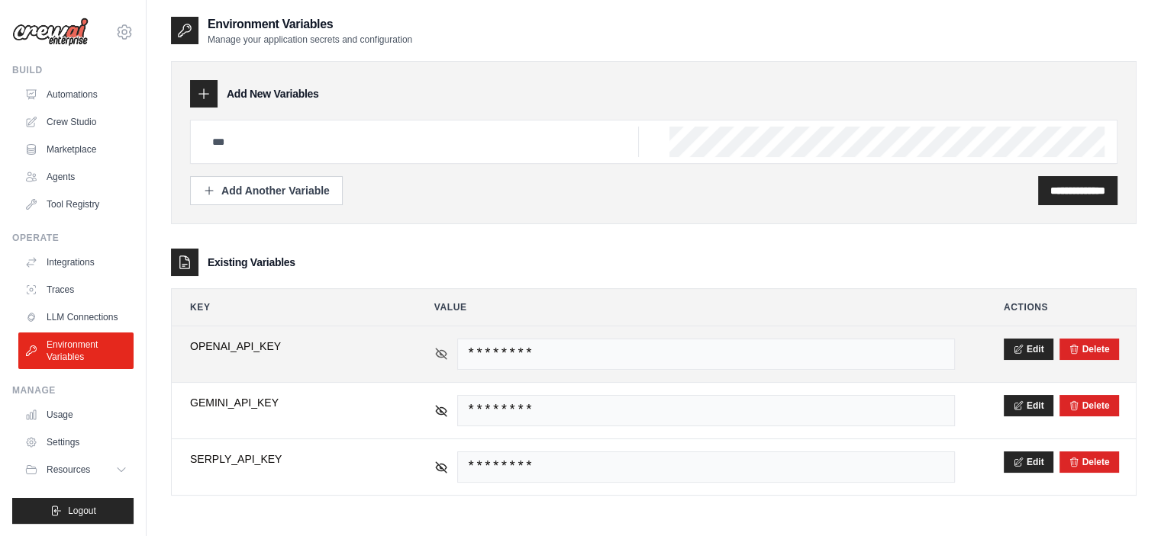
click at [443, 353] on icon at bounding box center [441, 354] width 14 height 14
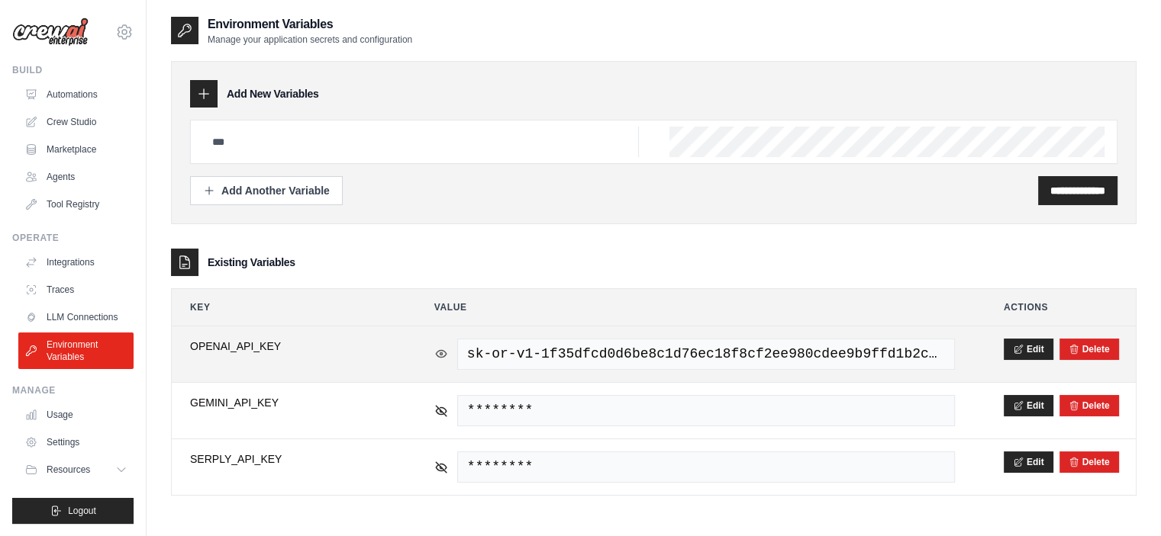
click at [443, 351] on icon at bounding box center [441, 354] width 14 height 14
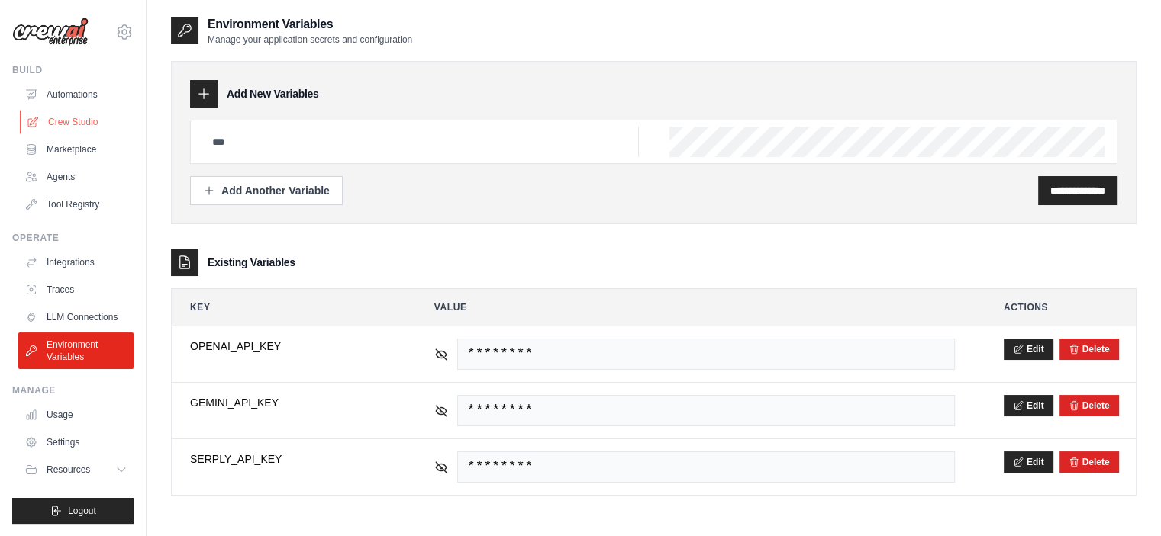
click at [79, 124] on link "Crew Studio" at bounding box center [77, 122] width 115 height 24
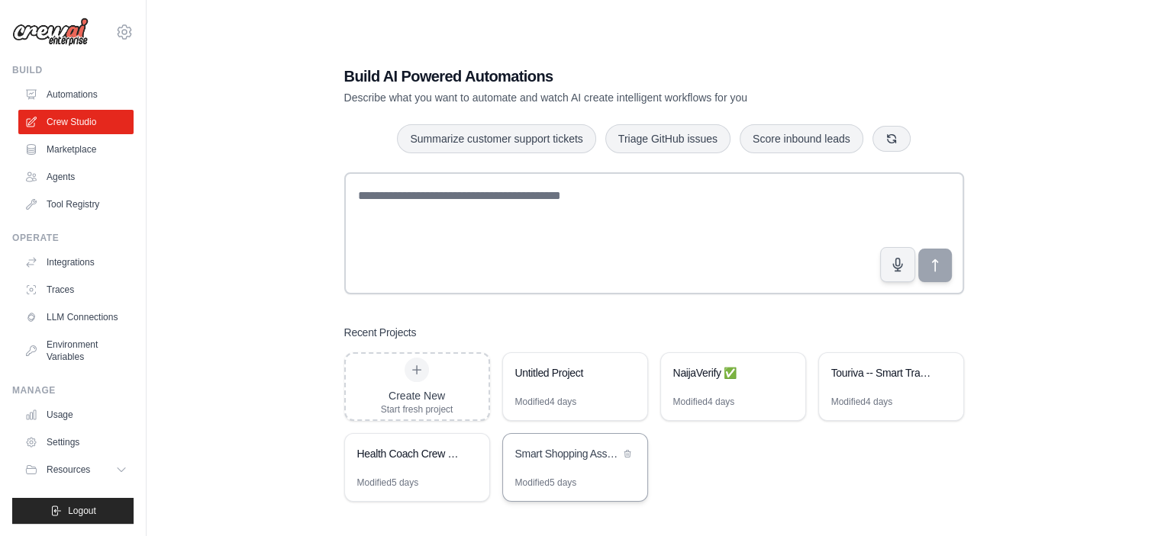
click at [583, 457] on div "Smart Shopping Assistant" at bounding box center [567, 453] width 105 height 15
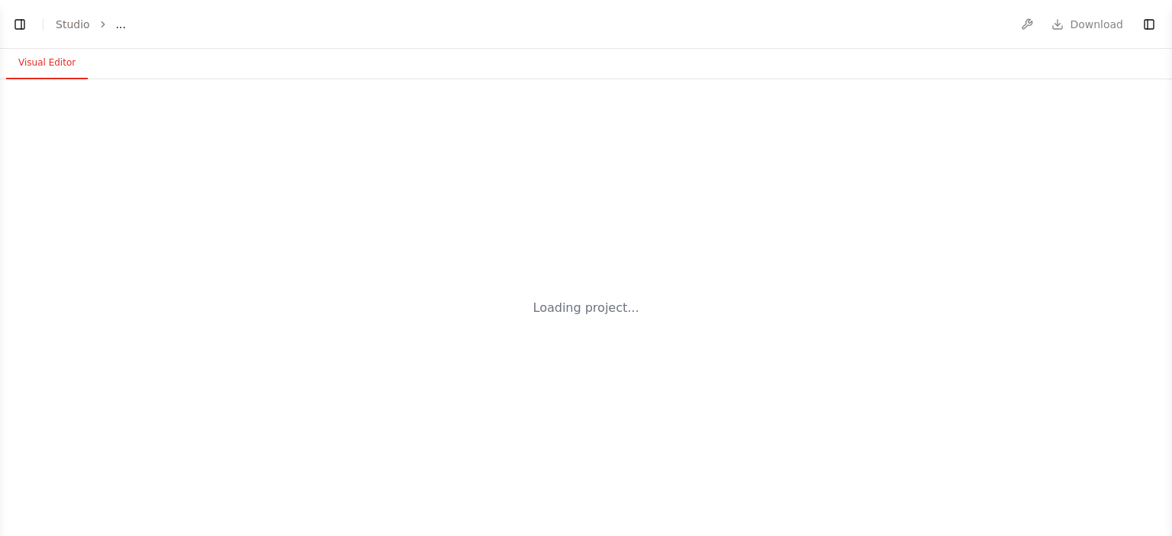
select select "****"
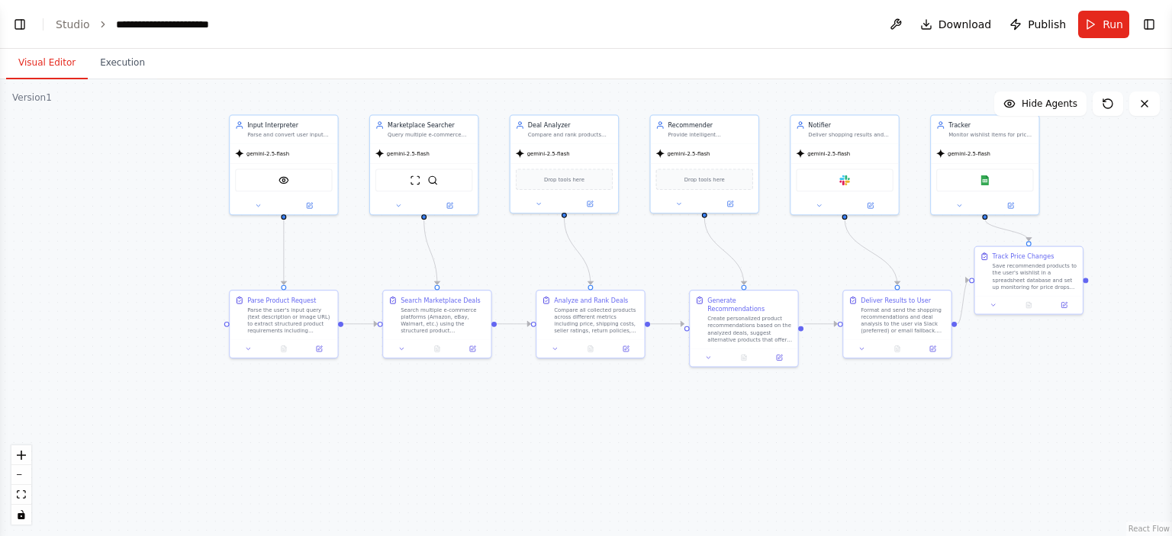
scroll to position [5692, 0]
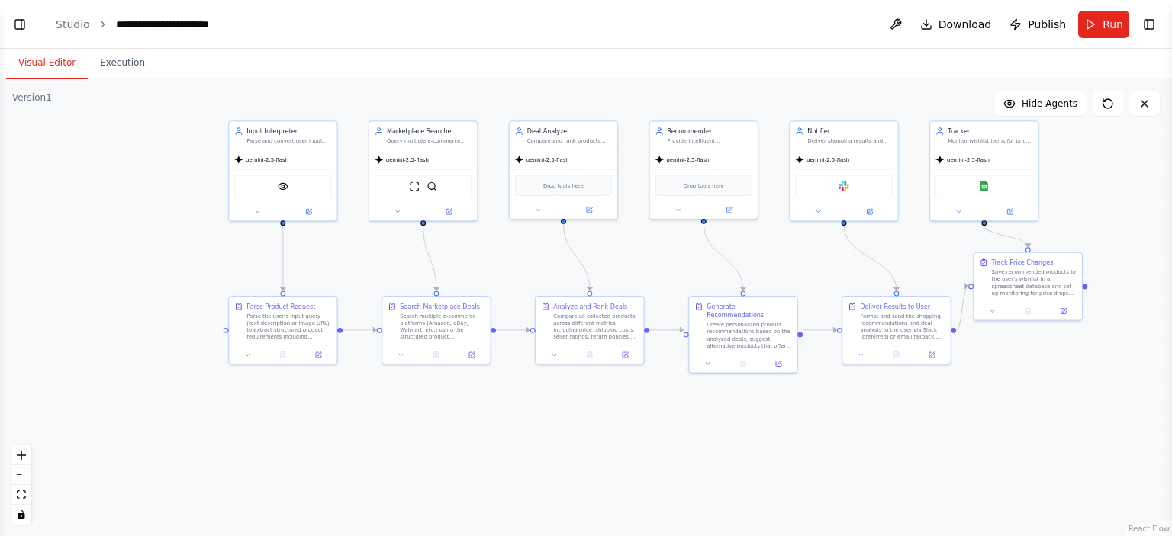
drag, startPoint x: 540, startPoint y: 353, endPoint x: 494, endPoint y: 234, distance: 127.8
click at [494, 234] on div ".deletable-edge-delete-btn { width: 20px; height: 20px; border: 0px solid #ffff…" at bounding box center [586, 307] width 1172 height 457
click at [1103, 35] on button "Run" at bounding box center [1103, 24] width 51 height 27
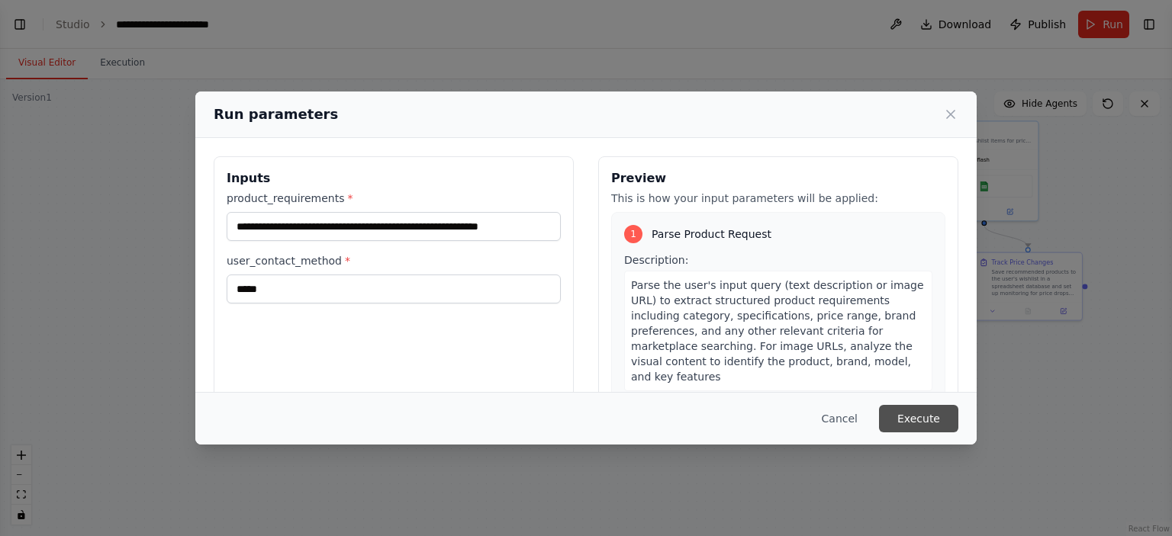
click at [920, 427] on button "Execute" at bounding box center [918, 418] width 79 height 27
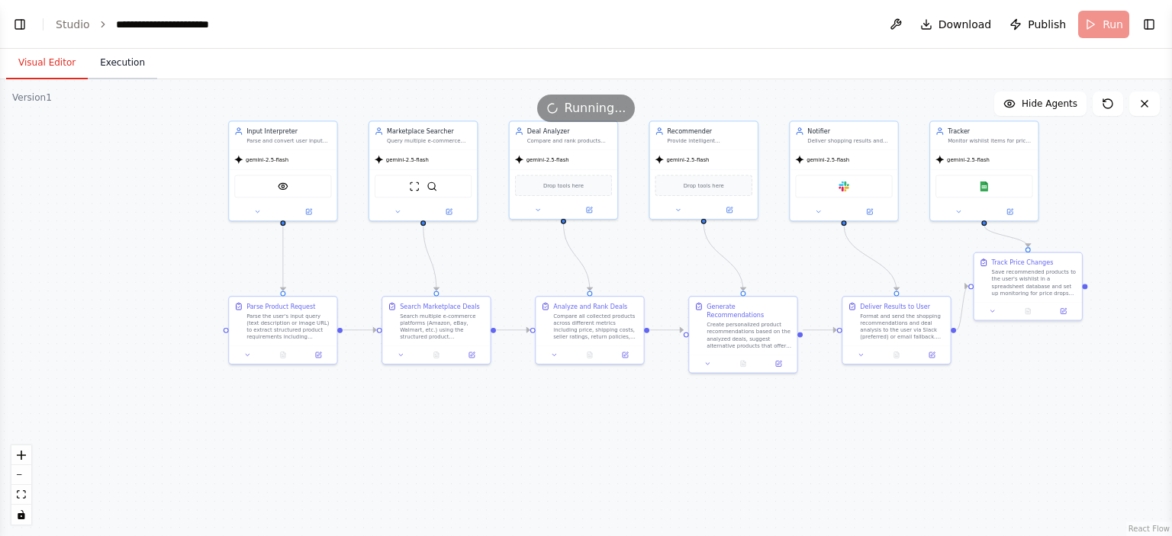
click at [106, 60] on button "Execution" at bounding box center [122, 63] width 69 height 32
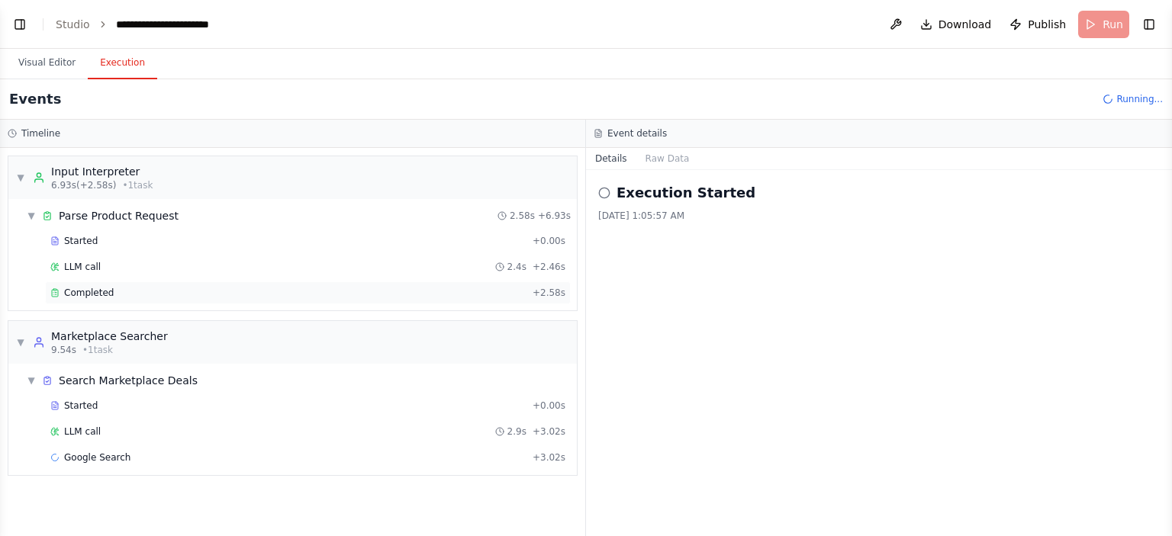
click at [78, 295] on span "Completed" at bounding box center [89, 293] width 50 height 12
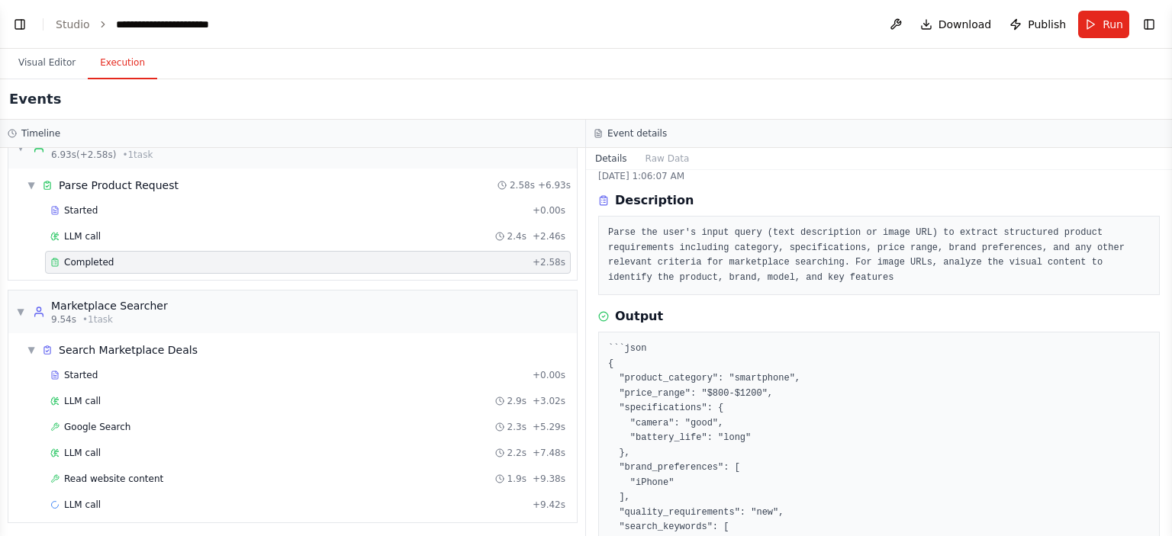
scroll to position [0, 0]
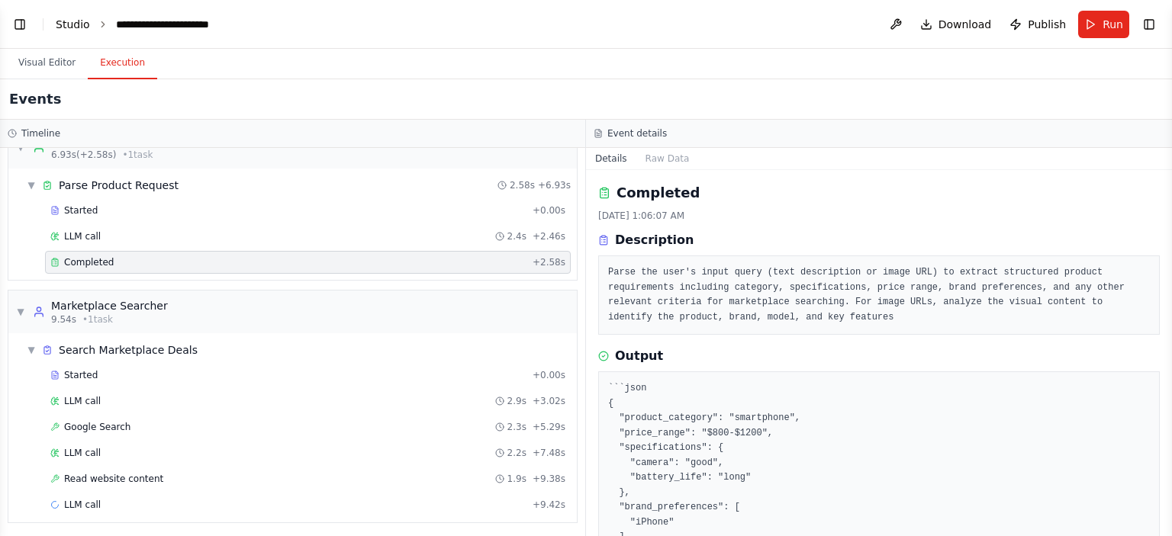
click at [66, 24] on link "Studio" at bounding box center [73, 24] width 34 height 12
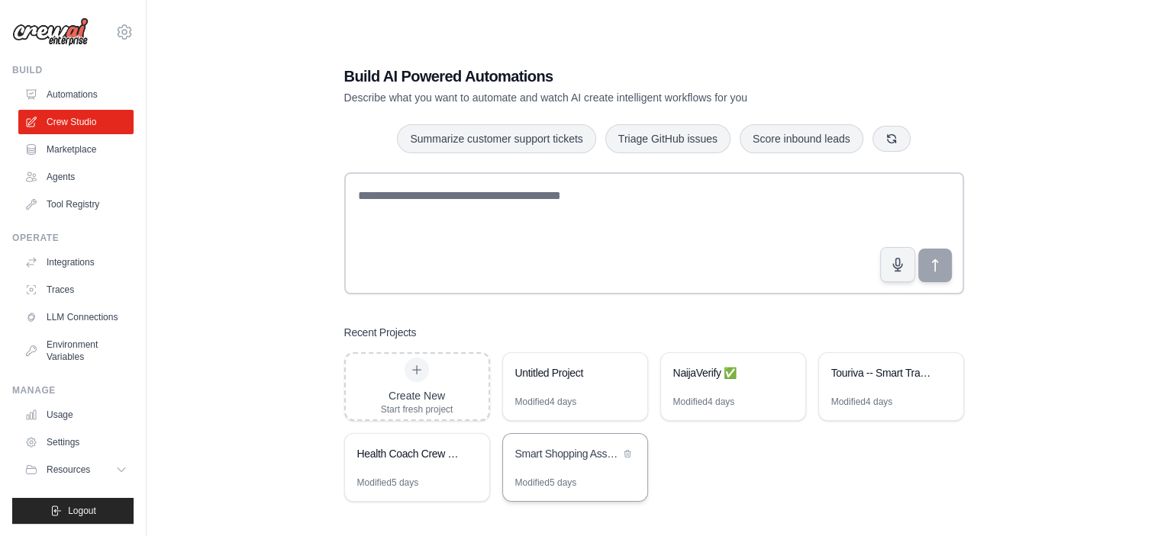
click at [552, 475] on div "Smart Shopping Assistant" at bounding box center [575, 455] width 144 height 43
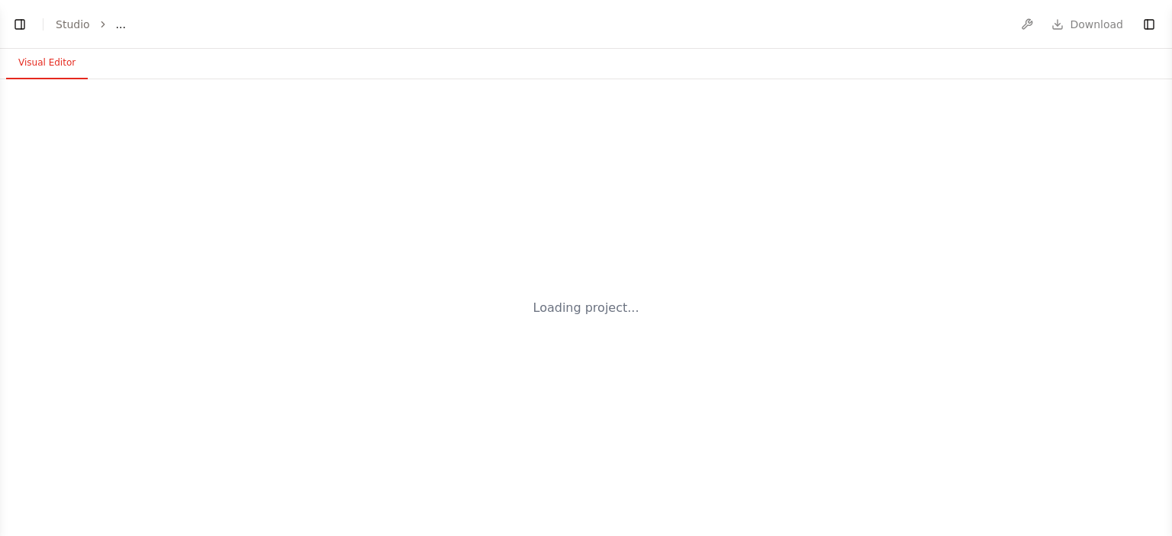
select select "****"
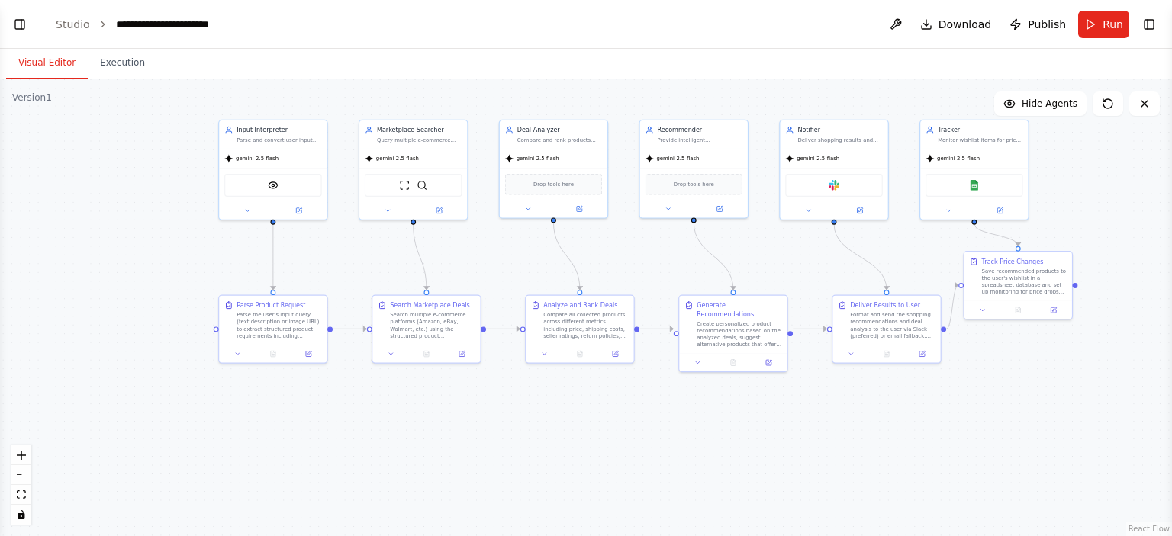
drag, startPoint x: 529, startPoint y: 382, endPoint x: 490, endPoint y: 260, distance: 128.1
click at [490, 260] on div ".deletable-edge-delete-btn { width: 20px; height: 20px; border: 0px solid #ffff…" at bounding box center [586, 307] width 1172 height 457
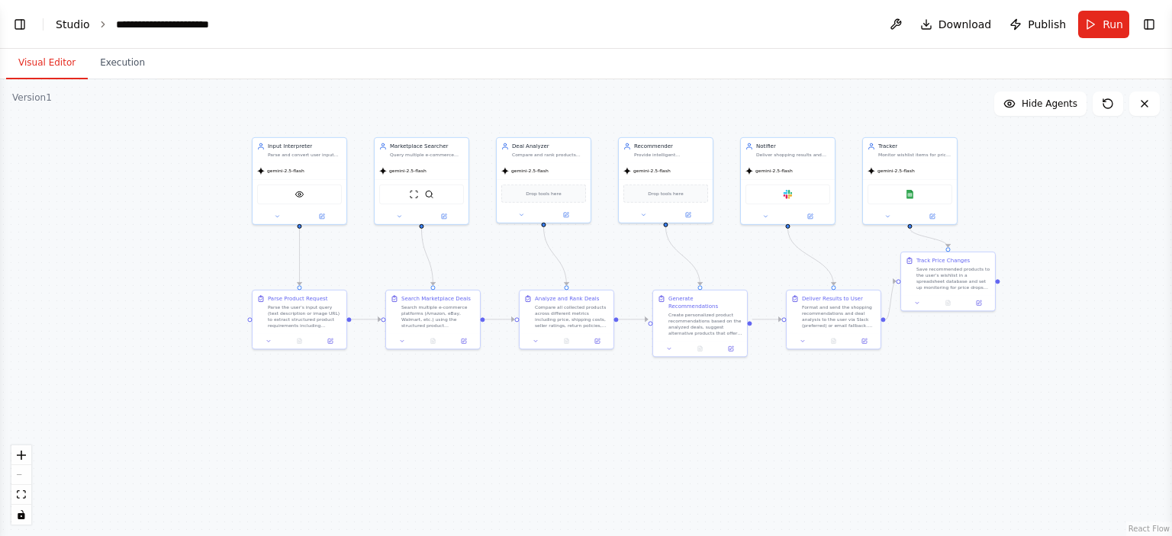
click at [70, 22] on link "Studio" at bounding box center [73, 24] width 34 height 12
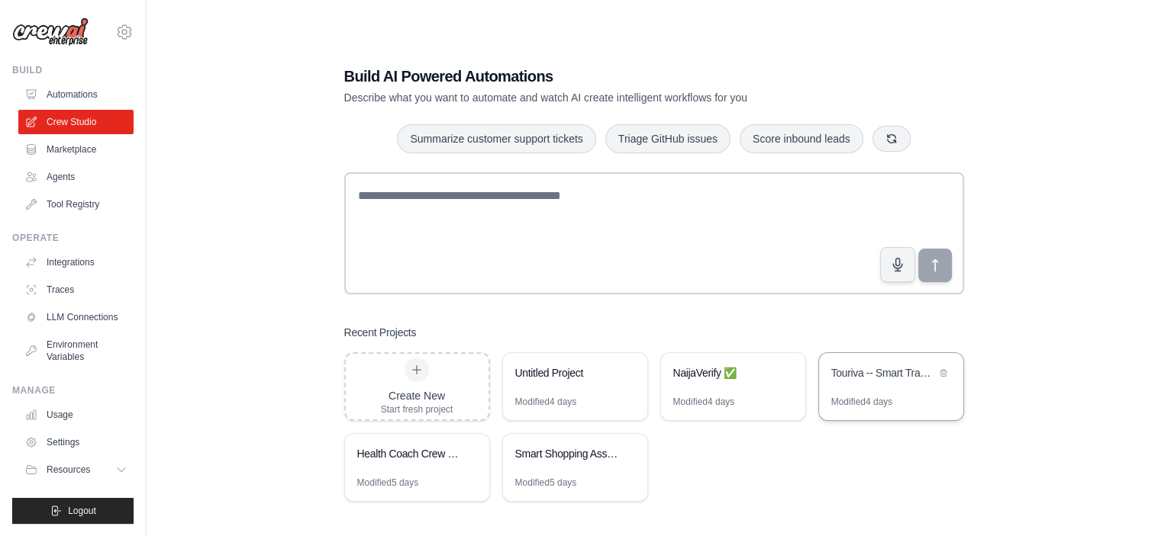
click at [888, 388] on div "Touriva -- Smart Travel Planner" at bounding box center [891, 374] width 144 height 43
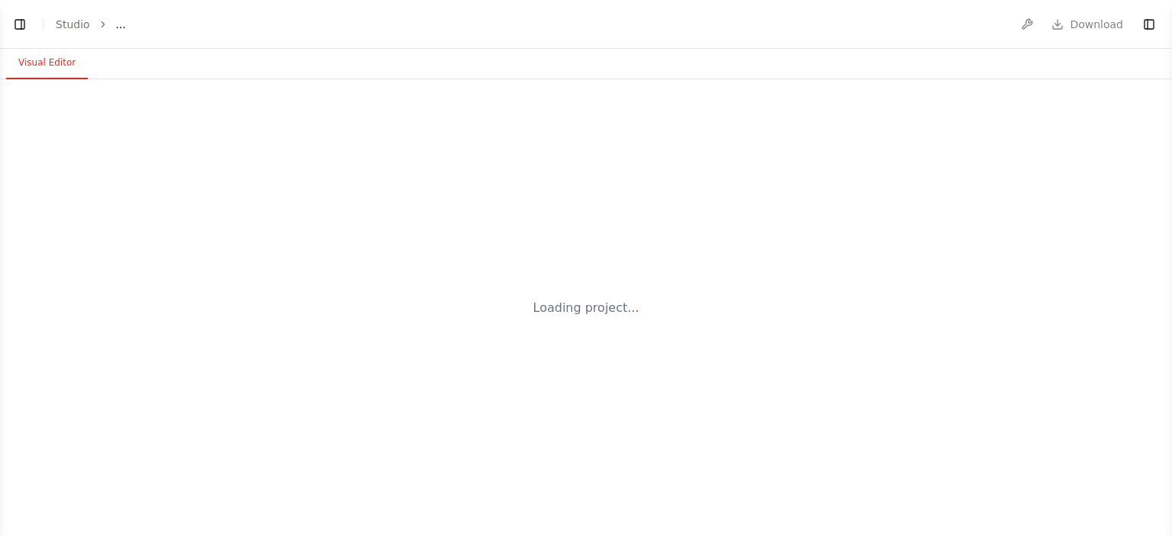
select select "****"
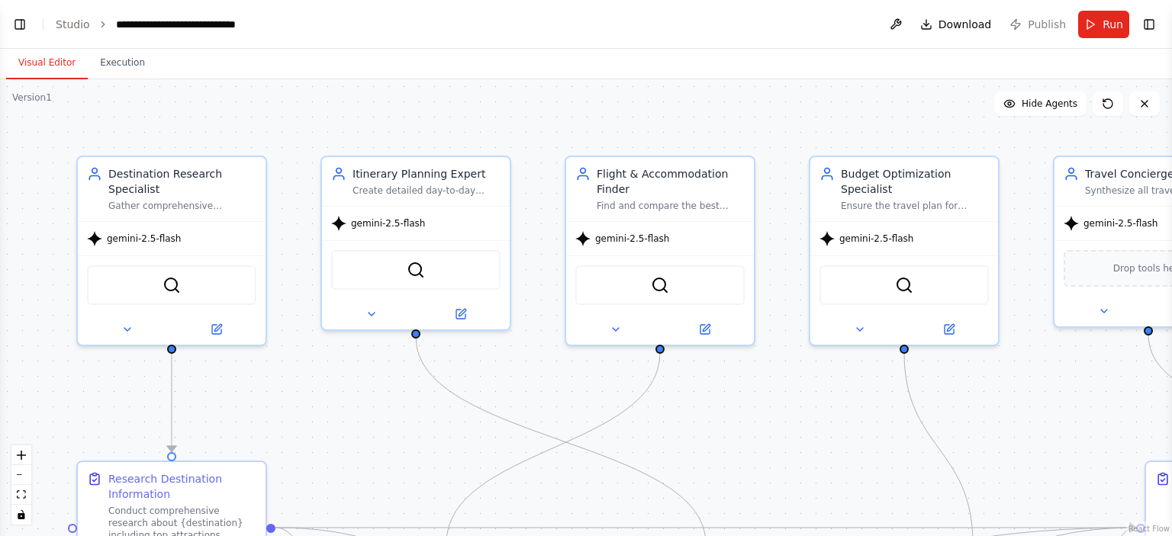
scroll to position [1934, 0]
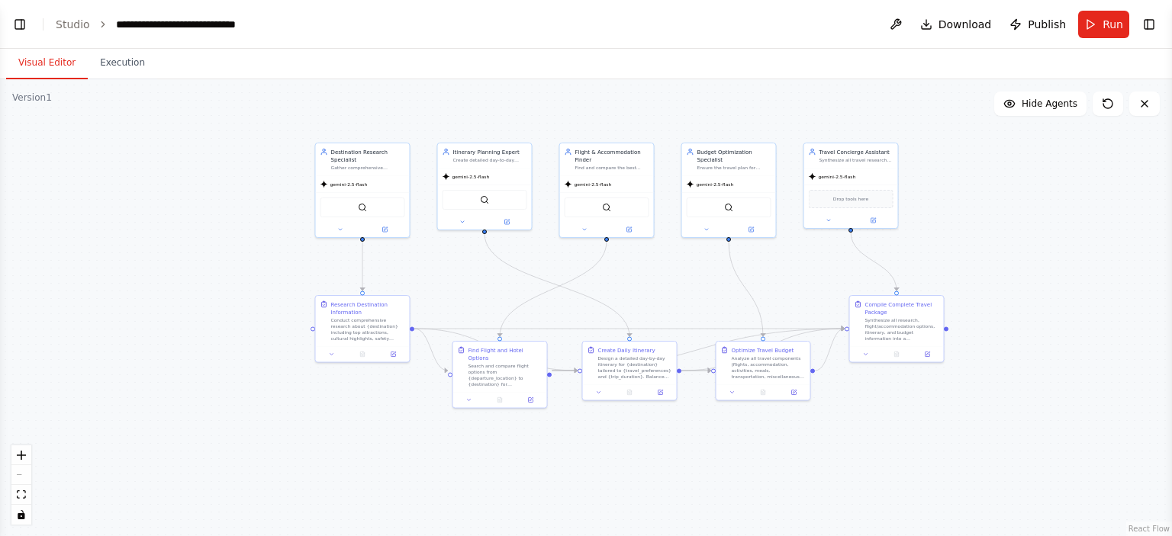
drag, startPoint x: 750, startPoint y: 289, endPoint x: 653, endPoint y: 284, distance: 97.1
click at [653, 284] on div ".deletable-edge-delete-btn { width: 20px; height: 20px; border: 0px solid #ffff…" at bounding box center [586, 307] width 1172 height 457
click at [955, 23] on span "Download" at bounding box center [965, 24] width 53 height 15
click at [125, 61] on button "Execution" at bounding box center [122, 63] width 69 height 32
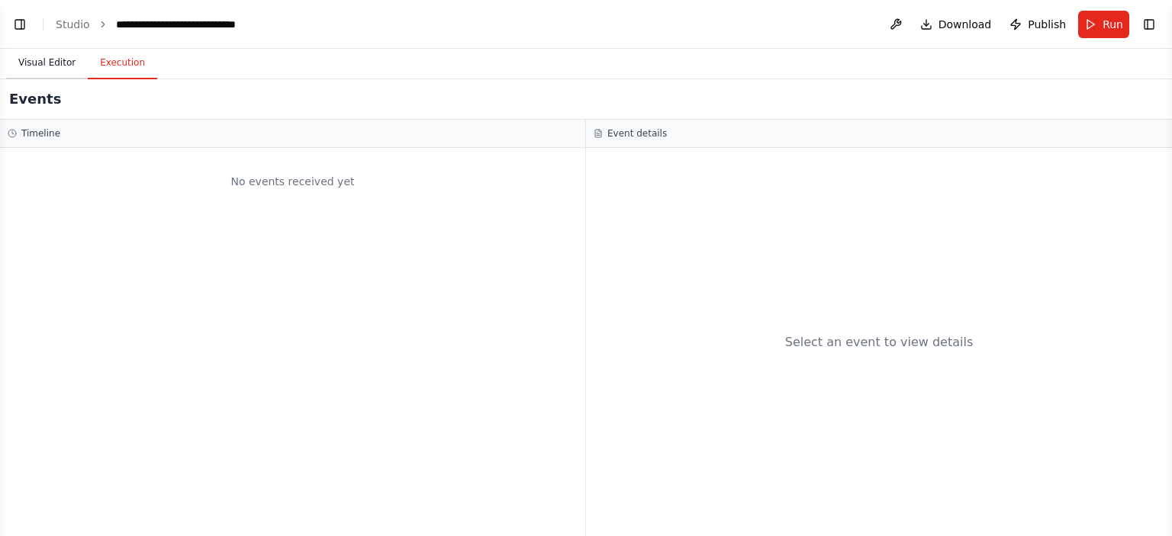
click at [53, 64] on button "Visual Editor" at bounding box center [47, 63] width 82 height 32
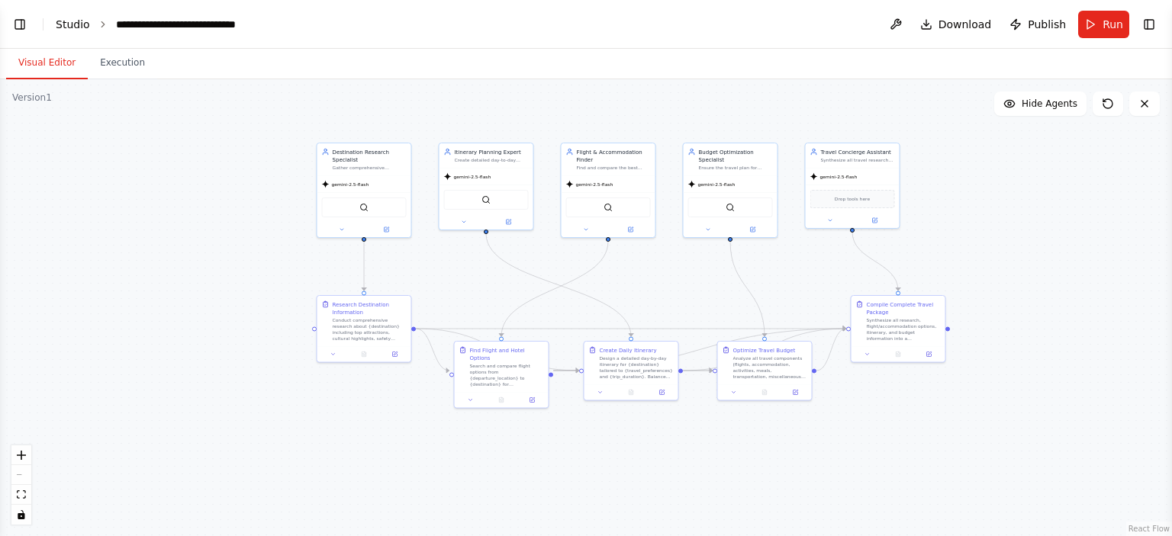
click at [61, 24] on link "Studio" at bounding box center [73, 24] width 34 height 12
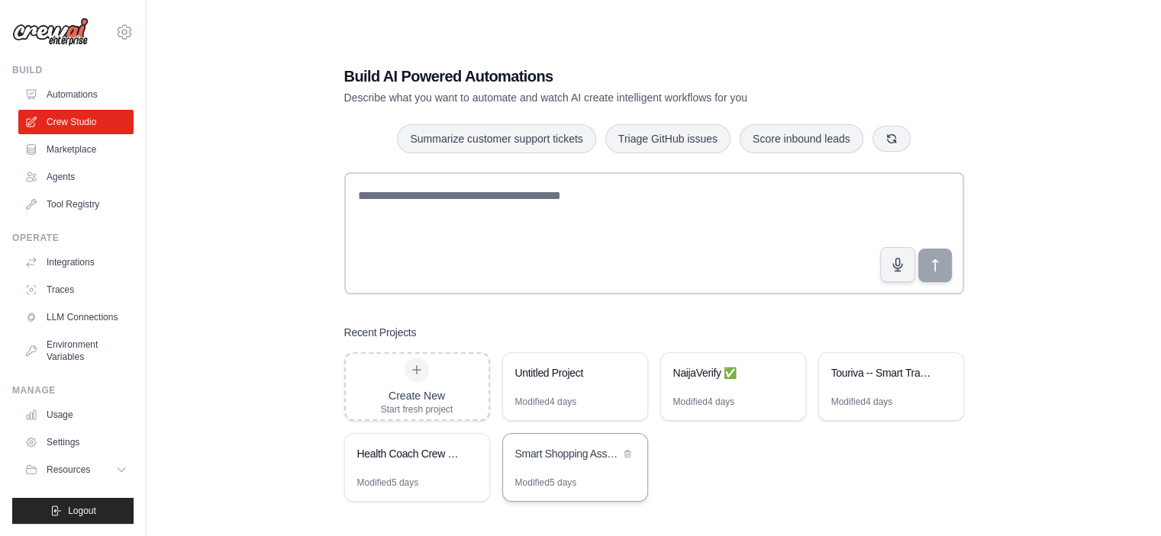
click at [550, 470] on div "Smart Shopping Assistant" at bounding box center [575, 455] width 144 height 43
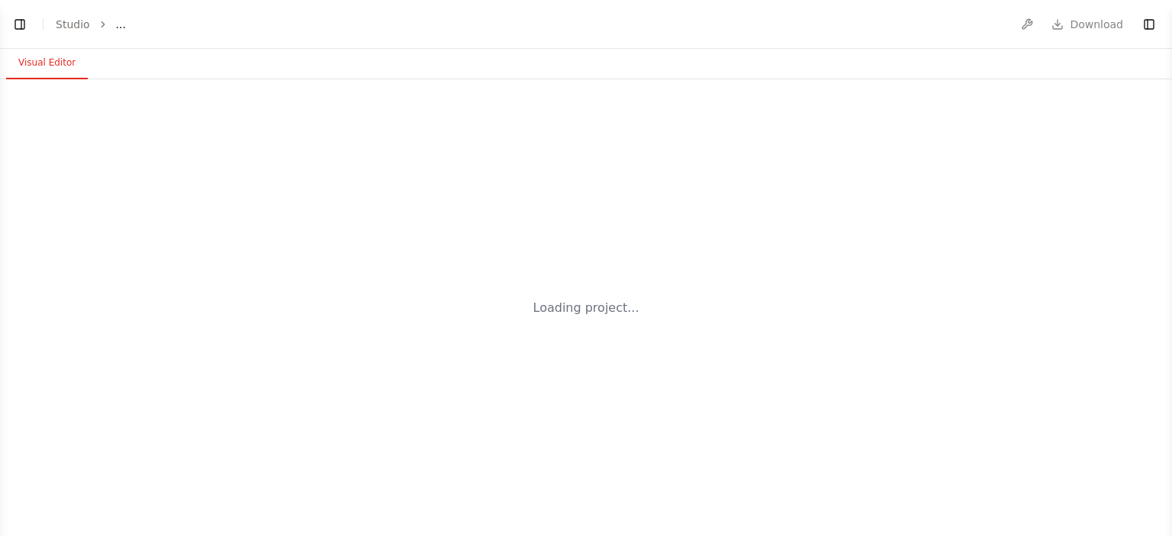
select select "****"
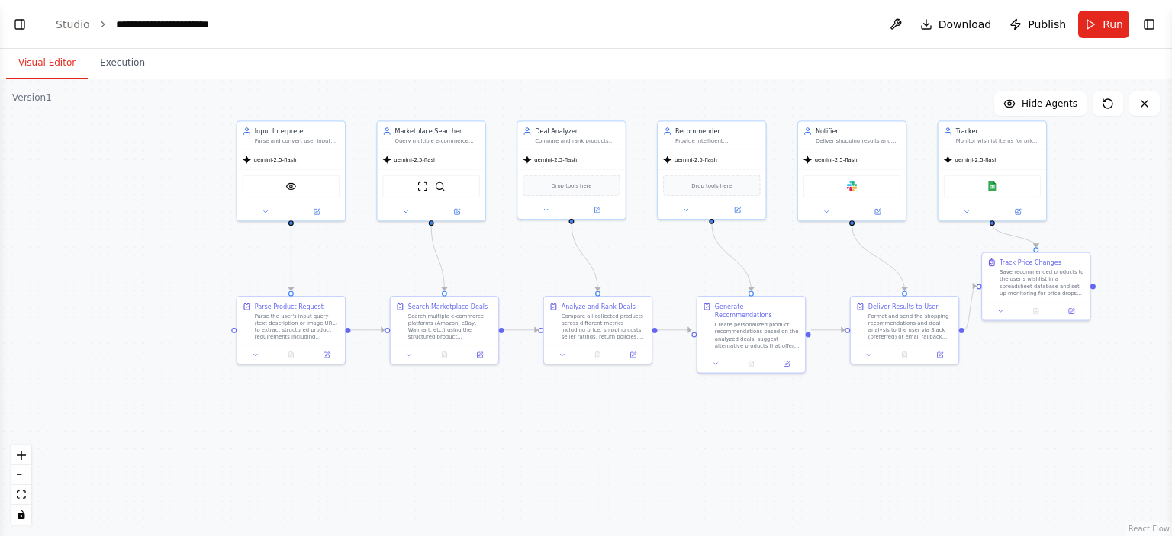
scroll to position [5164, 0]
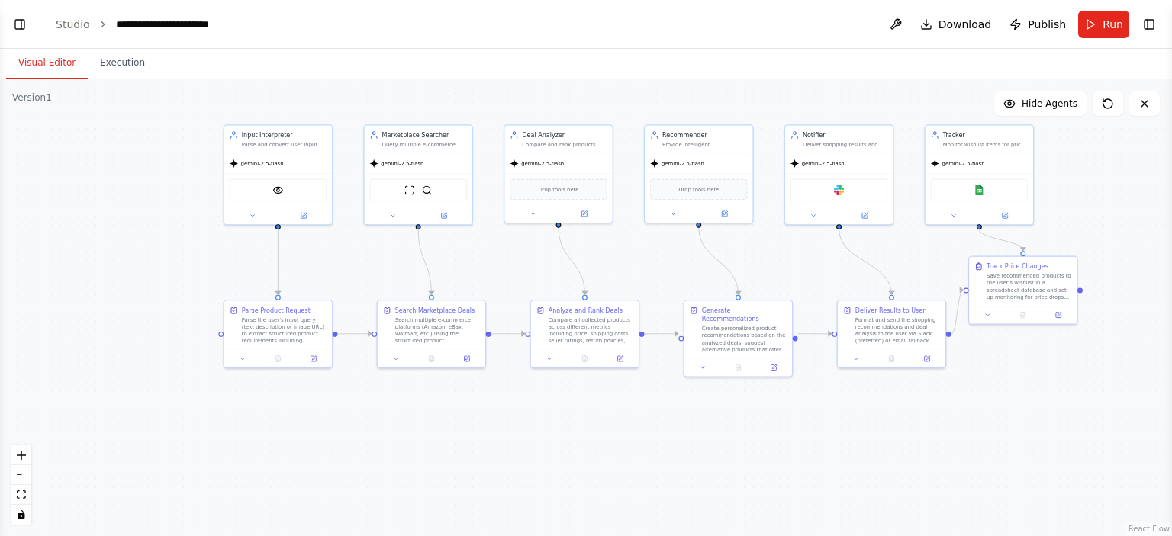
drag, startPoint x: 543, startPoint y: 366, endPoint x: 487, endPoint y: 253, distance: 125.9
click at [487, 253] on div ".deletable-edge-delete-btn { width: 20px; height: 20px; border: 0px solid #ffff…" at bounding box center [586, 307] width 1172 height 457
drag, startPoint x: 1009, startPoint y: 294, endPoint x: 1025, endPoint y: 334, distance: 43.5
click at [1026, 336] on div "Save recommended products to the user's wishlist in a spreadsheet database and …" at bounding box center [1046, 329] width 85 height 28
